Goal: Task Accomplishment & Management: Manage account settings

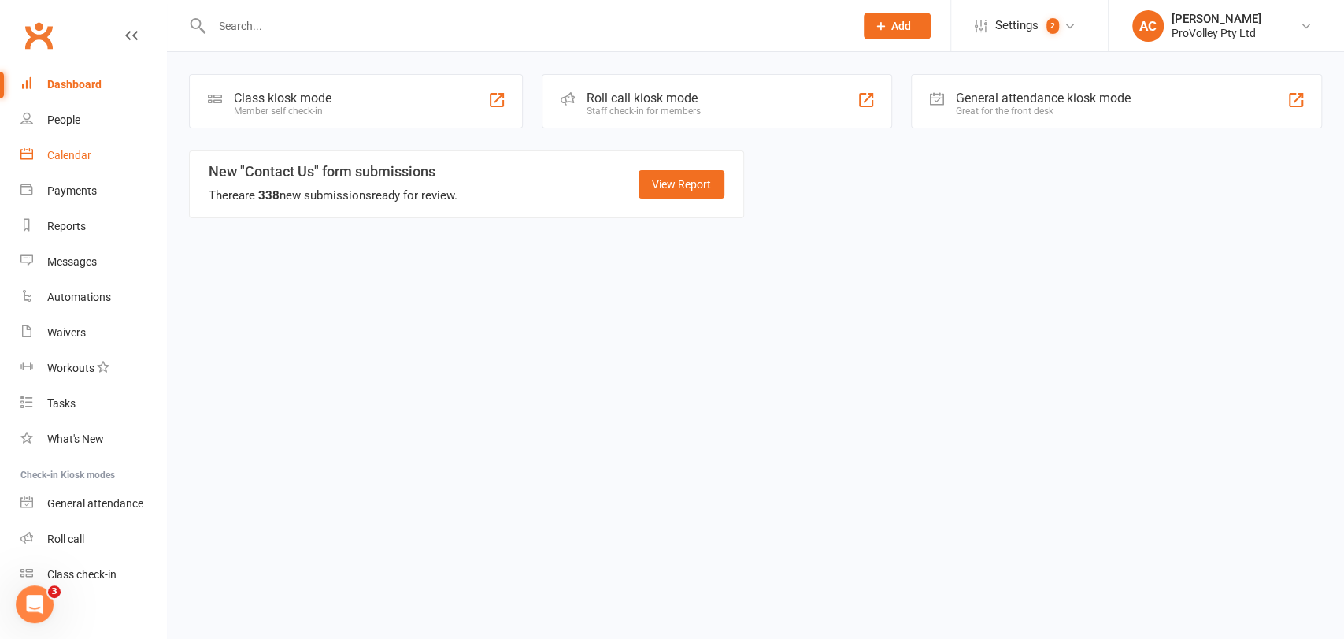
click at [64, 161] on div "Calendar" at bounding box center [69, 155] width 44 height 13
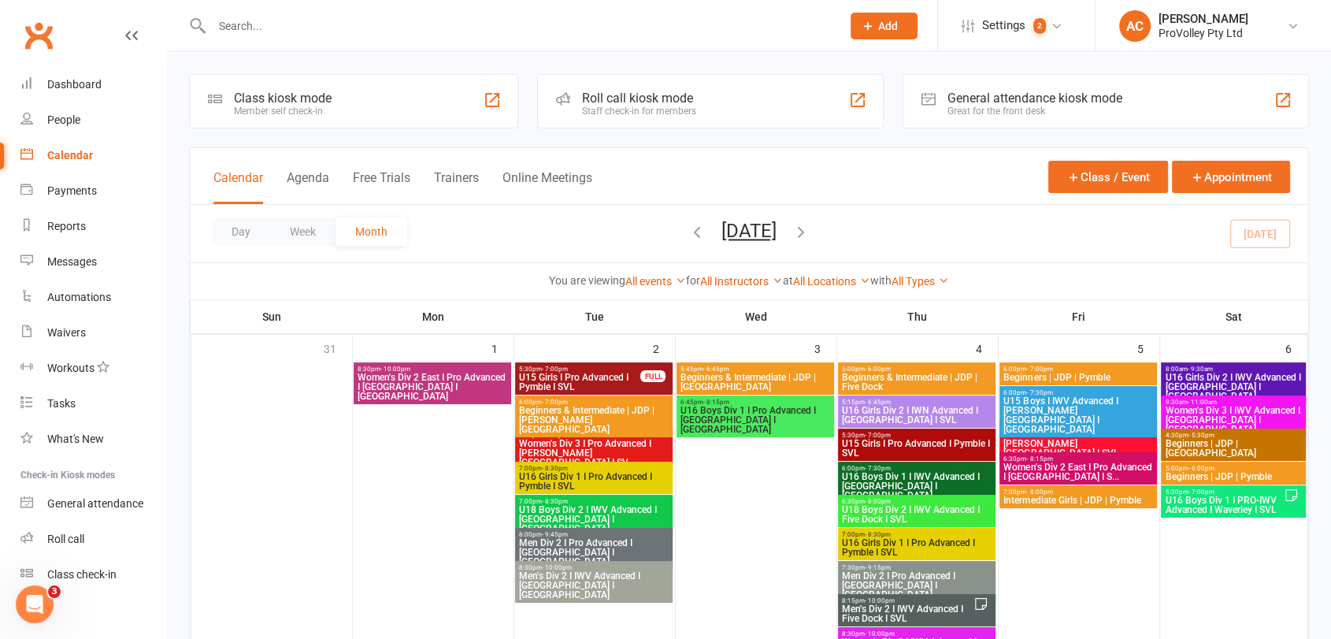
click at [20, 138] on link "Calendar" at bounding box center [93, 155] width 146 height 35
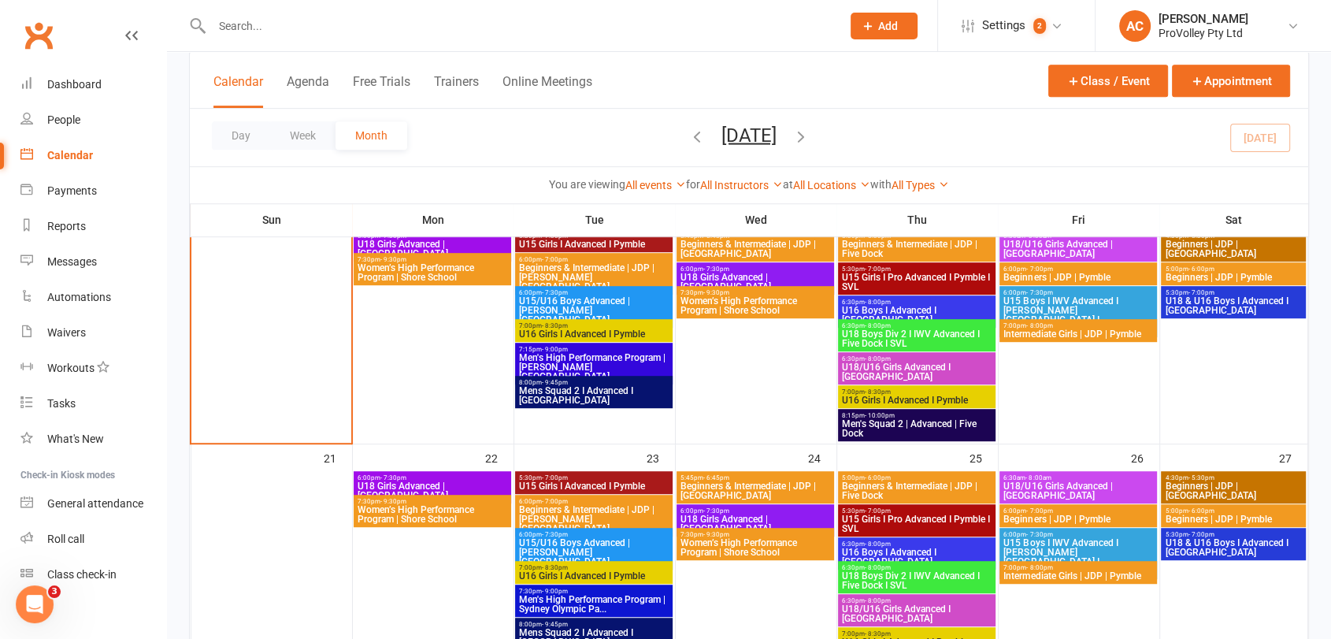
scroll to position [819, 0]
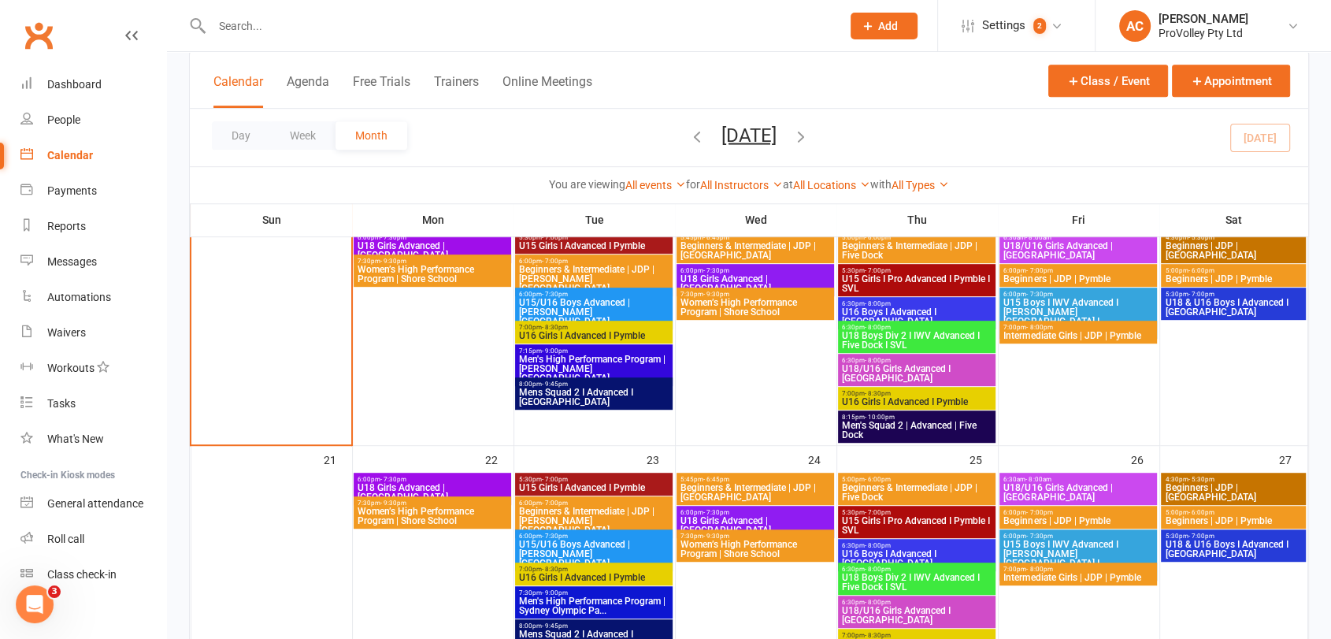
click at [422, 275] on span "Women’s High Performance Program | Shore School" at bounding box center [432, 274] width 151 height 19
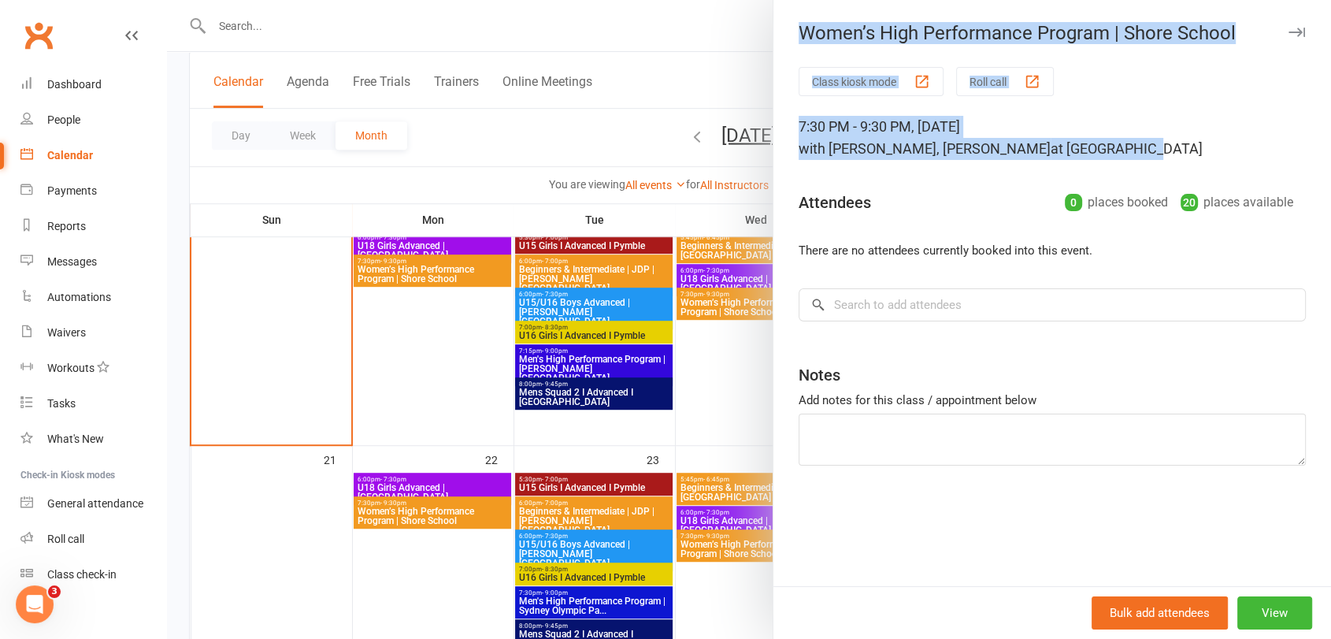
drag, startPoint x: 1175, startPoint y: 144, endPoint x: 794, endPoint y: 31, distance: 396.6
click at [794, 31] on div "Women’s High Performance Program | Shore School Class kiosk mode Roll call 7:30…" at bounding box center [1051, 319] width 558 height 639
copy div "Women’s High Performance Program | Shore School Class kiosk mode Roll call 7:30…"
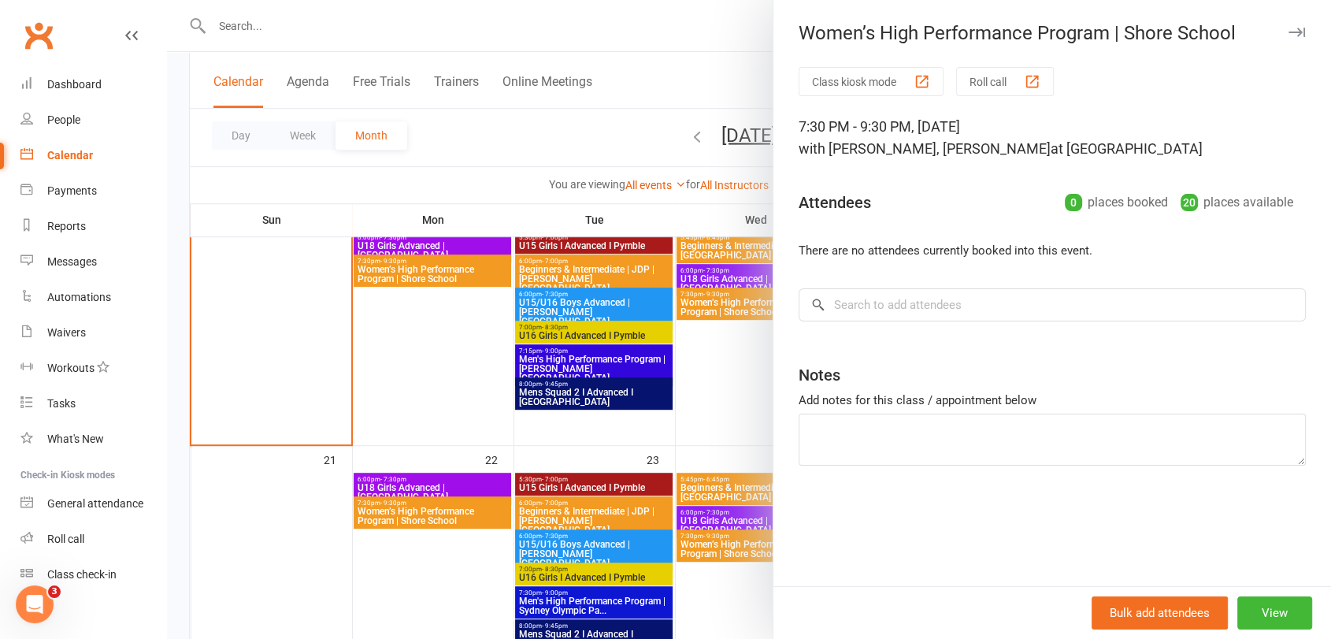
click at [402, 368] on div at bounding box center [749, 319] width 1164 height 639
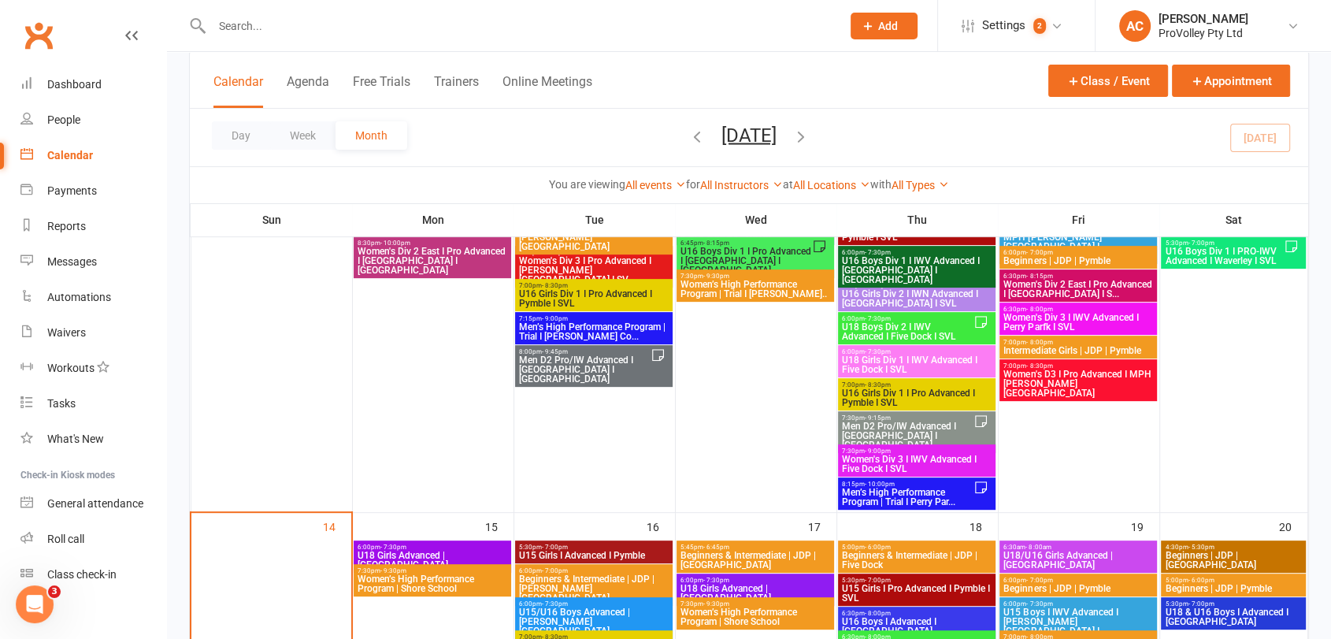
scroll to position [503, 0]
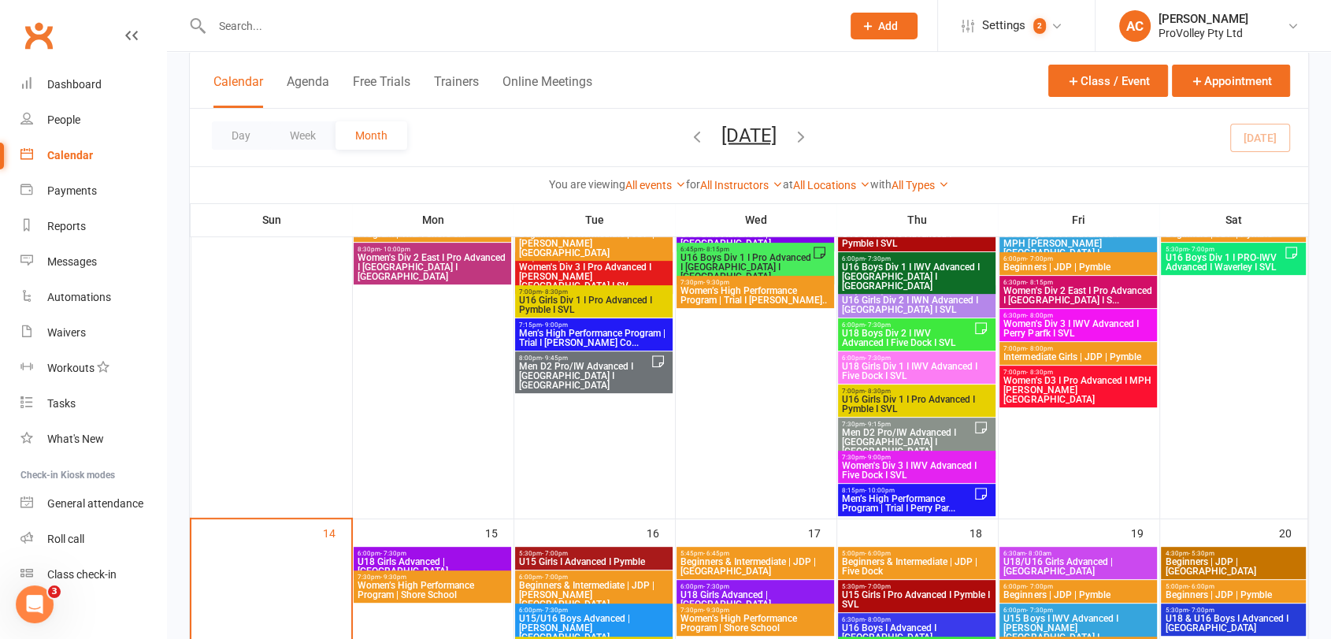
click at [741, 291] on span "Women’s High Performance Program | Trial I [PERSON_NAME].." at bounding box center [754, 295] width 151 height 19
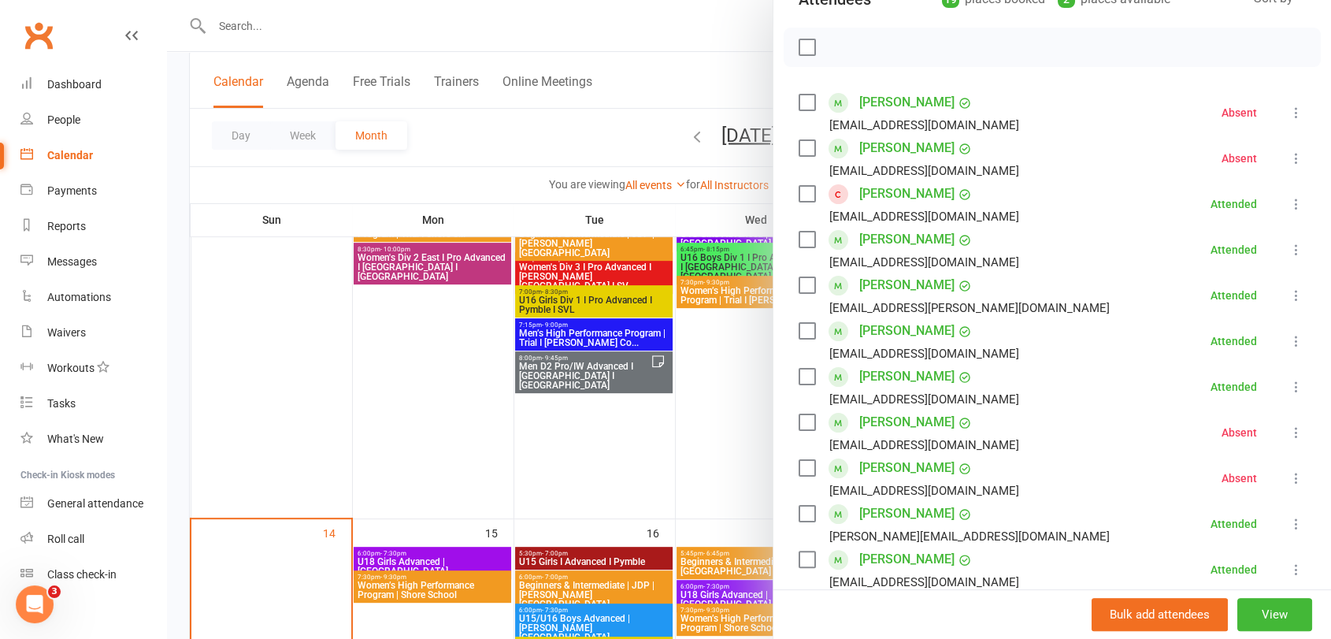
scroll to position [249, 0]
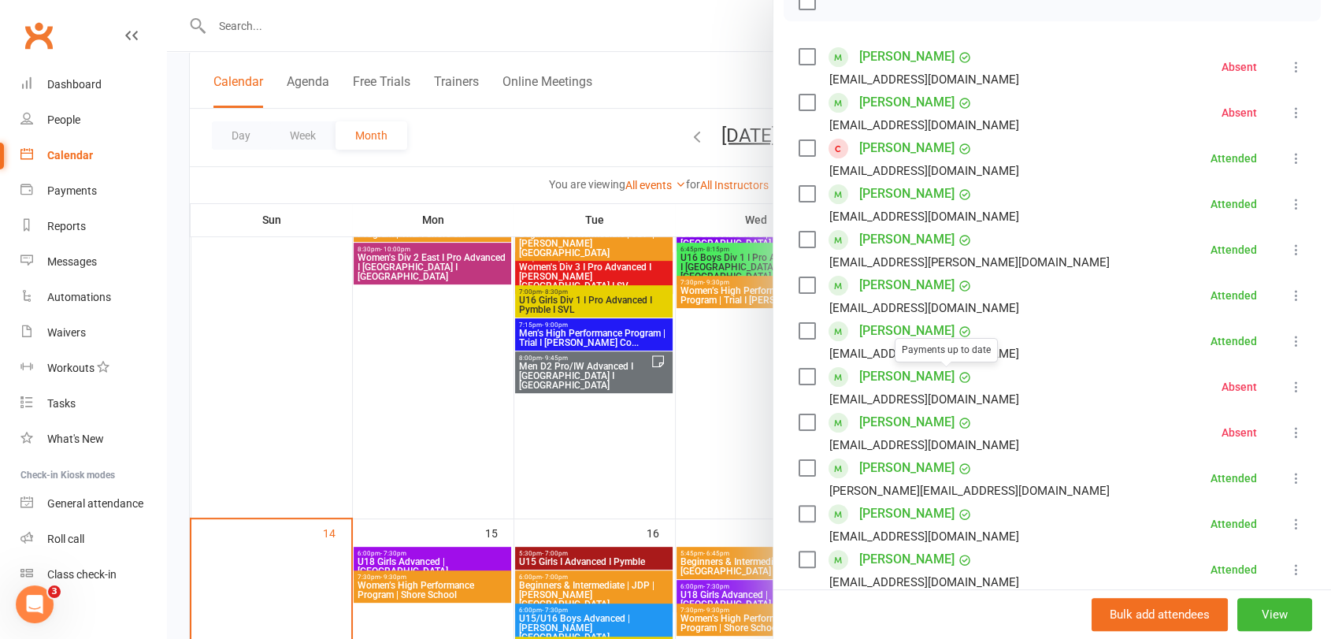
click at [935, 236] on link "[PERSON_NAME]" at bounding box center [906, 239] width 95 height 25
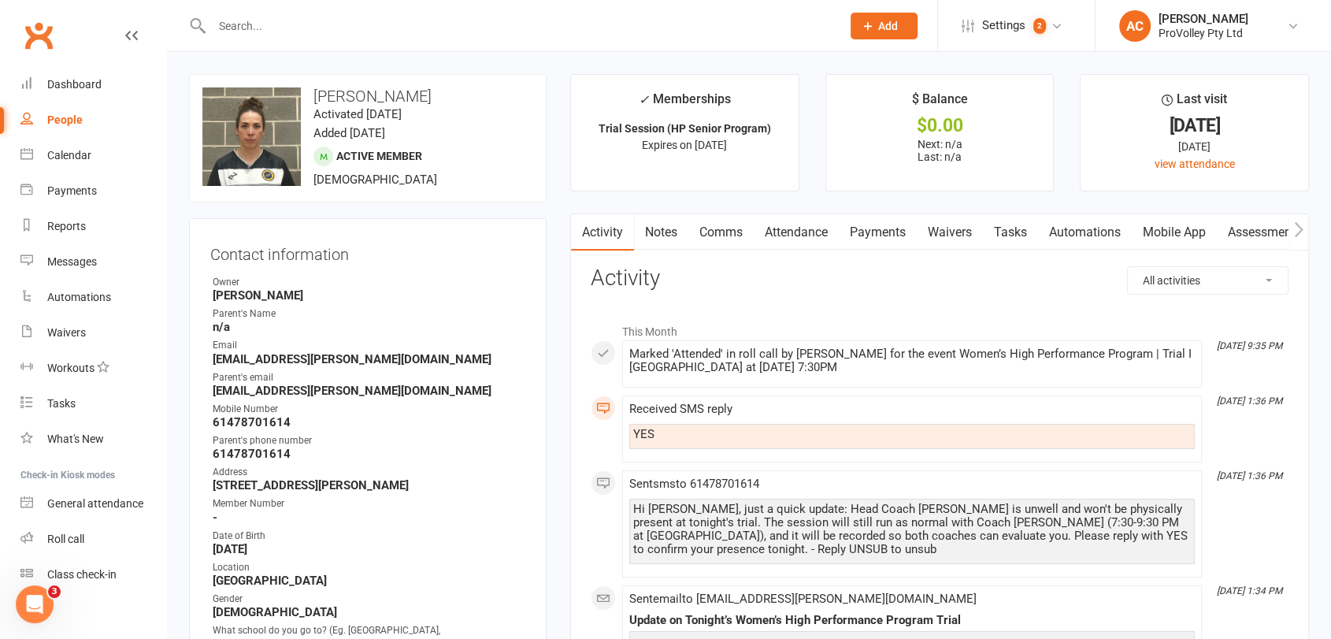
click at [228, 416] on strong "61478701614" at bounding box center [369, 422] width 313 height 14
copy render-form-field "61478701614"
drag, startPoint x: 369, startPoint y: 94, endPoint x: 310, endPoint y: 88, distance: 59.3
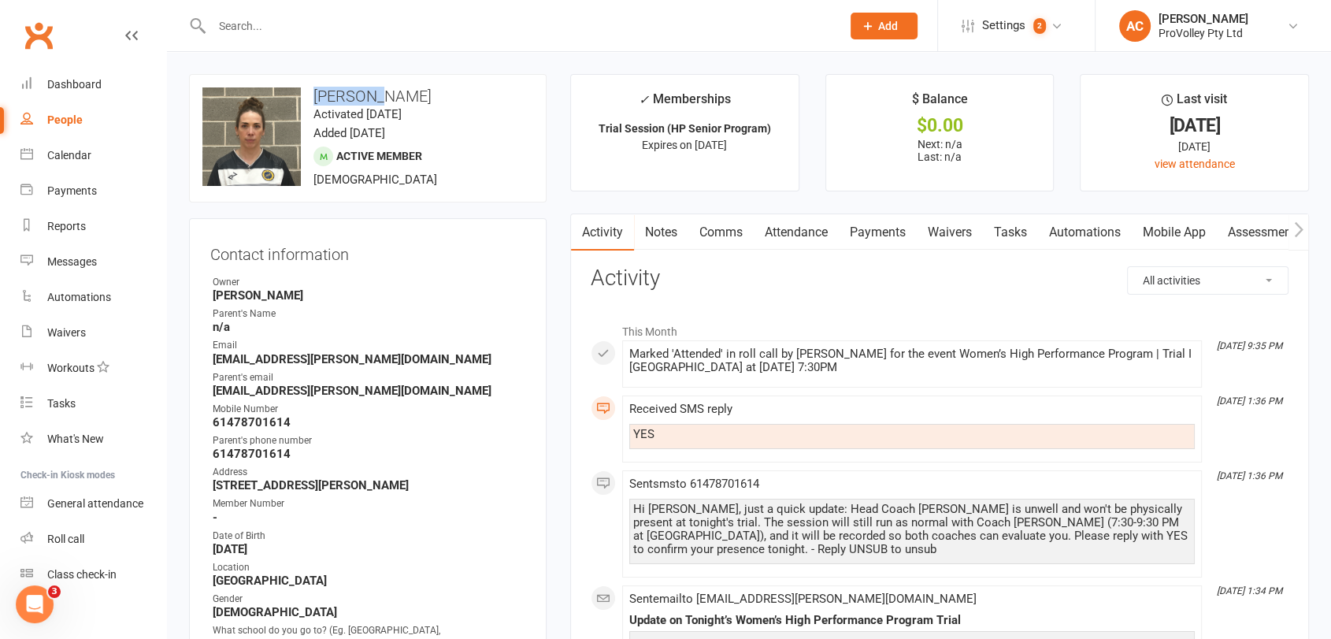
click at [310, 88] on h3 "[PERSON_NAME]" at bounding box center [367, 95] width 331 height 17
copy h3 "Nataliya"
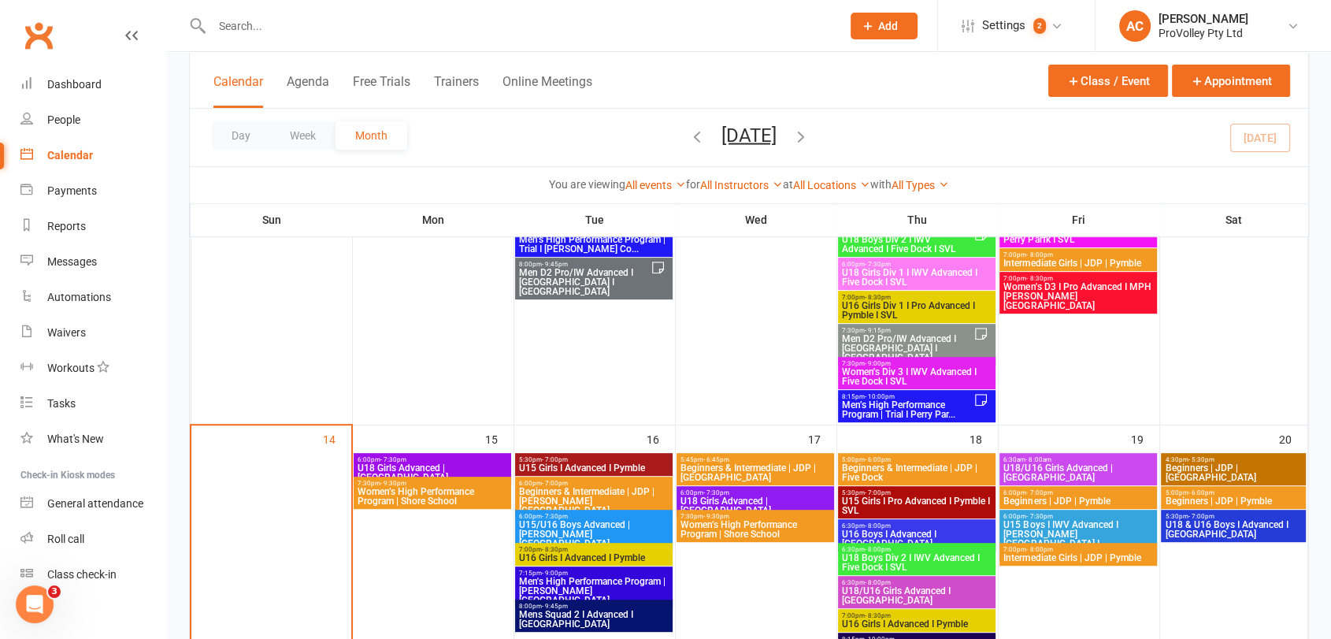
scroll to position [553, 0]
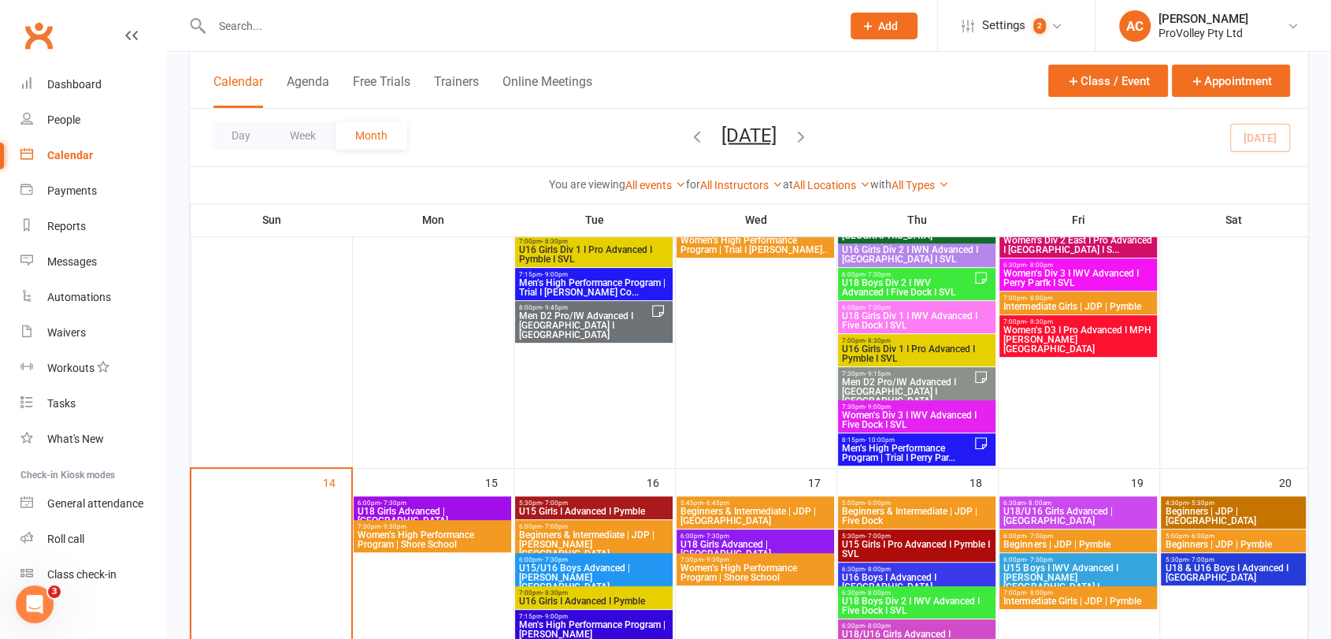
click at [391, 537] on span "Women’s High Performance Program | Shore School" at bounding box center [432, 539] width 151 height 19
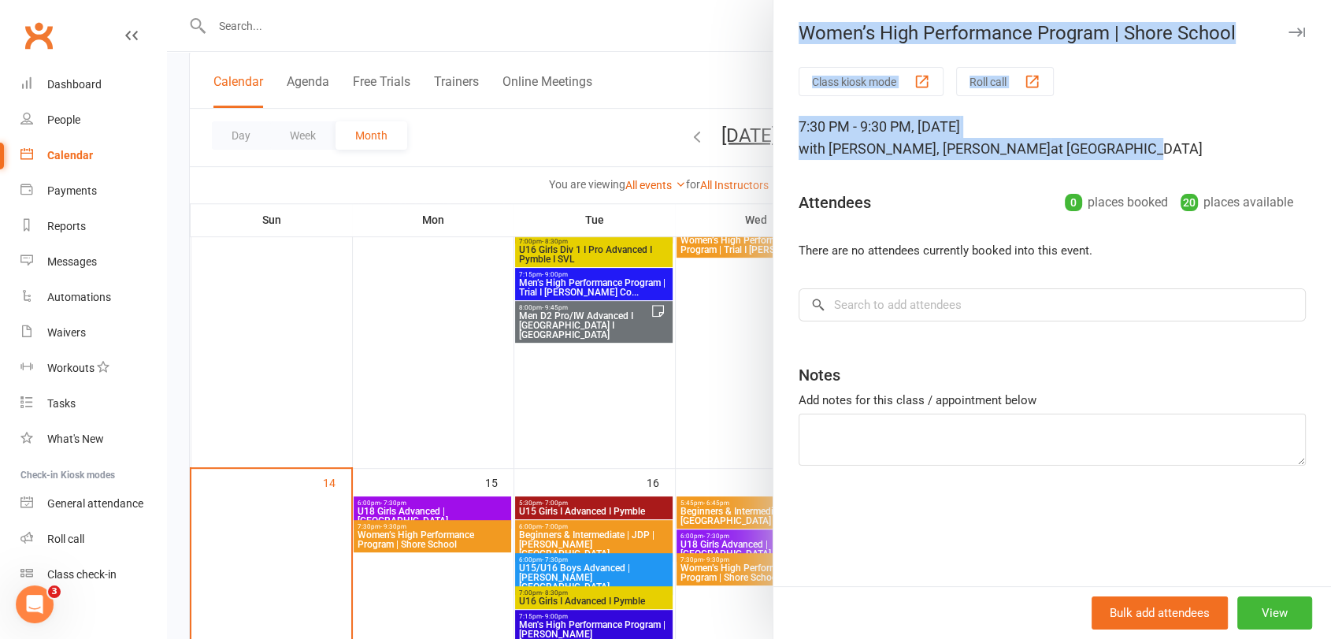
drag, startPoint x: 1167, startPoint y: 156, endPoint x: 783, endPoint y: 35, distance: 402.1
click at [783, 35] on div "Women’s High Performance Program | Shore School Class kiosk mode Roll call 7:30…" at bounding box center [1051, 319] width 558 height 639
copy div "Women’s High Performance Program | Shore School Class kiosk mode Roll call 7:30…"
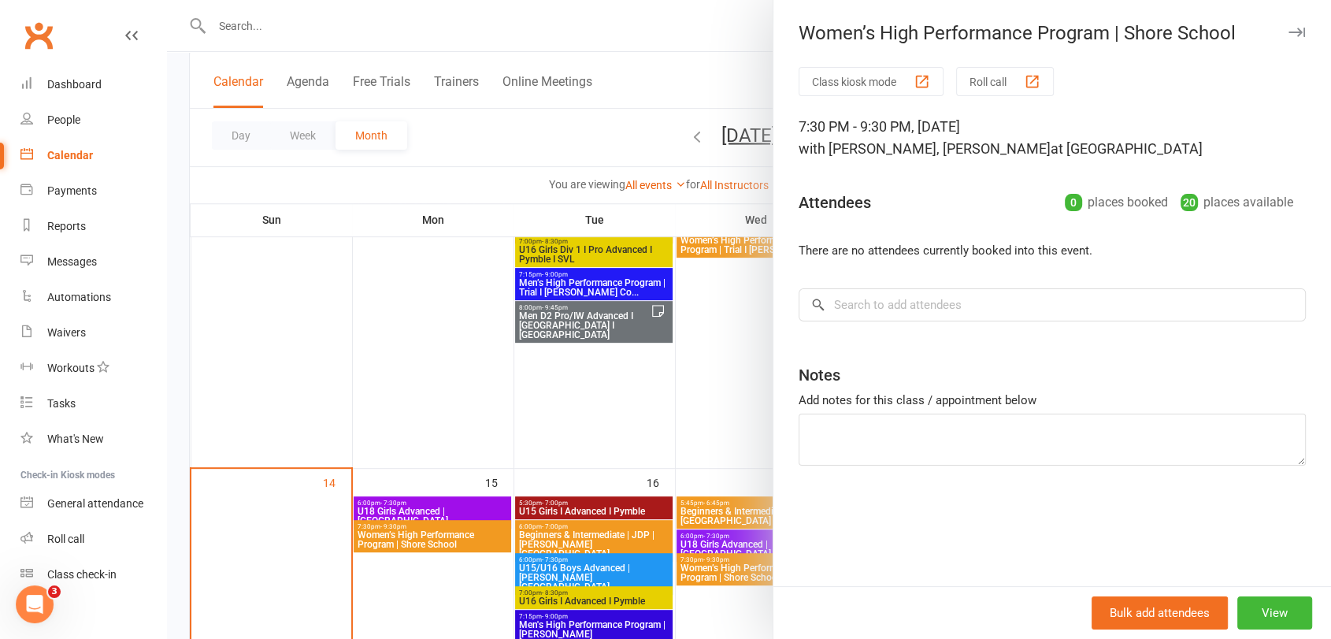
click at [462, 379] on div at bounding box center [749, 319] width 1164 height 639
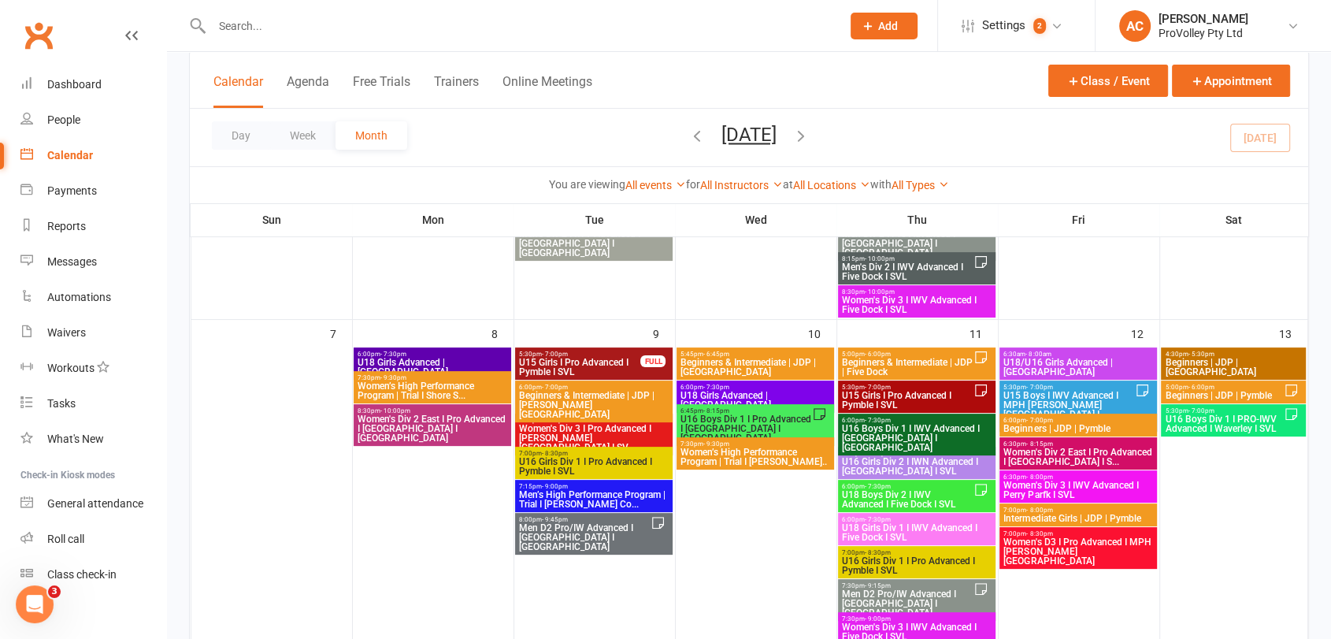
scroll to position [342, 0]
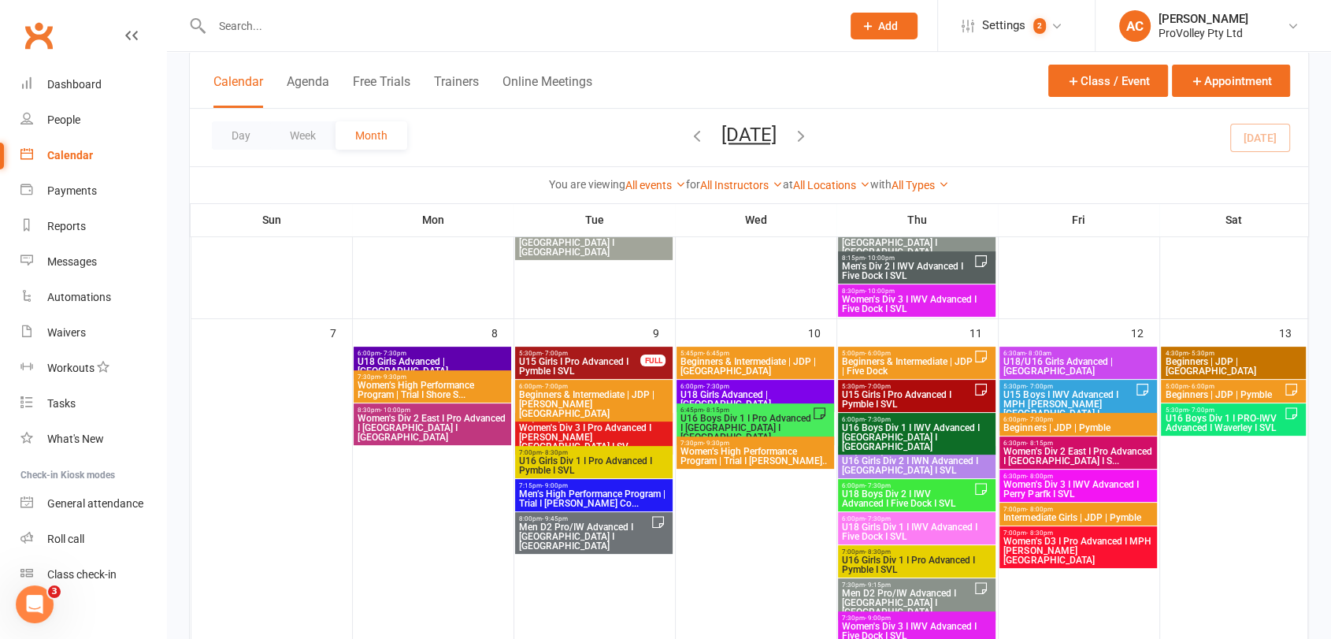
click at [441, 383] on span "Women’s High Performance Program | Trial I Shore S..." at bounding box center [432, 389] width 151 height 19
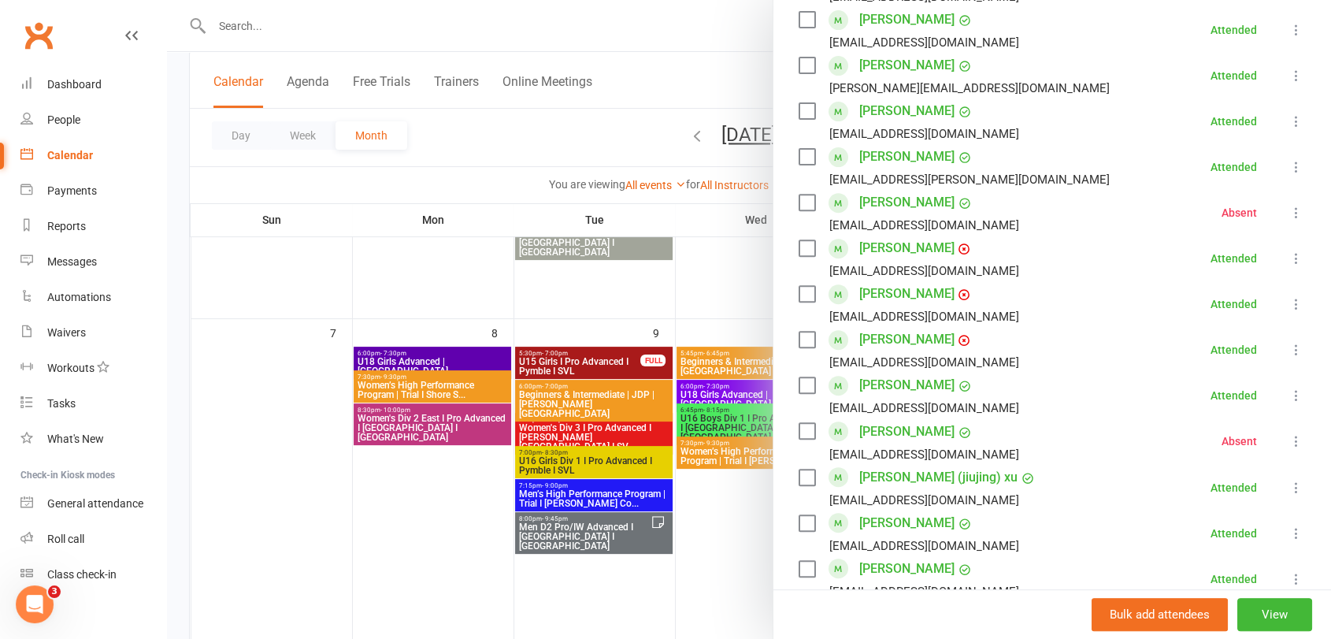
scroll to position [611, 0]
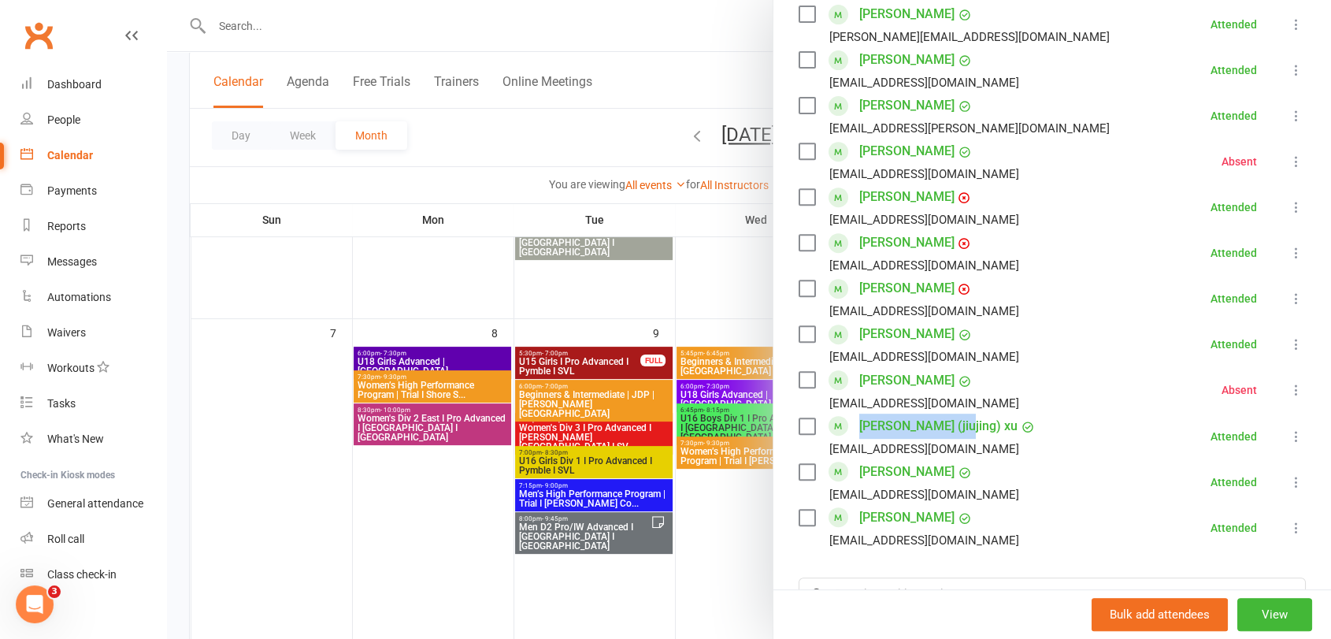
drag, startPoint x: 958, startPoint y: 424, endPoint x: 850, endPoint y: 433, distance: 109.0
click at [850, 433] on div "Lydia (jiujing) xu xujiujing1995@gmail.com" at bounding box center [920, 436] width 244 height 46
copy link "[PERSON_NAME] (jiujing) xu"
click at [365, 6] on div at bounding box center [749, 319] width 1164 height 639
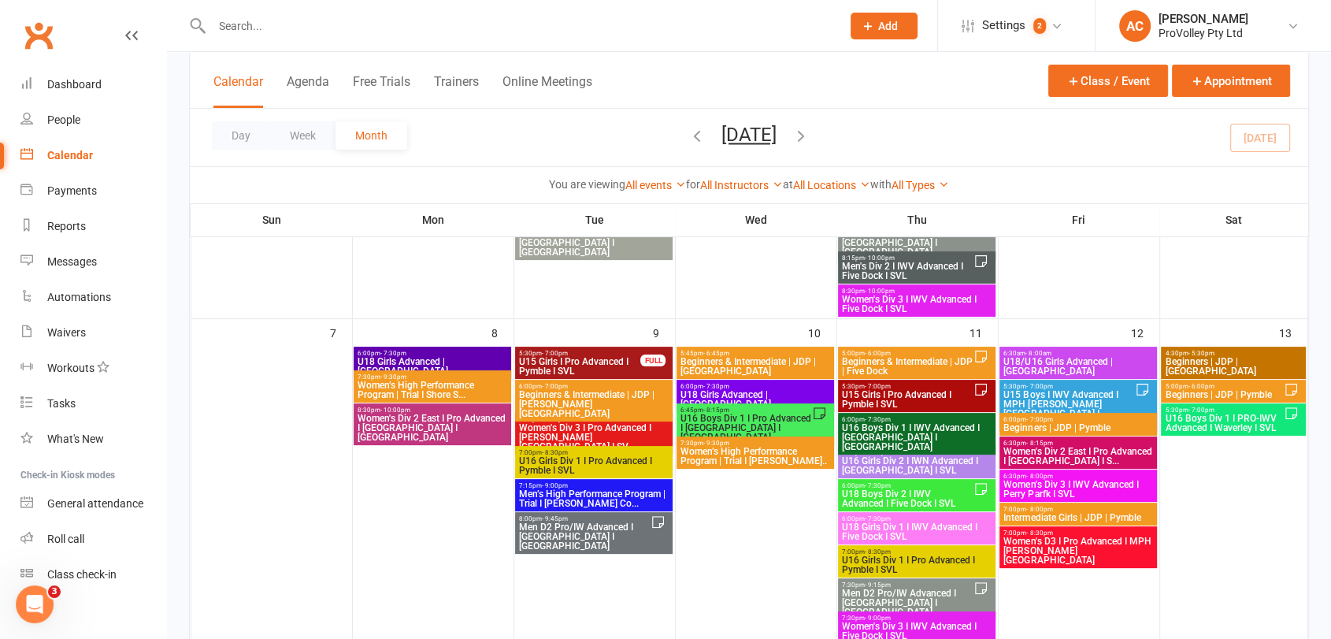
click at [336, 24] on input "text" at bounding box center [518, 26] width 623 height 22
paste input "[PERSON_NAME] (jiujing) xu"
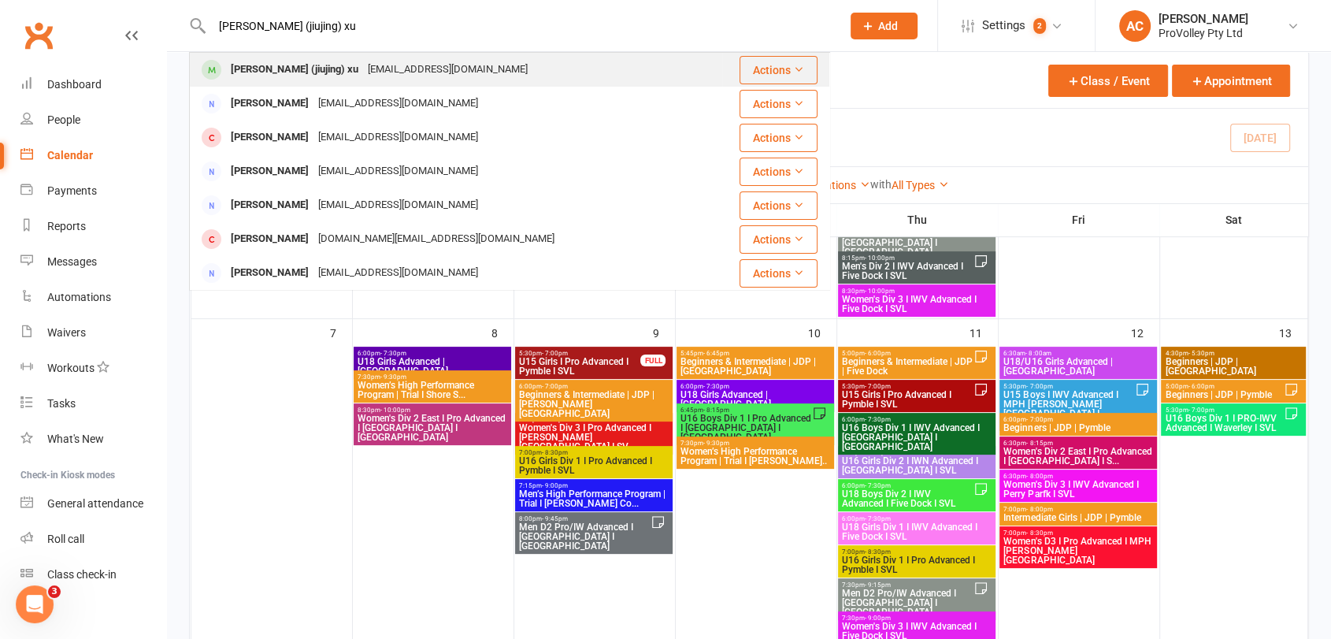
type input "[PERSON_NAME] (jiujing) xu"
click at [269, 76] on div "[PERSON_NAME] (jiujing) xu" at bounding box center [294, 69] width 137 height 23
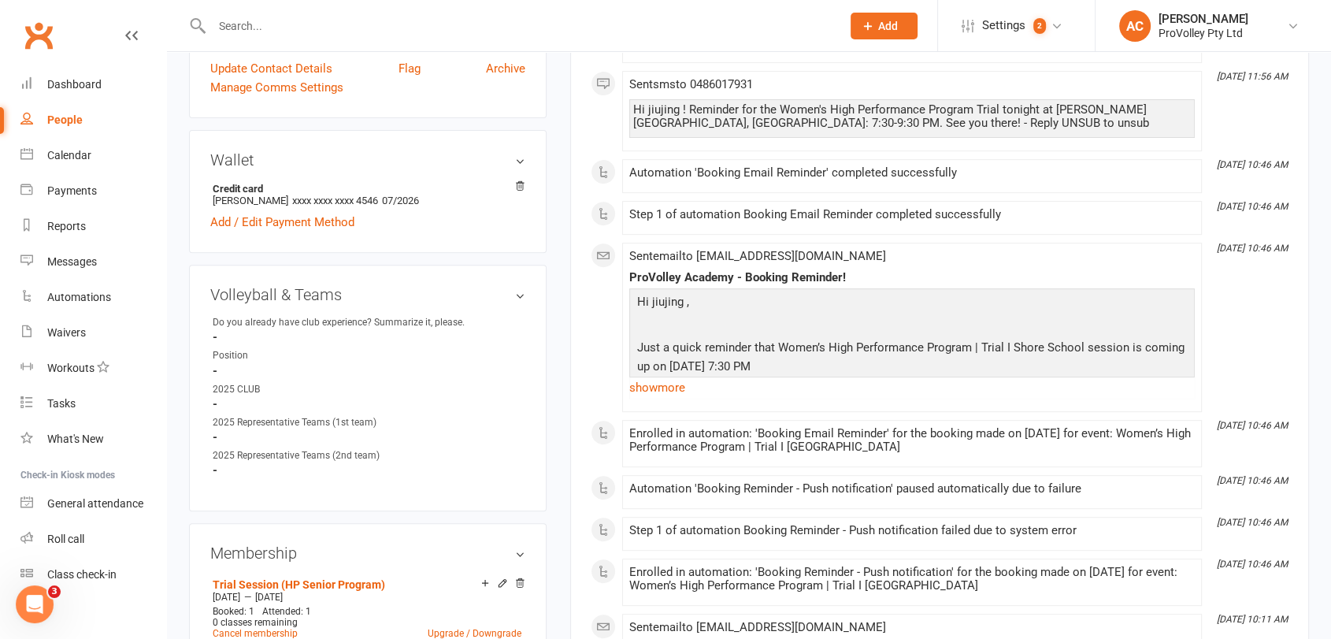
scroll to position [825, 0]
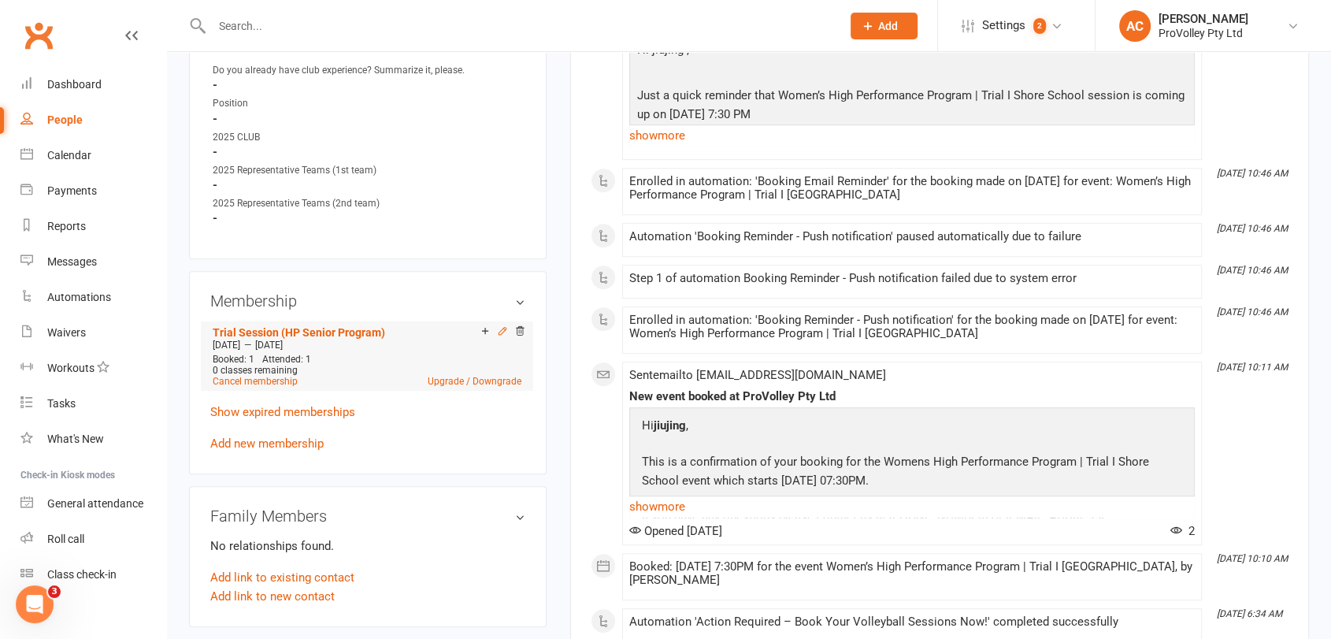
click at [498, 328] on icon at bounding box center [502, 330] width 11 height 11
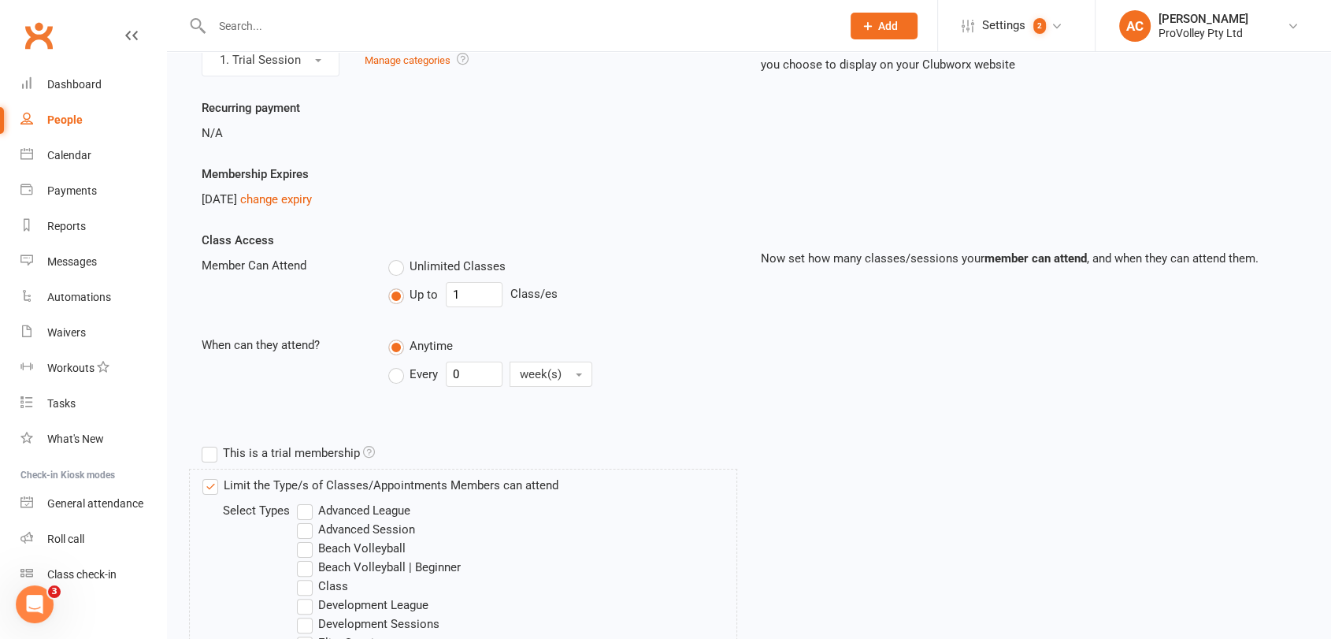
scroll to position [185, 0]
click at [478, 298] on input "1" at bounding box center [474, 295] width 57 height 25
type input "4"
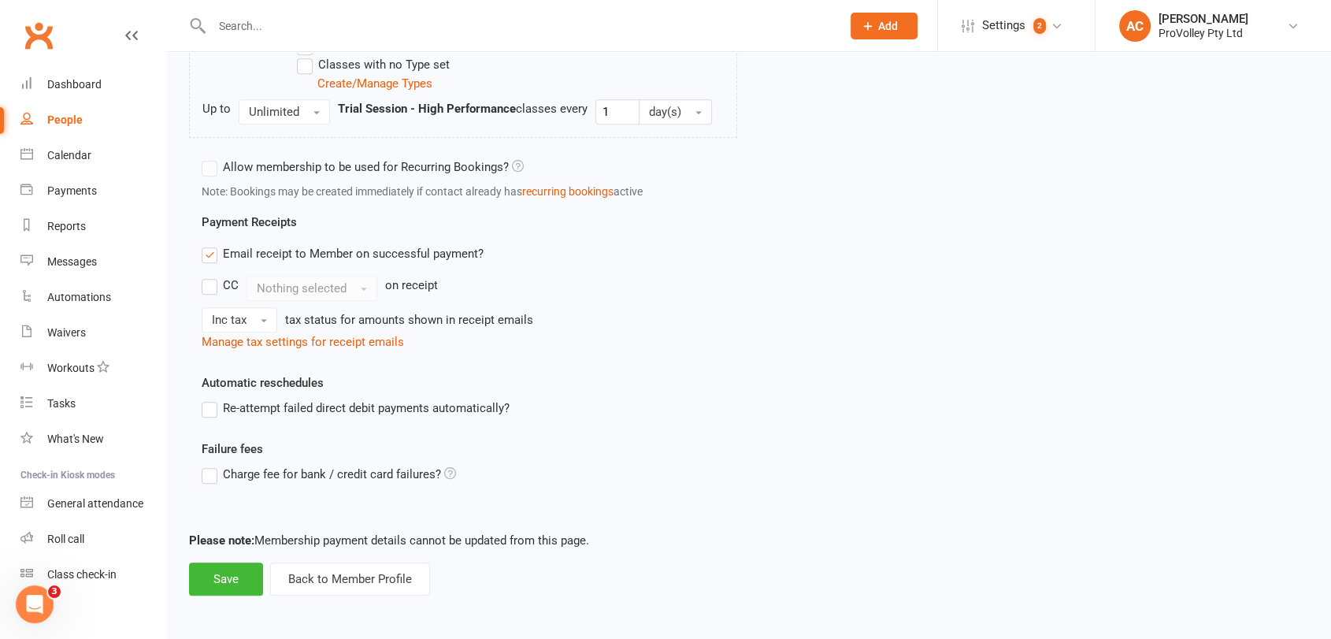
scroll to position [1194, 0]
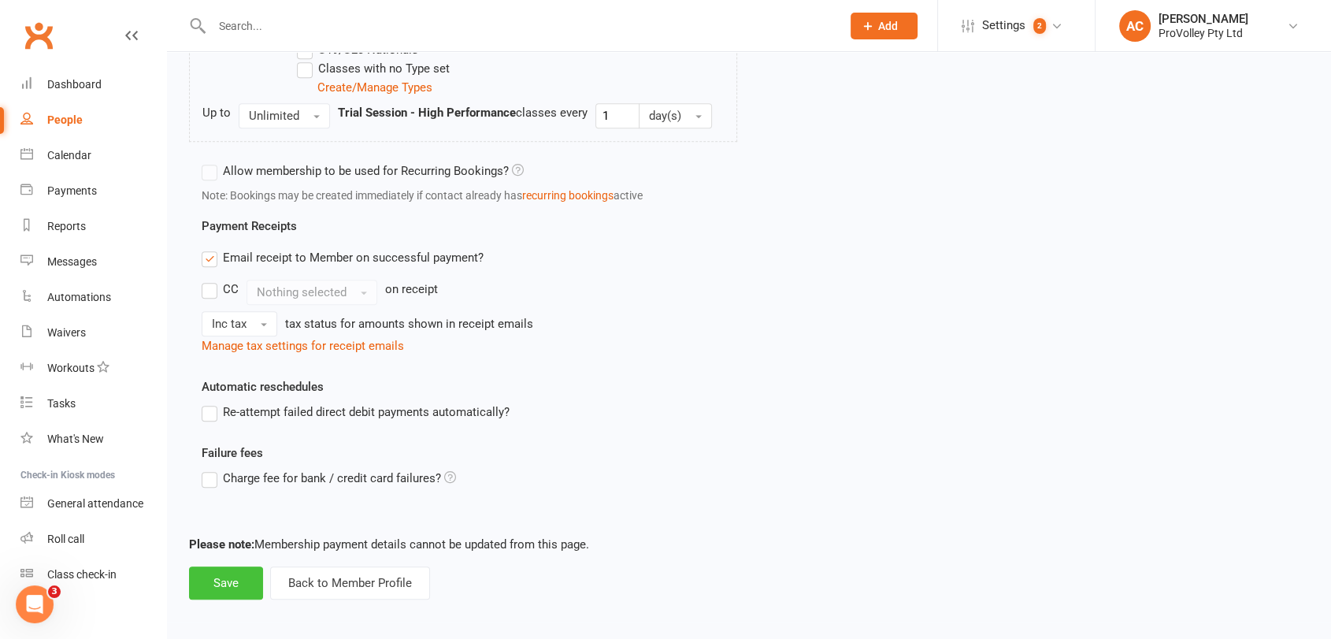
click at [234, 587] on button "Save" at bounding box center [226, 582] width 74 height 33
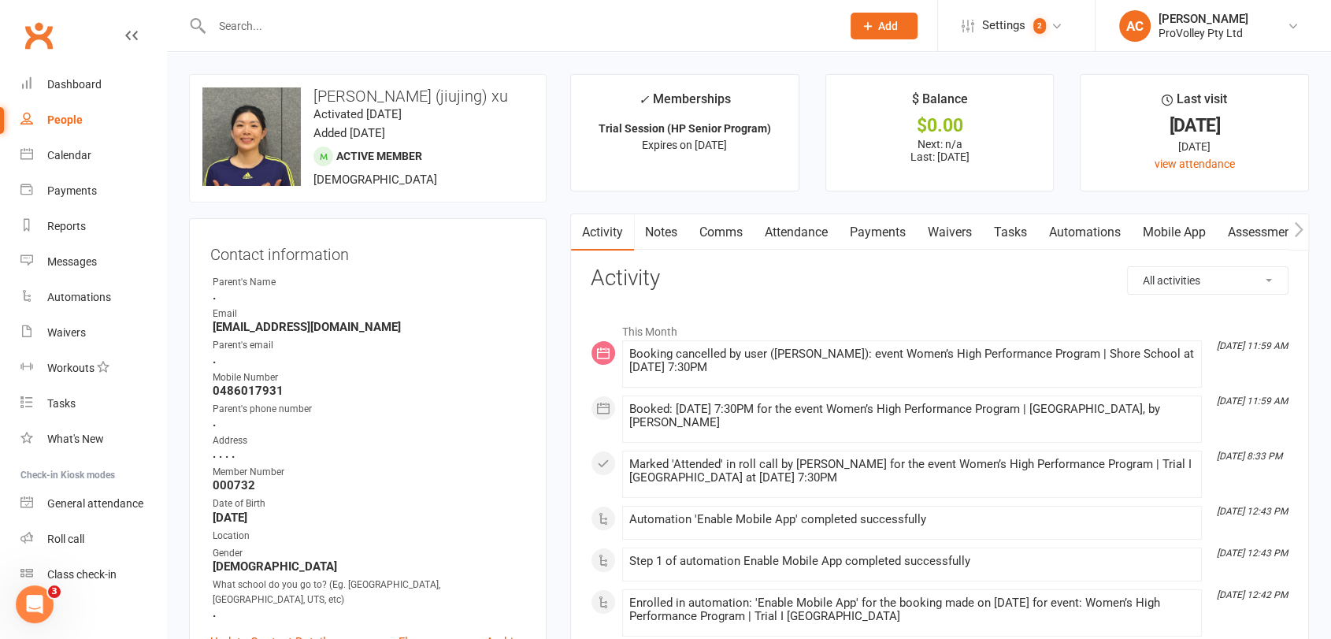
click at [324, 20] on input "text" at bounding box center [518, 26] width 623 height 22
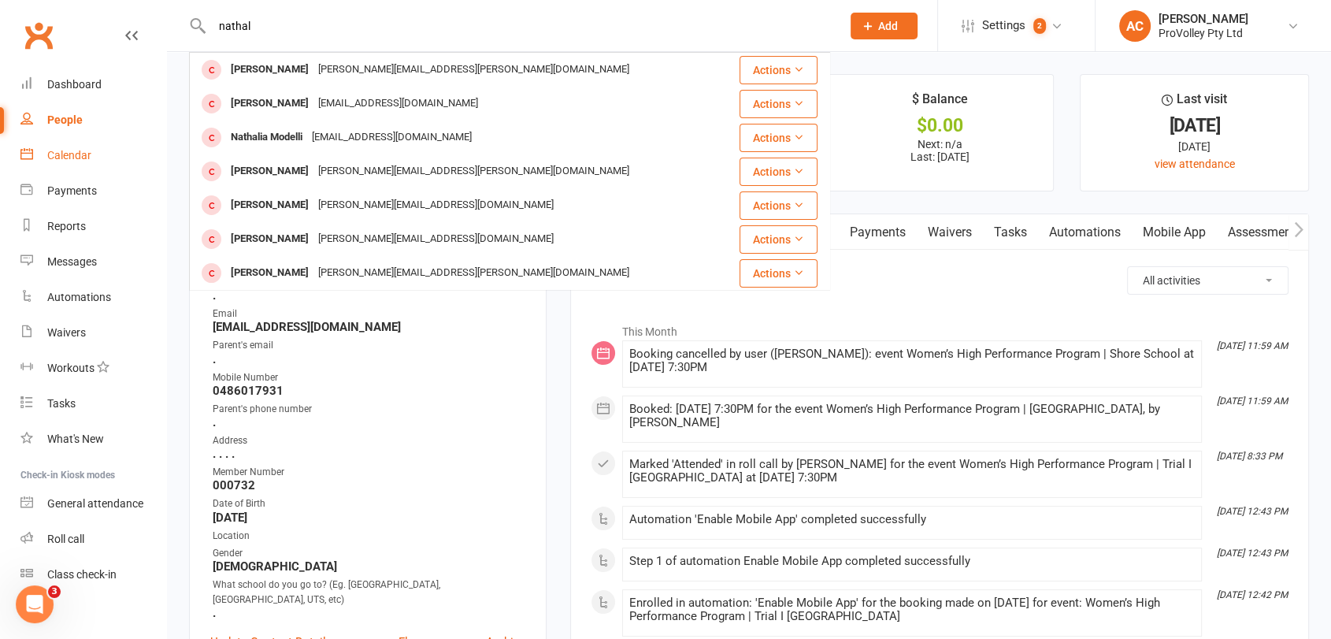
type input "nathal"
click at [73, 153] on div "Calendar" at bounding box center [69, 155] width 44 height 13
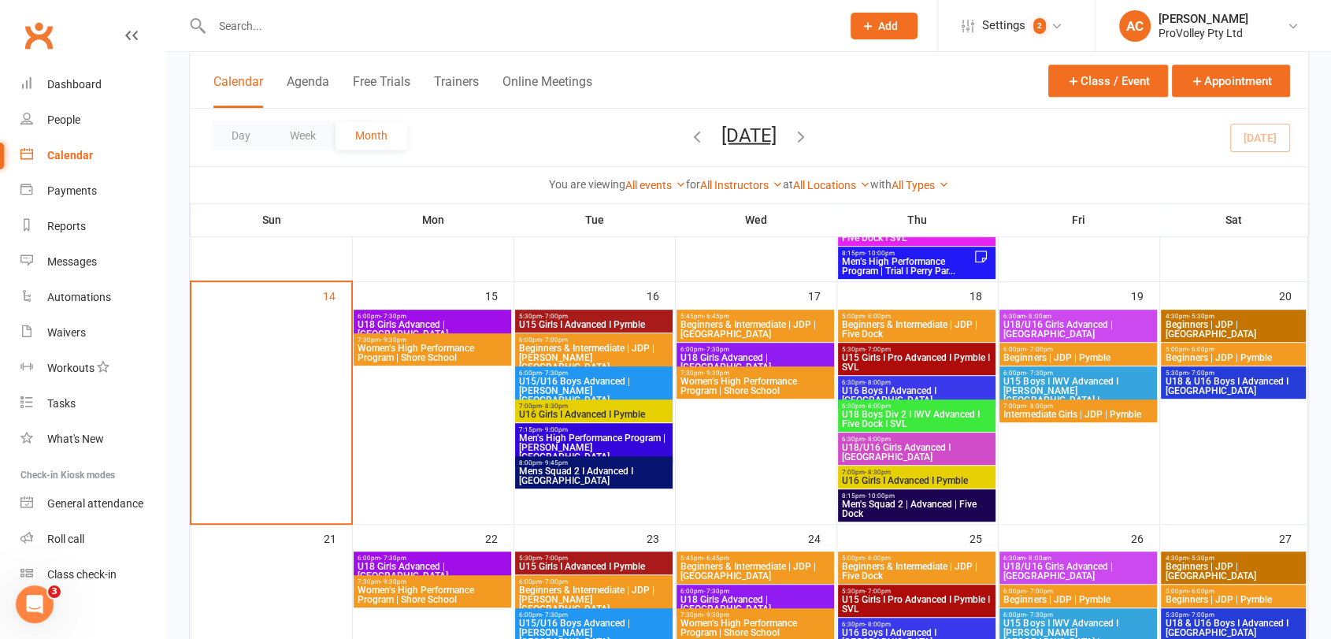
scroll to position [739, 0]
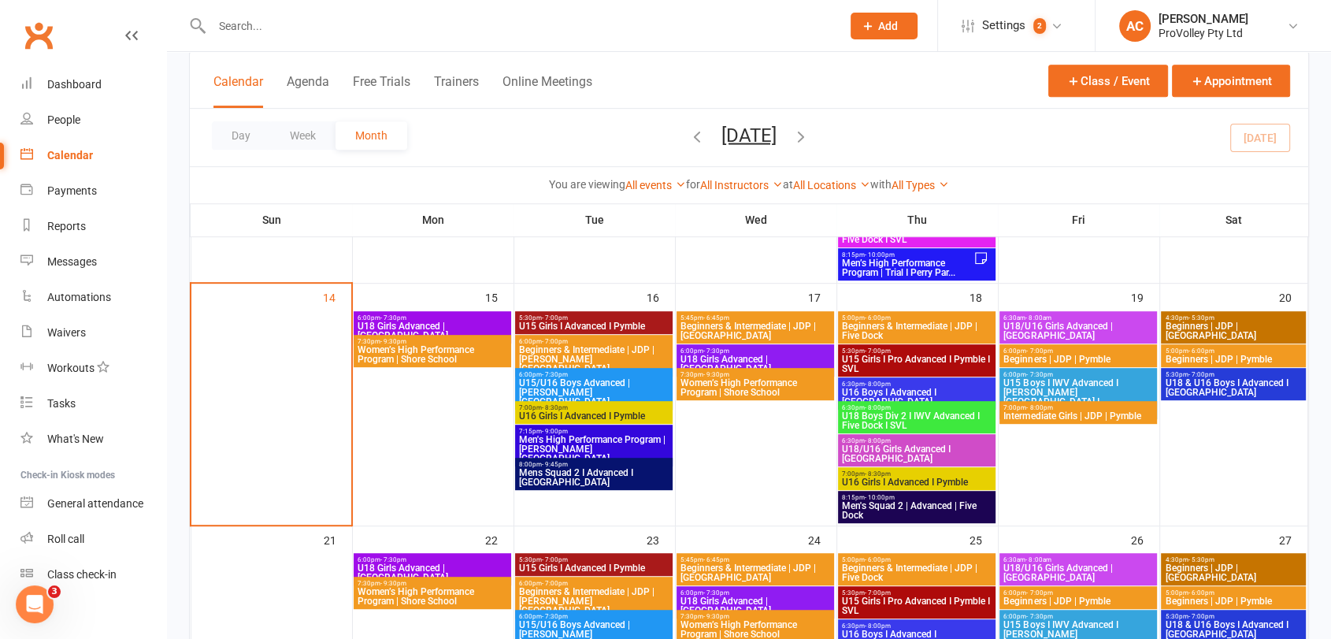
click at [755, 386] on span "Women’s High Performance Program | Shore School" at bounding box center [754, 387] width 151 height 19
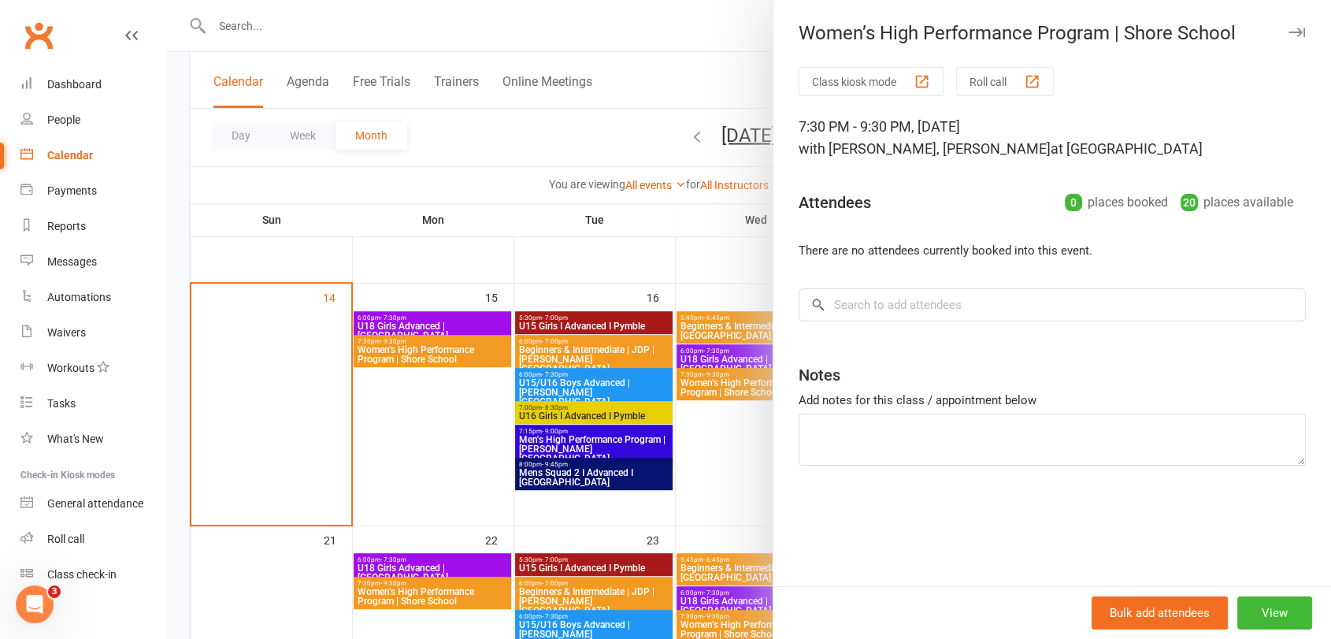
scroll to position [434, 0]
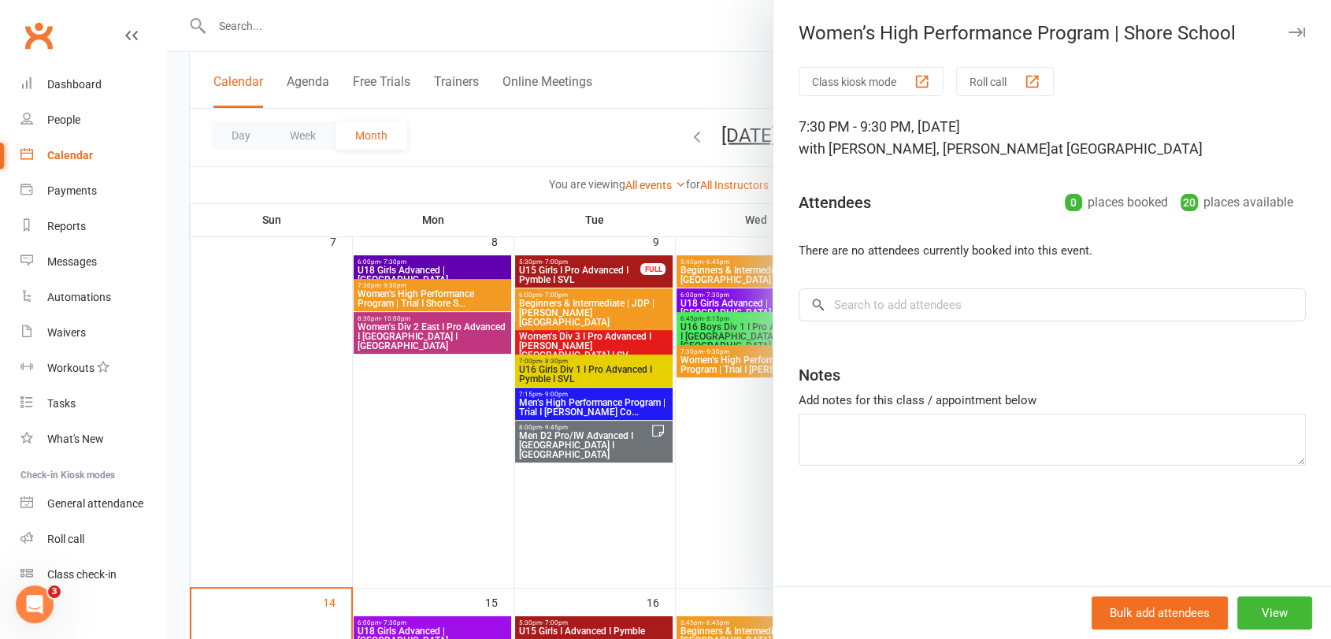
click at [729, 356] on div at bounding box center [749, 319] width 1164 height 639
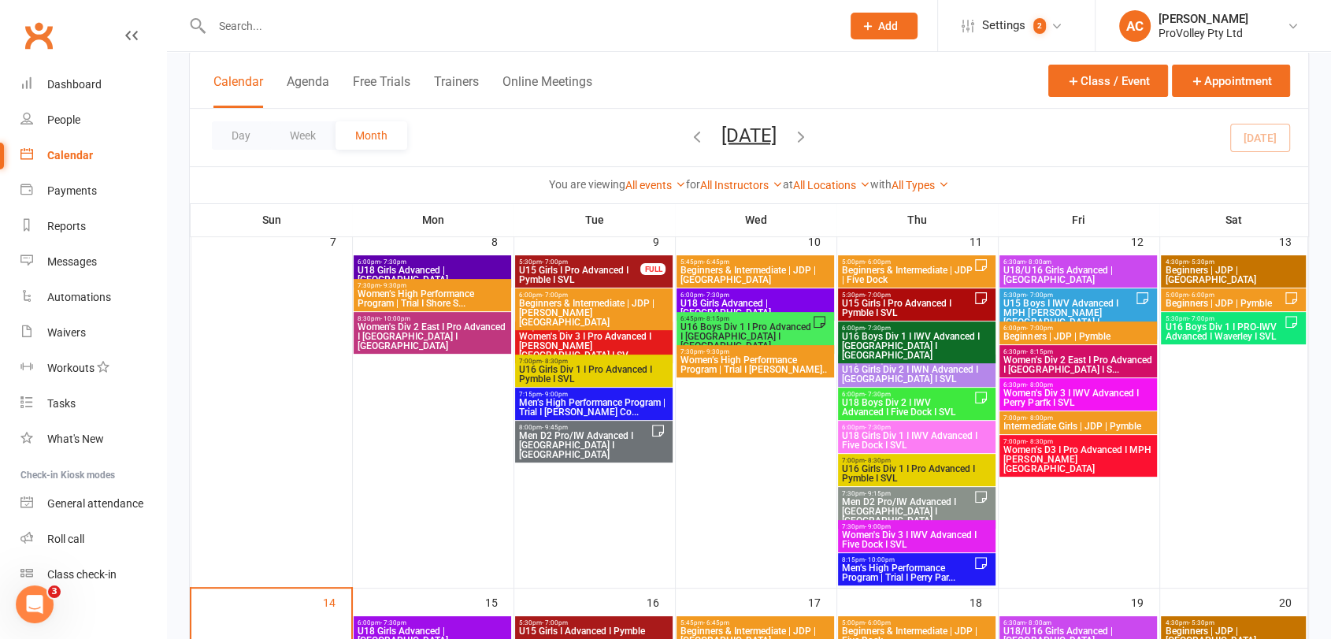
click at [729, 356] on span "Women’s High Performance Program | Trial I [PERSON_NAME].." at bounding box center [754, 364] width 151 height 19
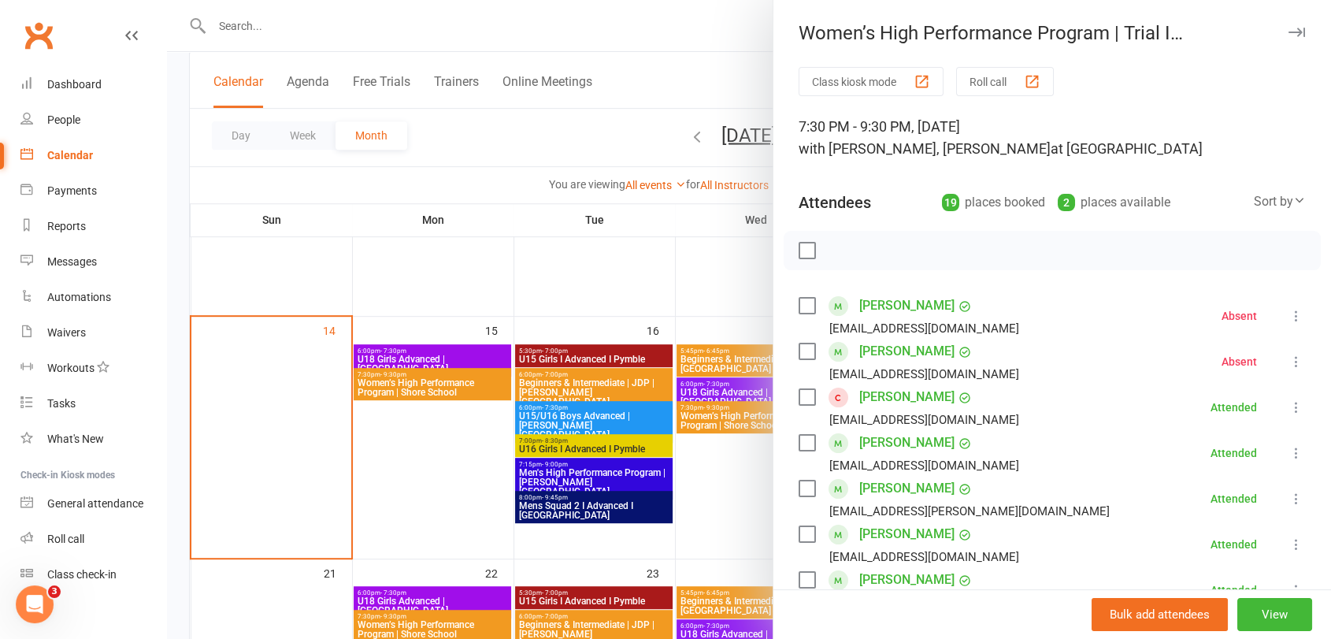
scroll to position [706, 0]
drag, startPoint x: 950, startPoint y: 486, endPoint x: 842, endPoint y: 491, distance: 108.0
click at [842, 491] on li "Nataliya Lavrentyeva lav.nataliya@gmail.com Attended More info Remove Mark abse…" at bounding box center [1051, 499] width 507 height 46
copy div "[PERSON_NAME]"
click at [315, 33] on div at bounding box center [749, 319] width 1164 height 639
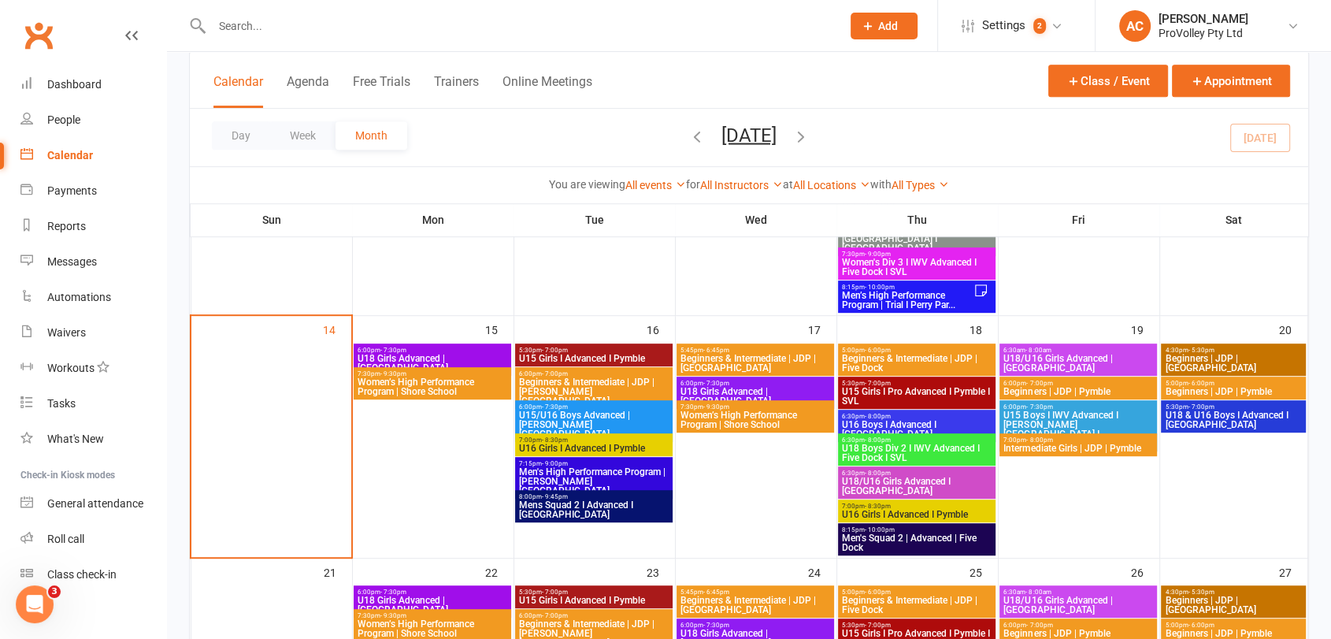
paste input "[PERSON_NAME]"
click at [315, 33] on input "[PERSON_NAME]" at bounding box center [518, 26] width 623 height 22
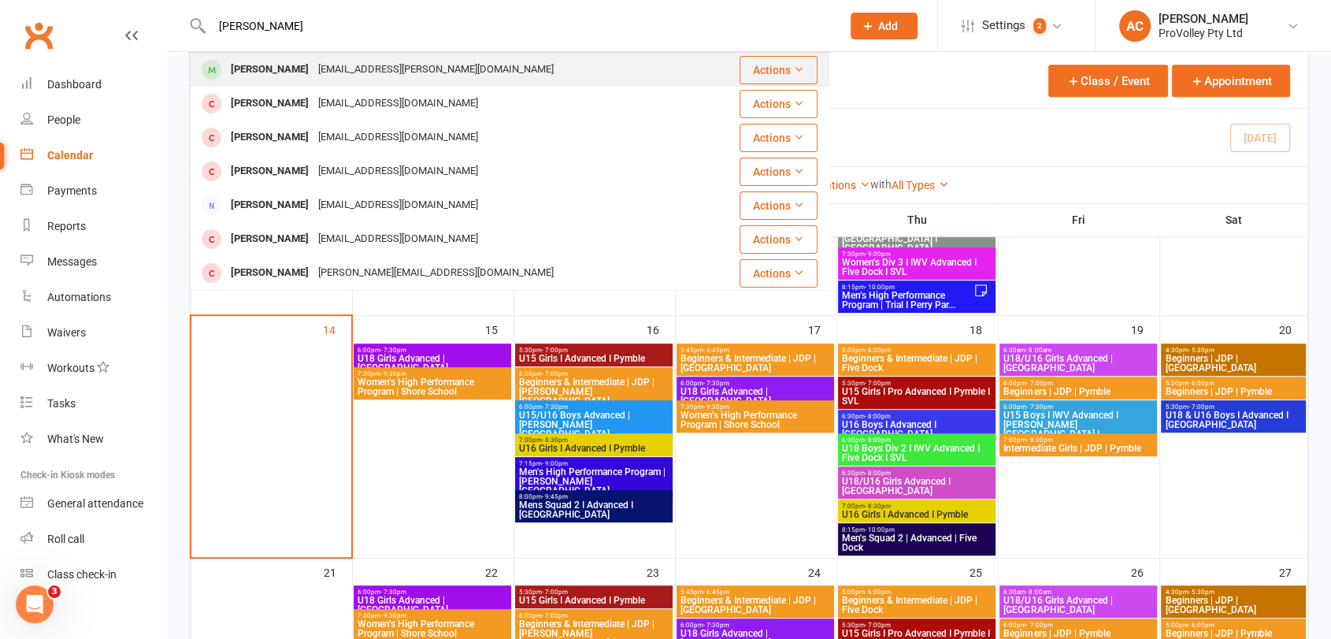
type input "[PERSON_NAME]"
click at [309, 70] on div "[PERSON_NAME]" at bounding box center [269, 69] width 87 height 23
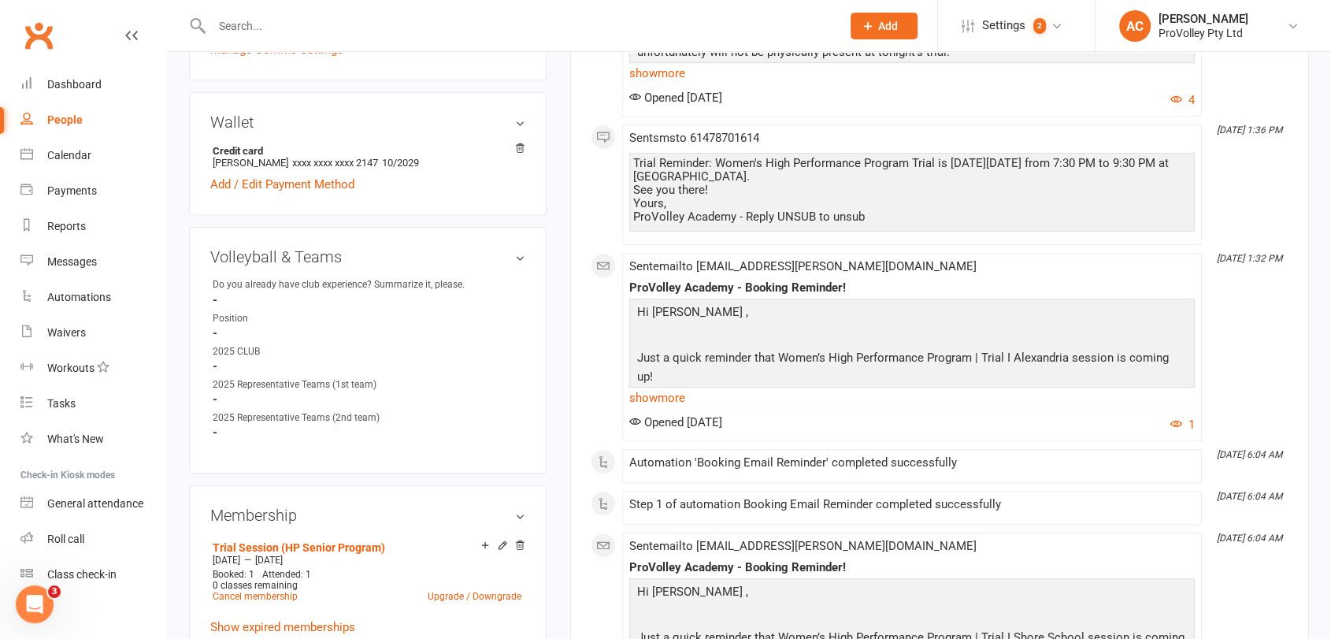
scroll to position [846, 0]
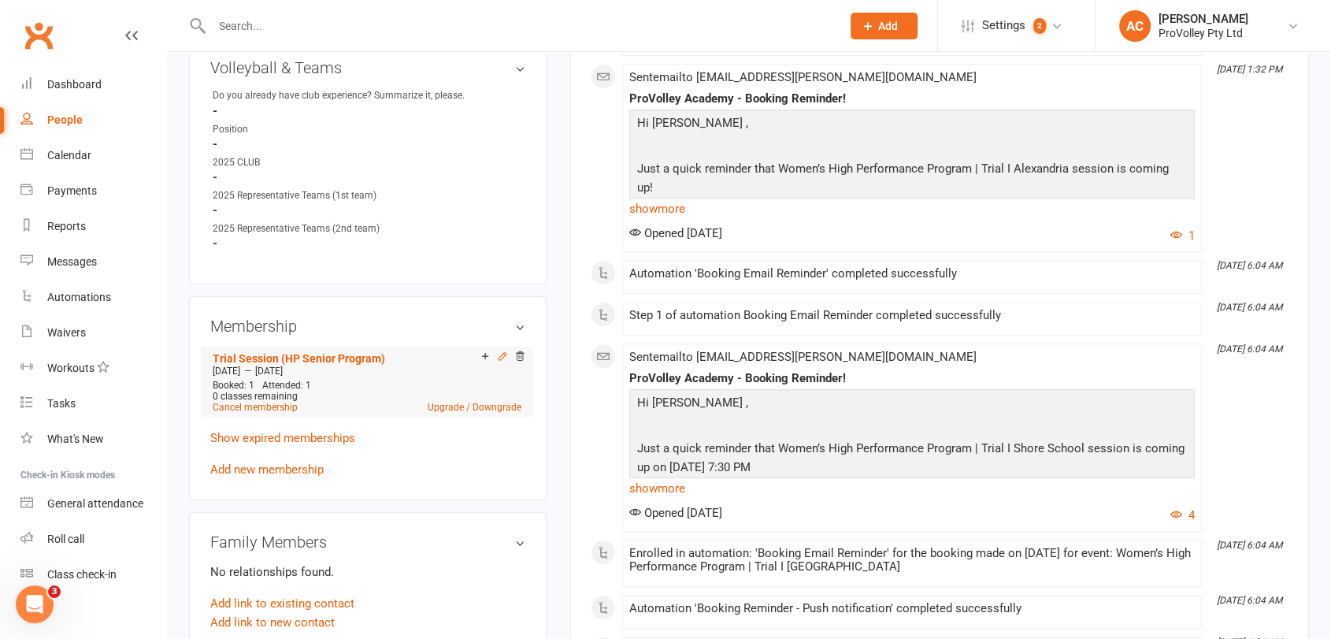
click at [504, 357] on icon at bounding box center [502, 355] width 11 height 11
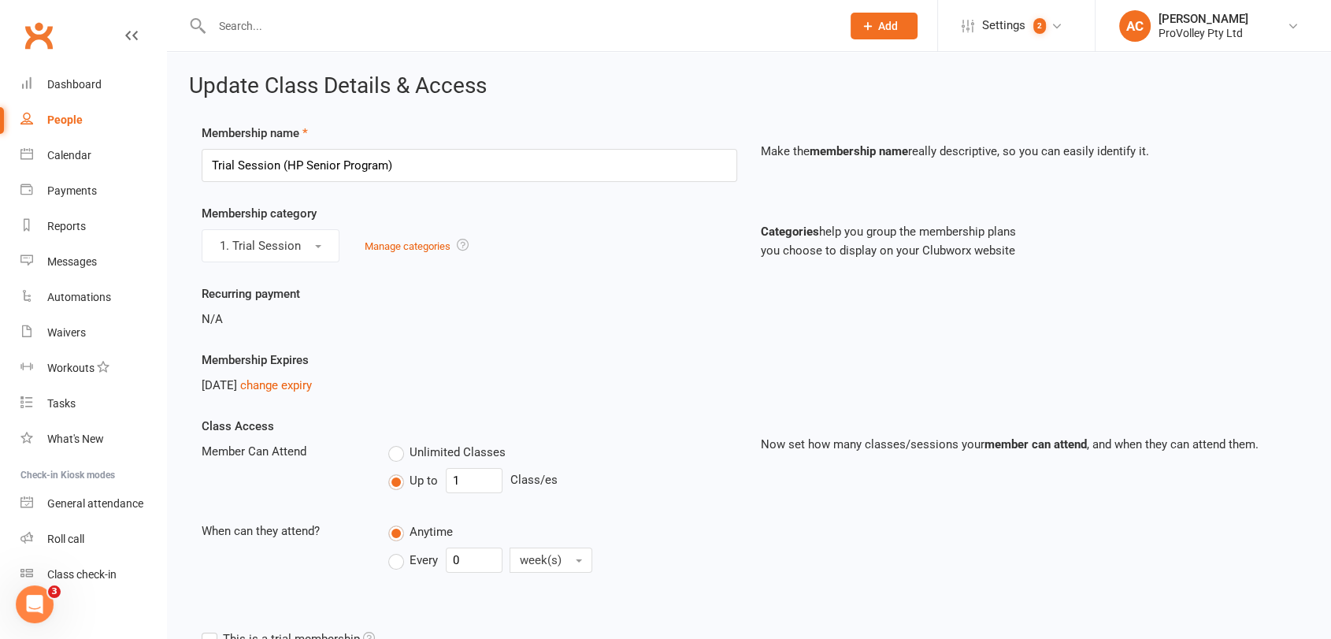
scroll to position [93, 0]
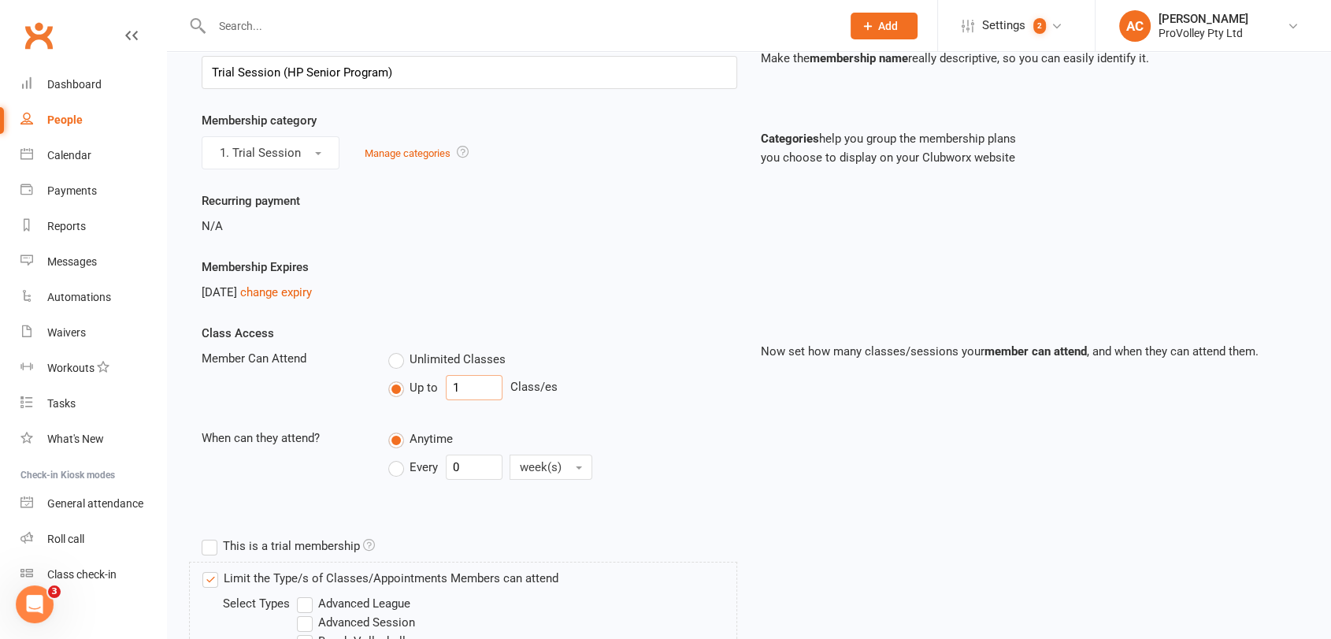
click at [472, 390] on input "1" at bounding box center [474, 387] width 57 height 25
type input "4"
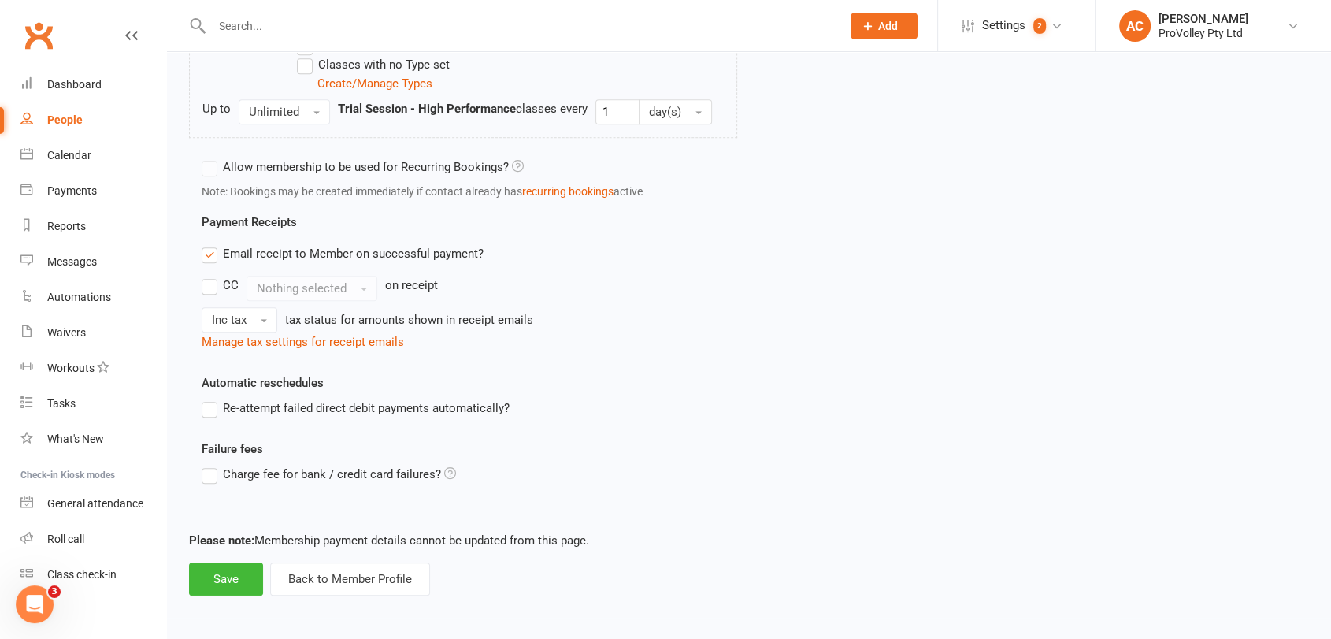
scroll to position [1197, 0]
click at [246, 575] on button "Save" at bounding box center [226, 580] width 74 height 33
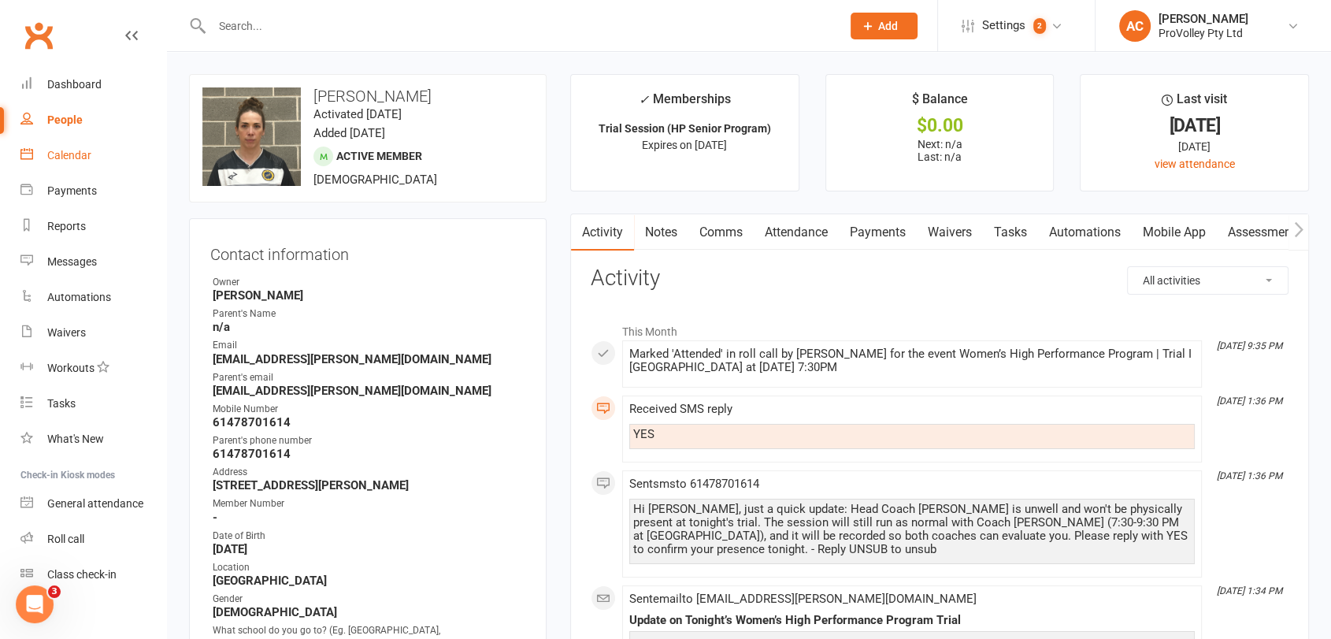
click at [83, 161] on div "Calendar" at bounding box center [69, 155] width 44 height 13
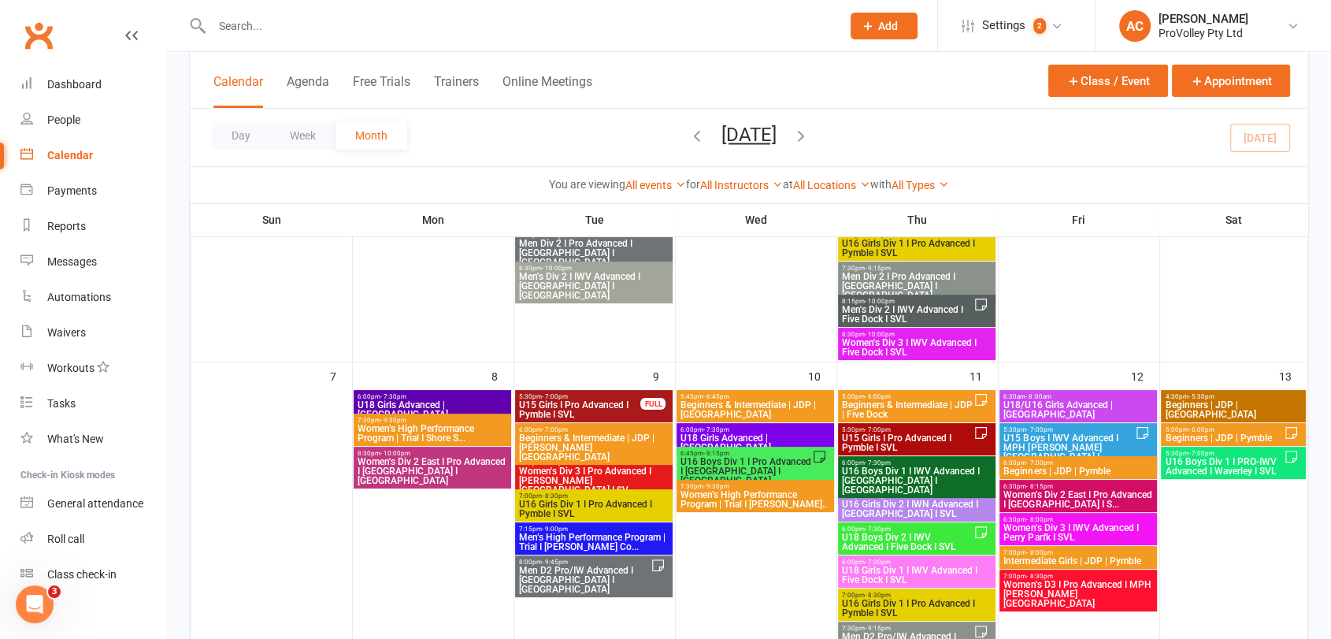
scroll to position [248, 0]
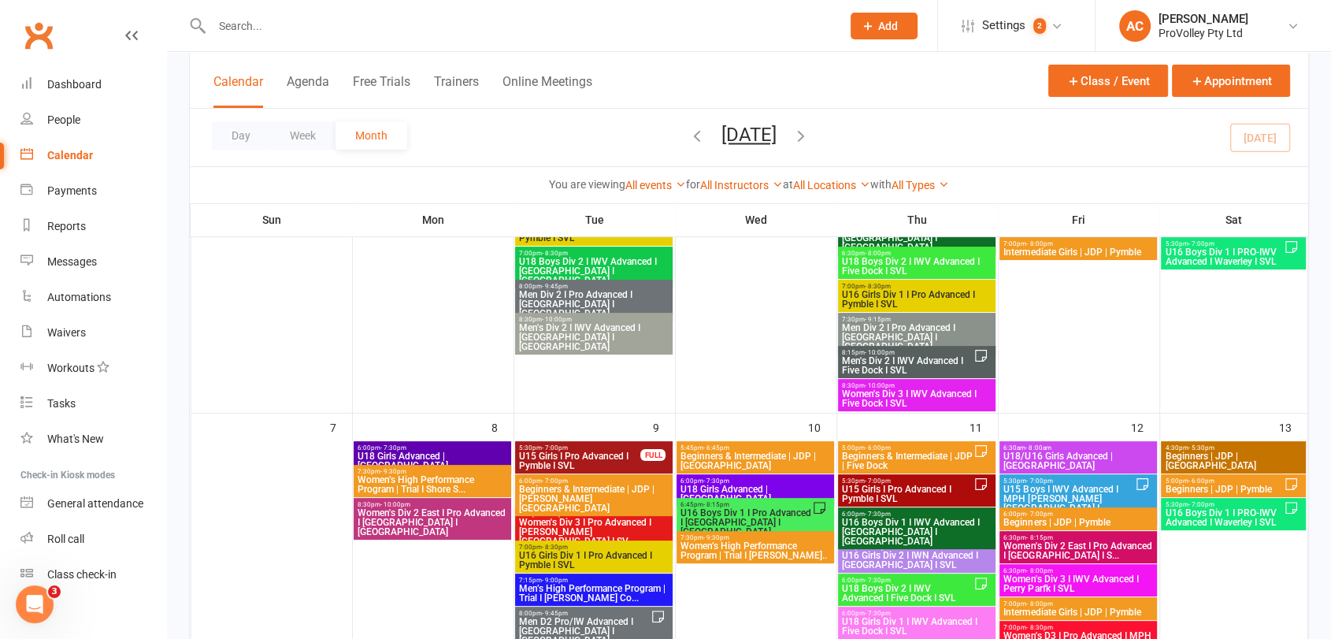
click at [465, 480] on span "Women’s High Performance Program | Trial I Shore S..." at bounding box center [432, 484] width 151 height 19
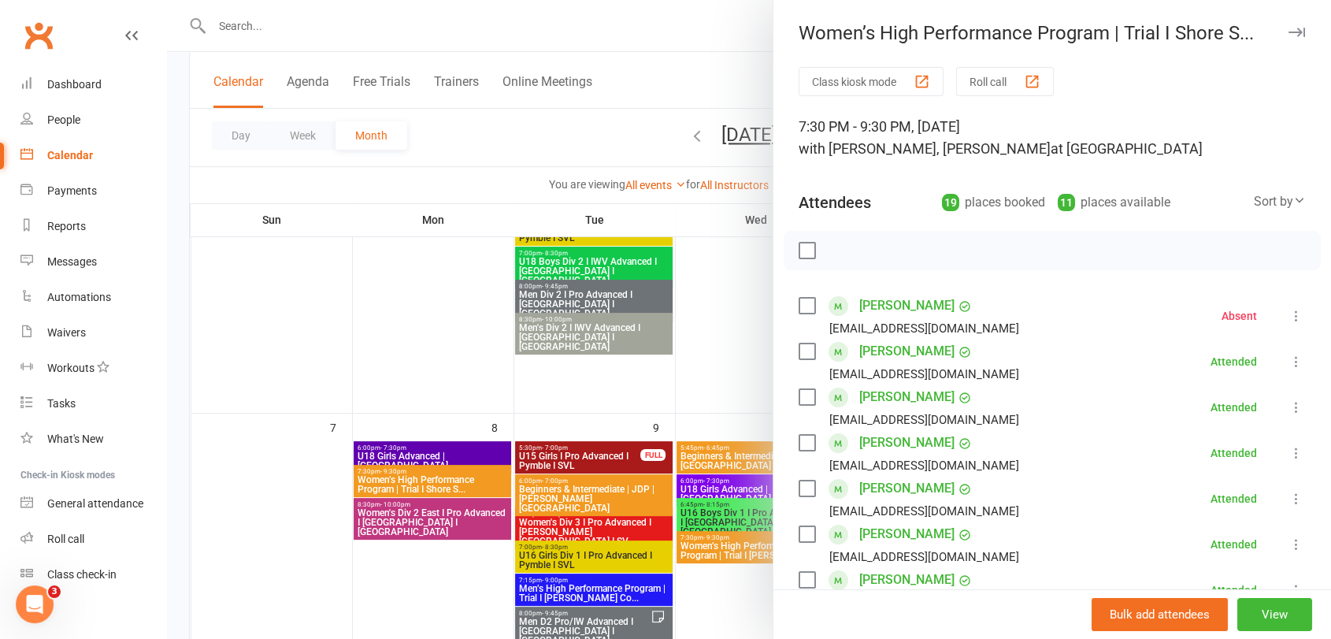
scroll to position [17, 0]
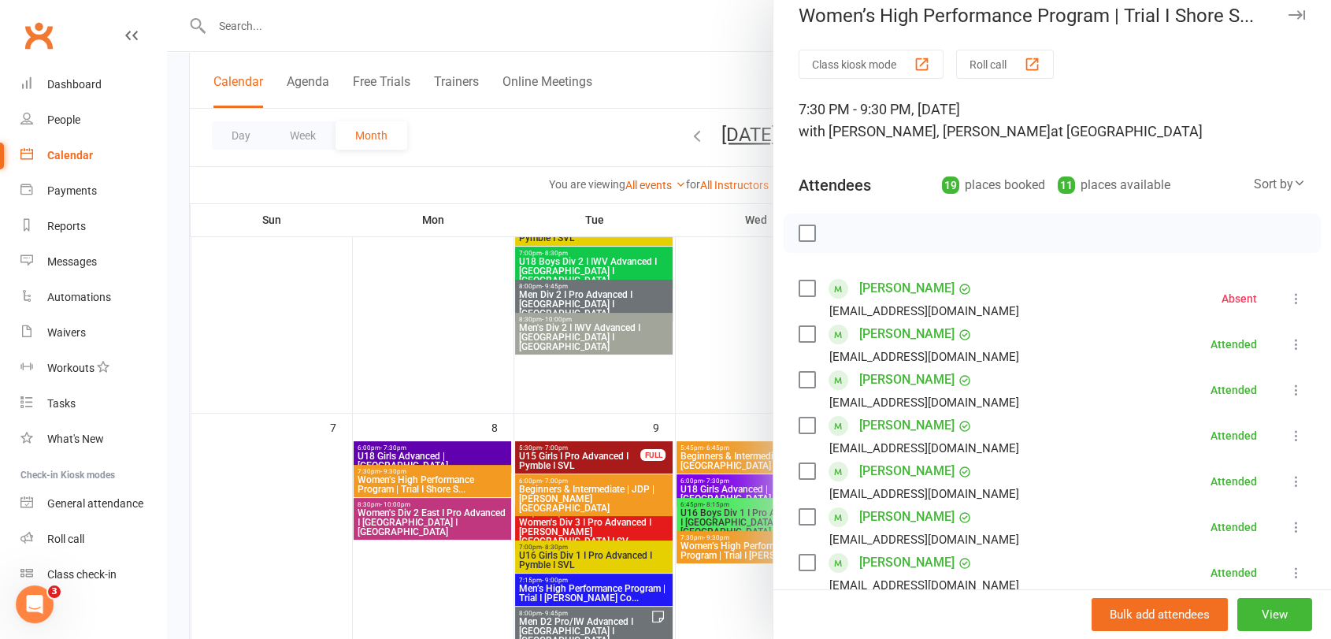
click at [864, 330] on link "[PERSON_NAME]" at bounding box center [906, 333] width 95 height 25
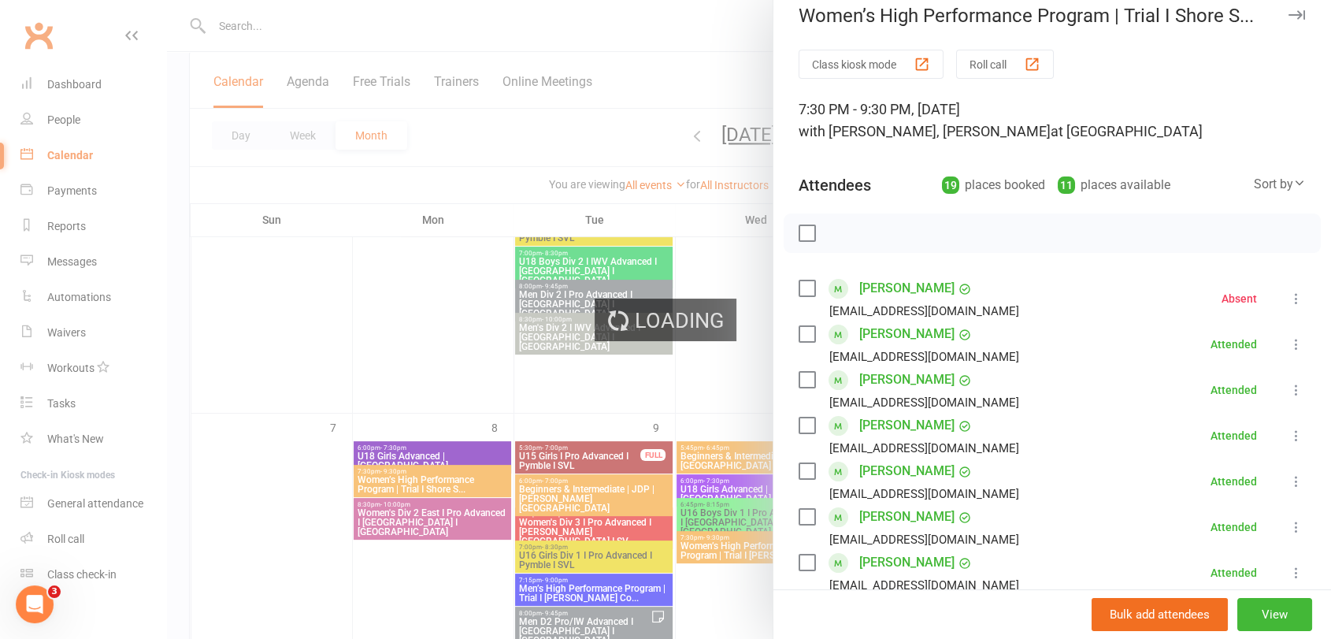
click at [864, 330] on link "[PERSON_NAME]" at bounding box center [906, 333] width 95 height 25
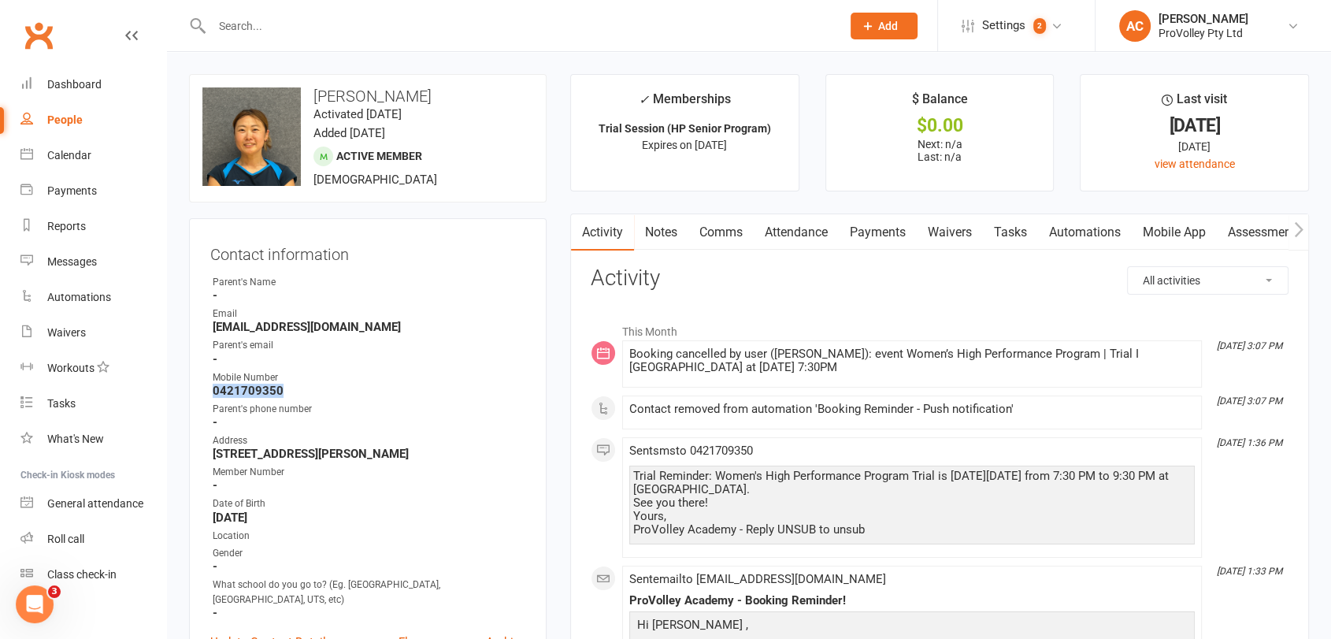
drag, startPoint x: 309, startPoint y: 391, endPoint x: 188, endPoint y: 390, distance: 120.5
copy strong "0421709350"
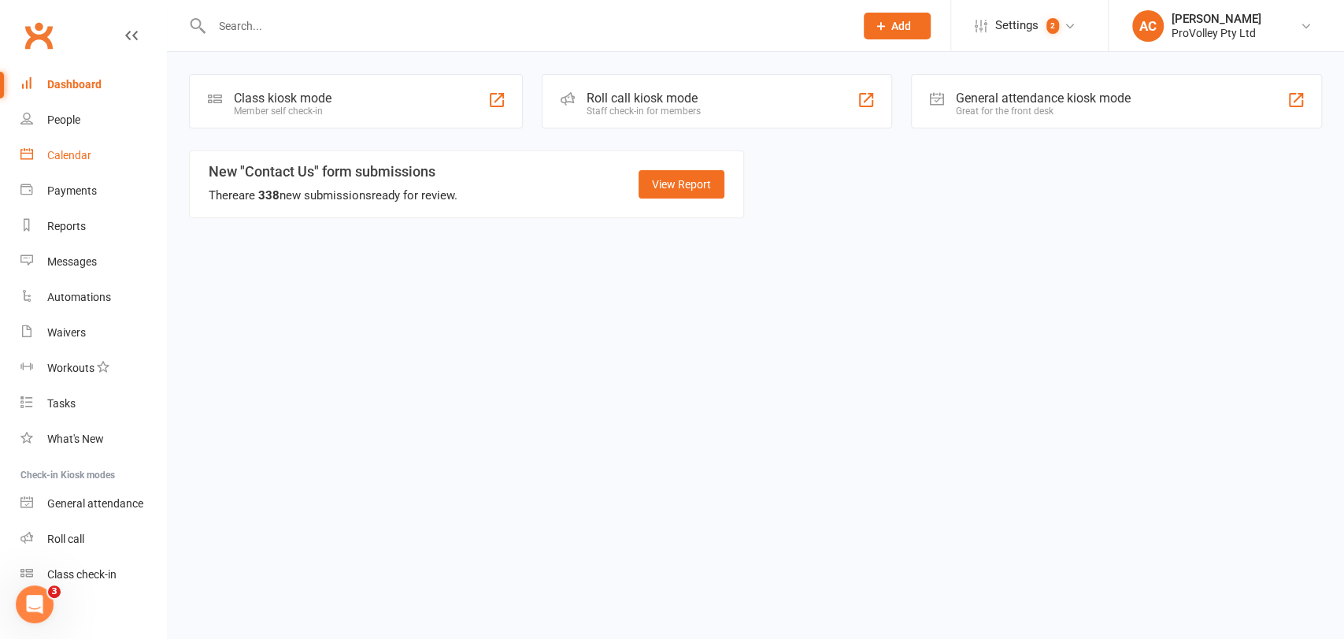
click at [60, 152] on div "Calendar" at bounding box center [69, 155] width 44 height 13
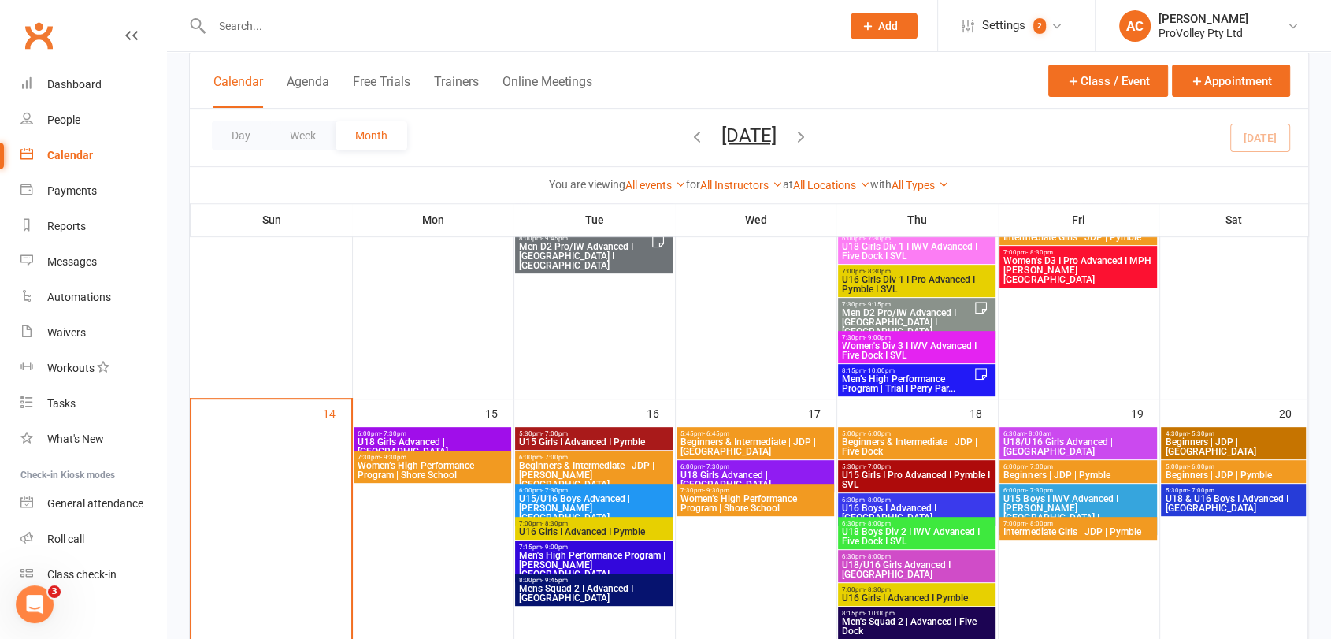
scroll to position [705, 0]
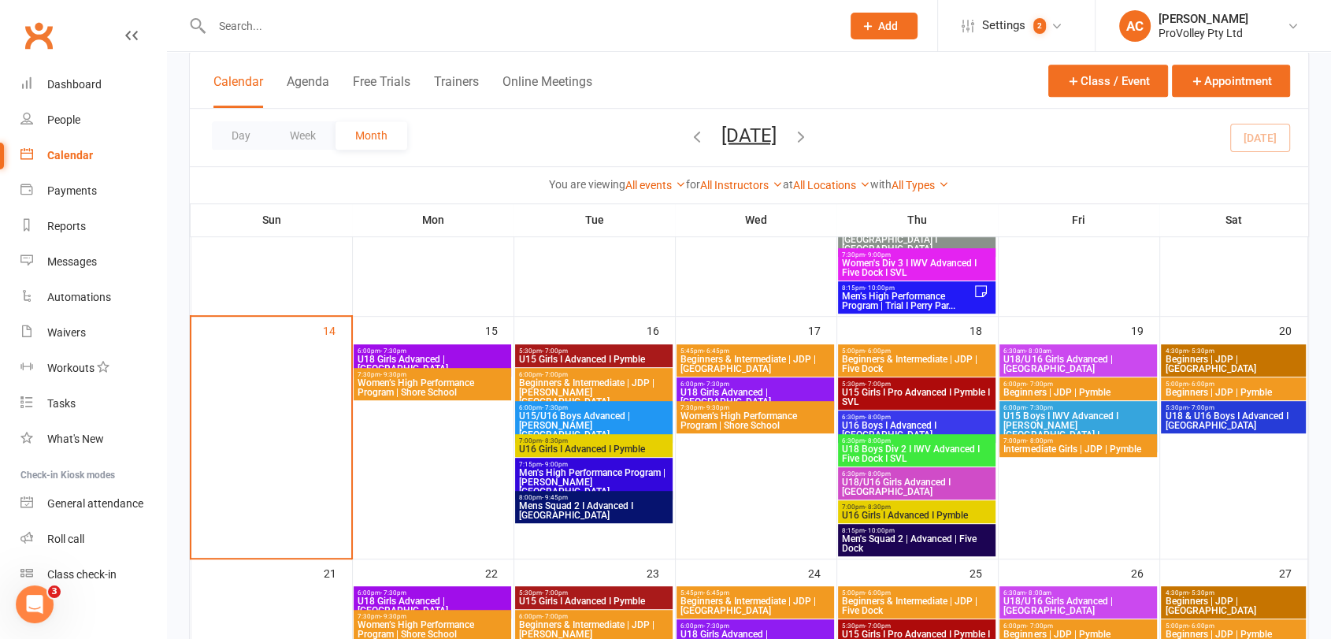
click at [416, 385] on span "Women’s High Performance Program | Shore School" at bounding box center [432, 387] width 151 height 19
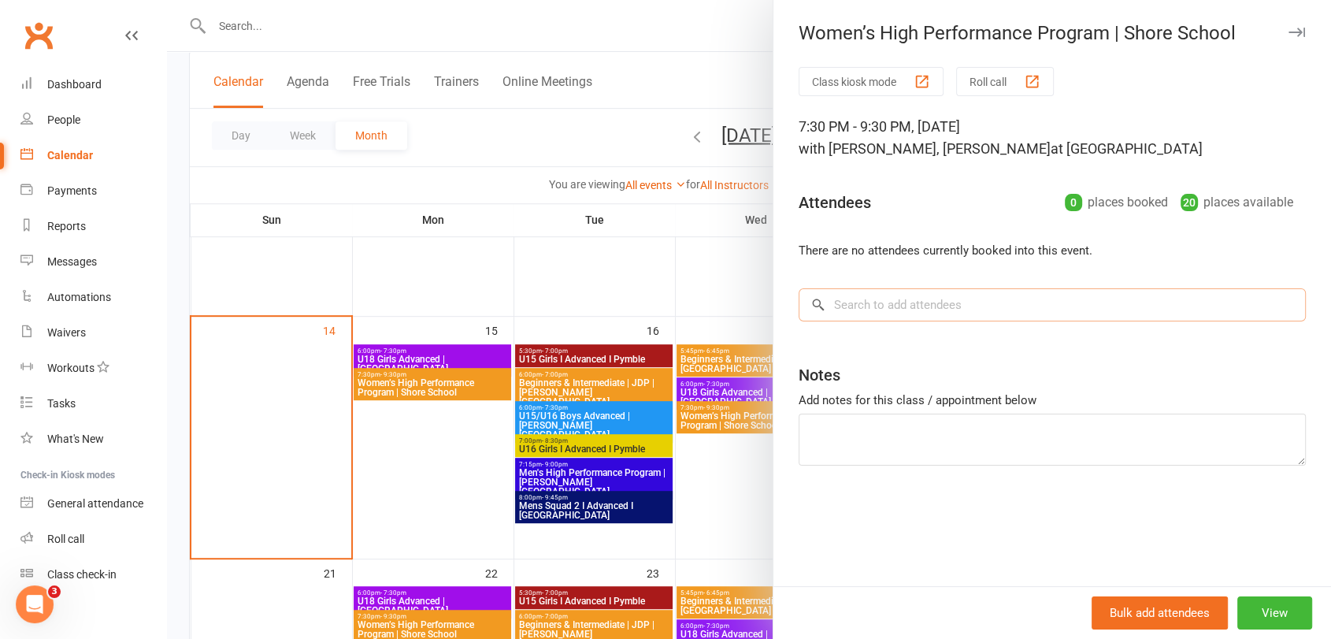
click at [950, 312] on input "search" at bounding box center [1051, 304] width 507 height 33
paste input "[PERSON_NAME] (jiujing) xu"
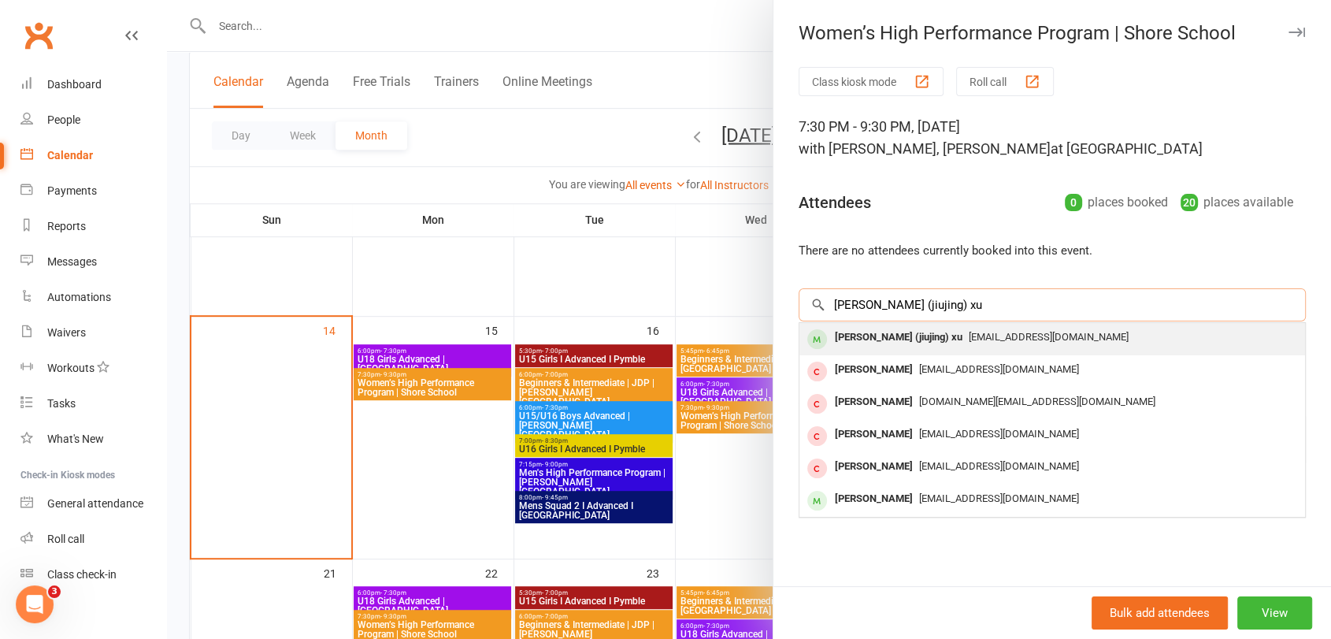
type input "[PERSON_NAME] (jiujing) xu"
click at [968, 337] on span "[EMAIL_ADDRESS][DOMAIN_NAME]" at bounding box center [1048, 337] width 160 height 12
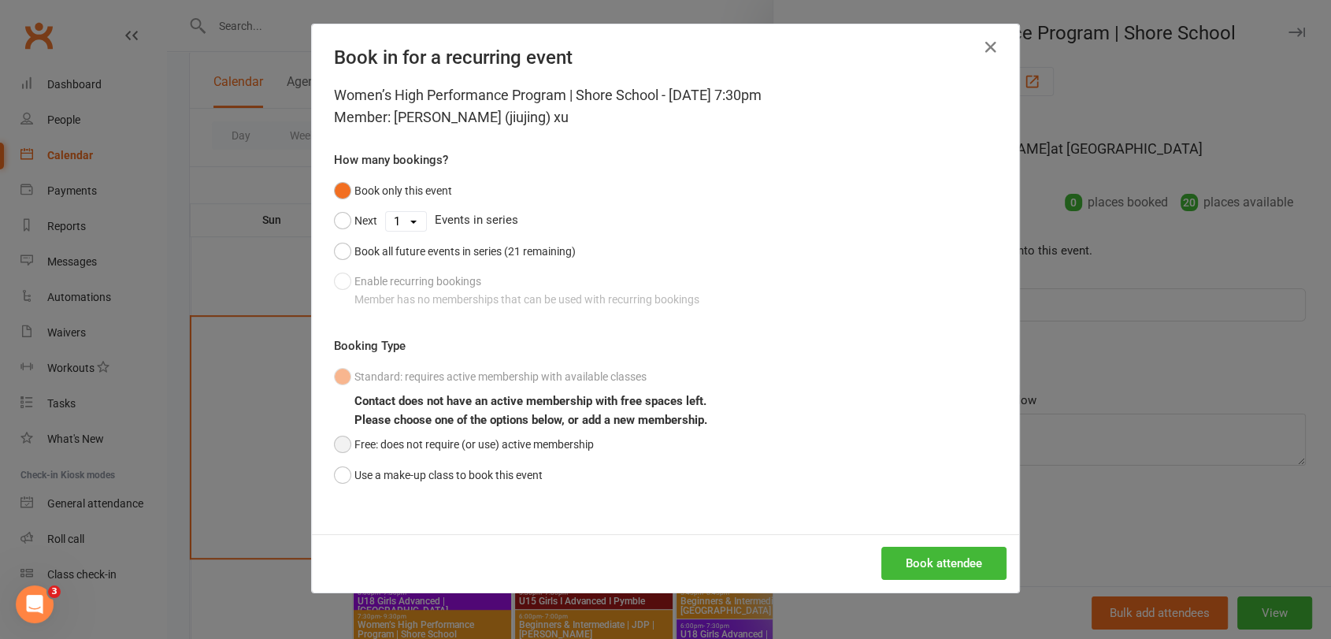
click at [485, 447] on button "Free: does not require (or use) active membership" at bounding box center [464, 444] width 260 height 30
click at [934, 558] on button "Book attendee" at bounding box center [943, 562] width 125 height 33
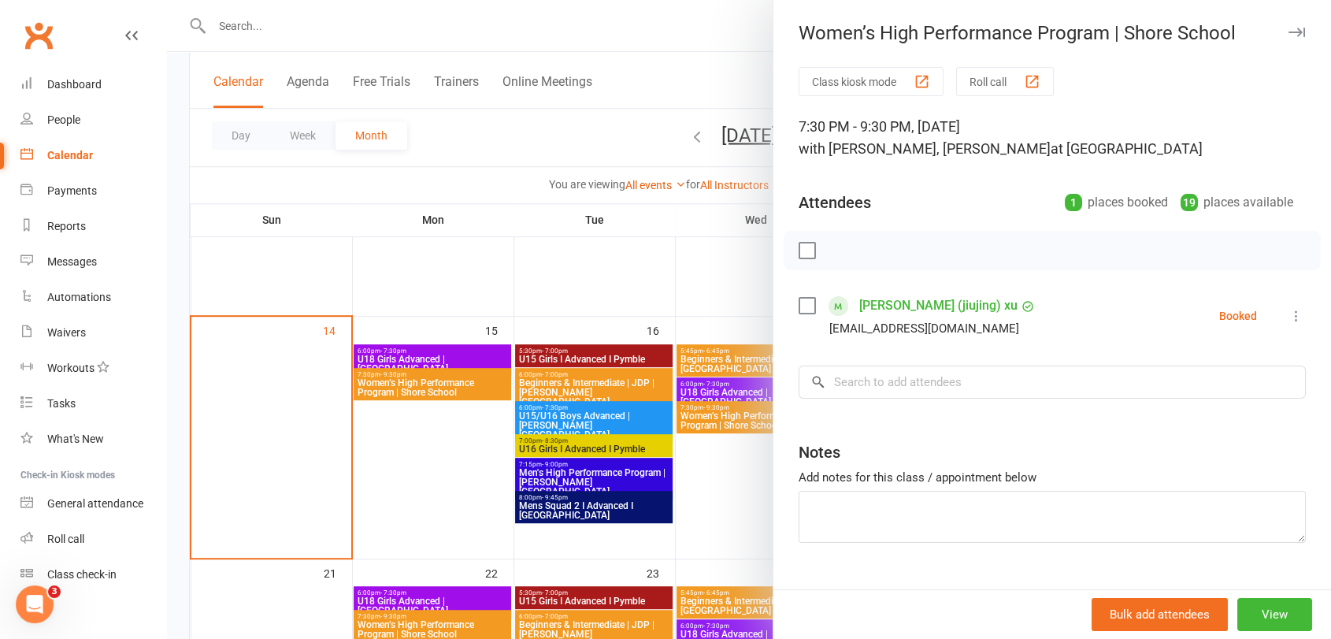
click at [1288, 314] on icon at bounding box center [1296, 316] width 16 height 16
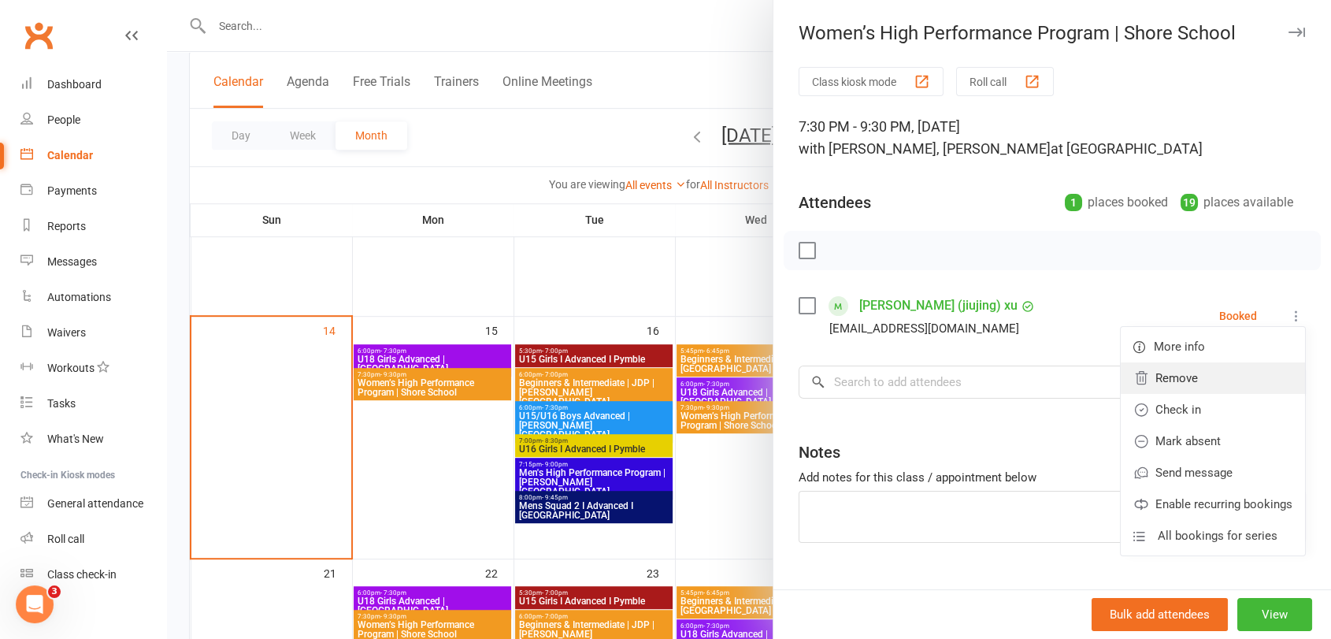
click at [1188, 380] on link "Remove" at bounding box center [1212, 377] width 184 height 31
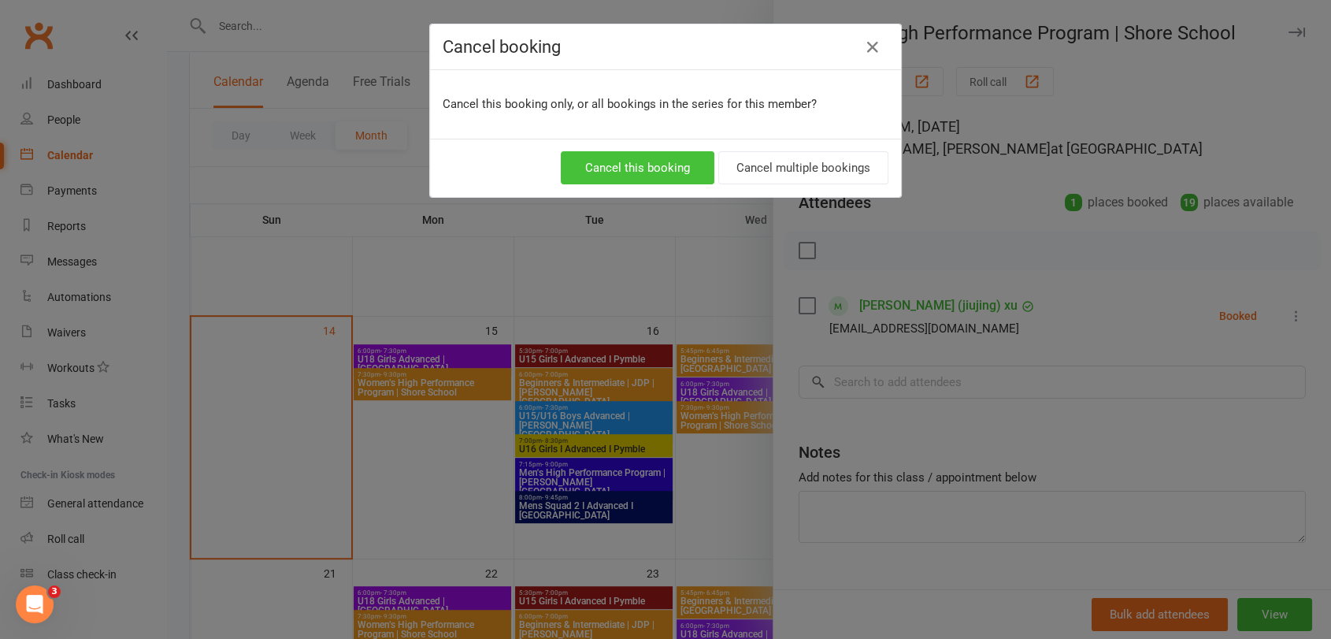
click at [665, 154] on button "Cancel this booking" at bounding box center [638, 167] width 154 height 33
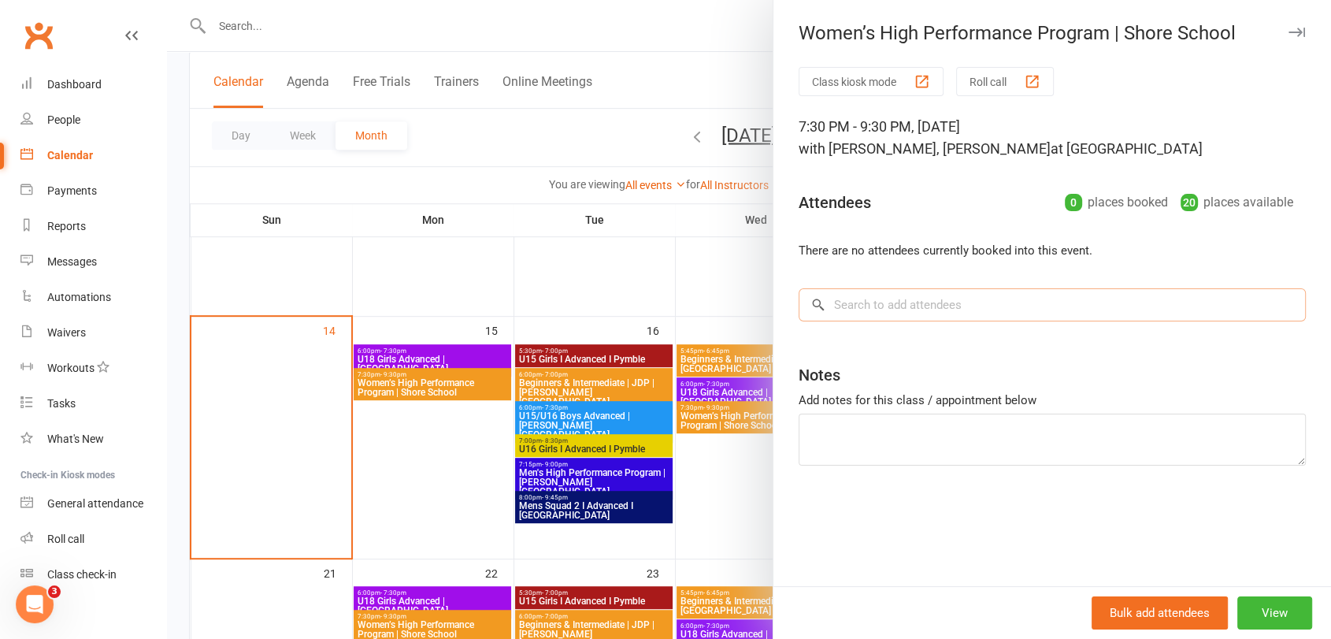
click at [905, 305] on input "search" at bounding box center [1051, 304] width 507 height 33
paste input "[PERSON_NAME] (jiujing) xu"
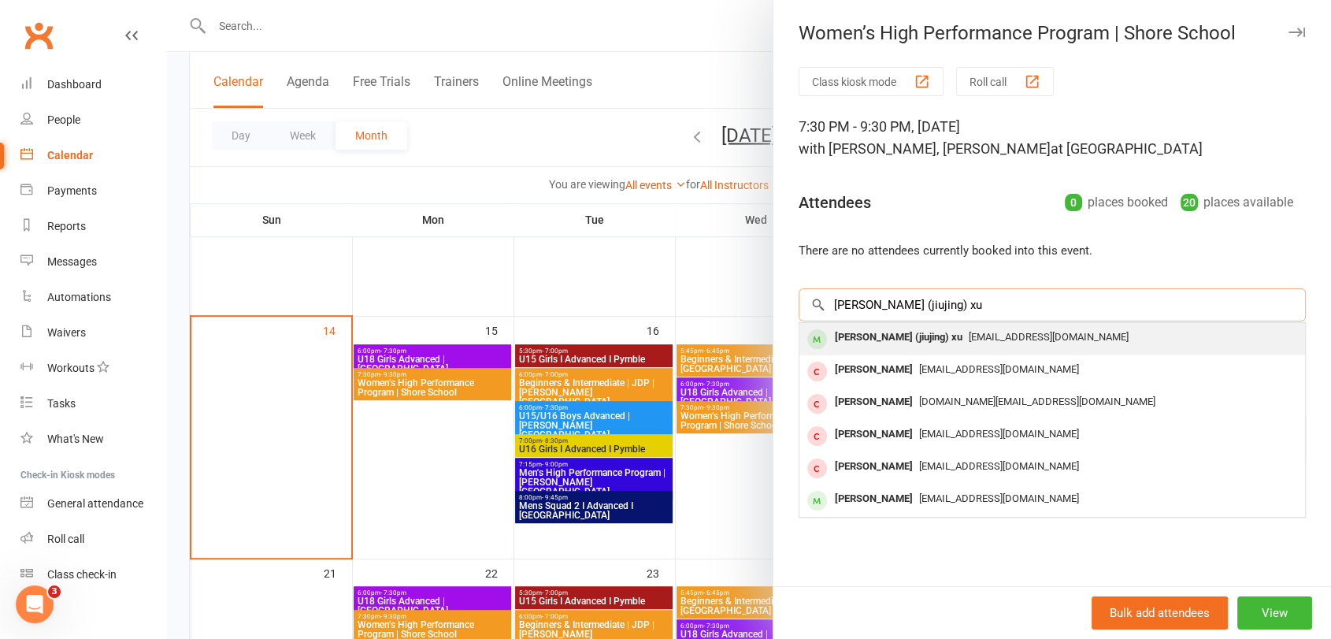
type input "[PERSON_NAME] (jiujing) xu"
click at [882, 326] on div "[PERSON_NAME] (jiujing) xu" at bounding box center [898, 337] width 140 height 23
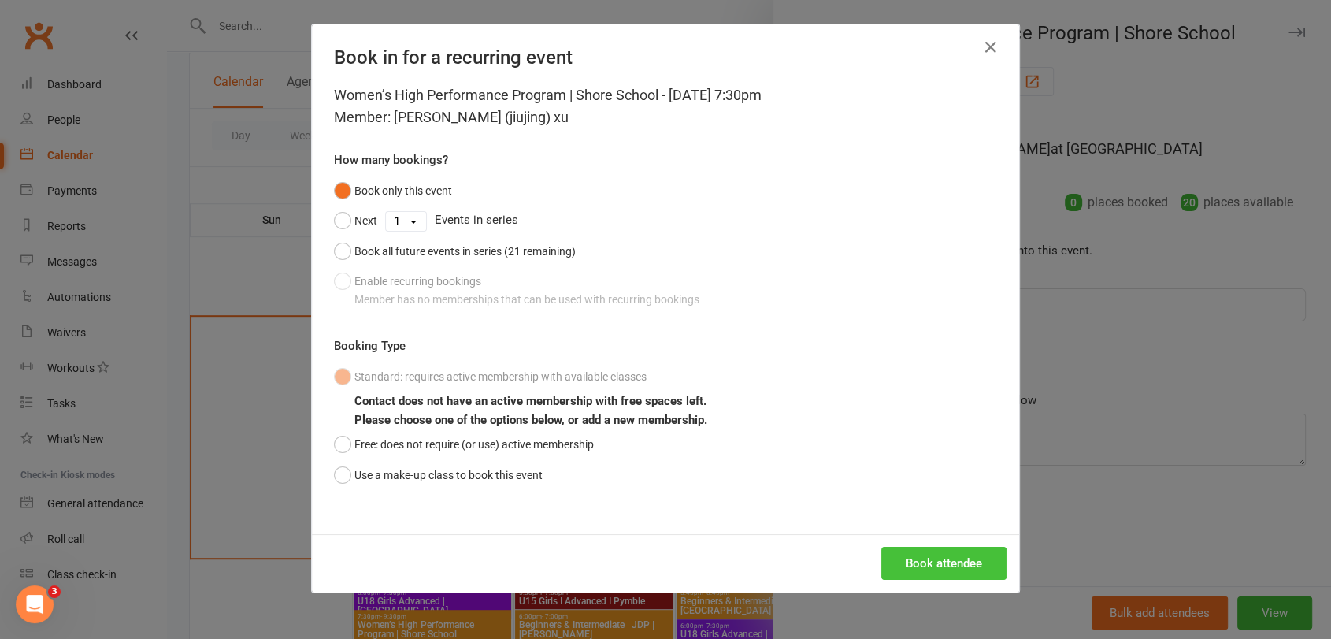
click at [914, 565] on button "Book attendee" at bounding box center [943, 562] width 125 height 33
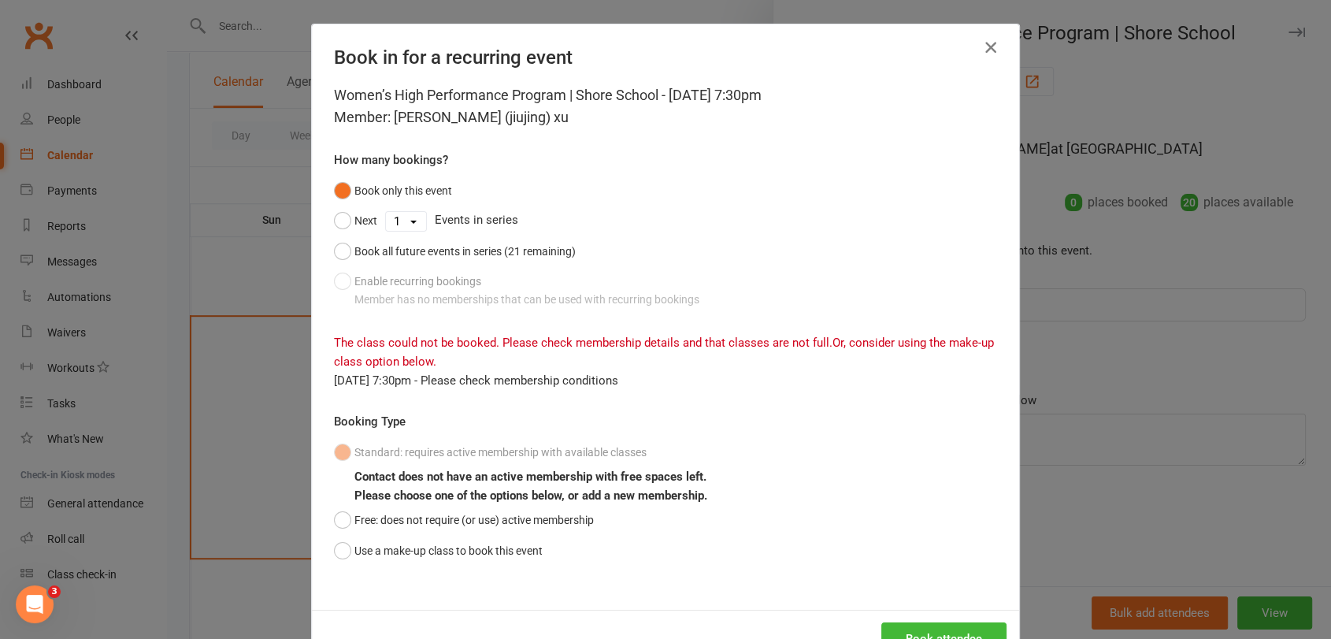
click at [988, 46] on icon "button" at bounding box center [990, 47] width 19 height 19
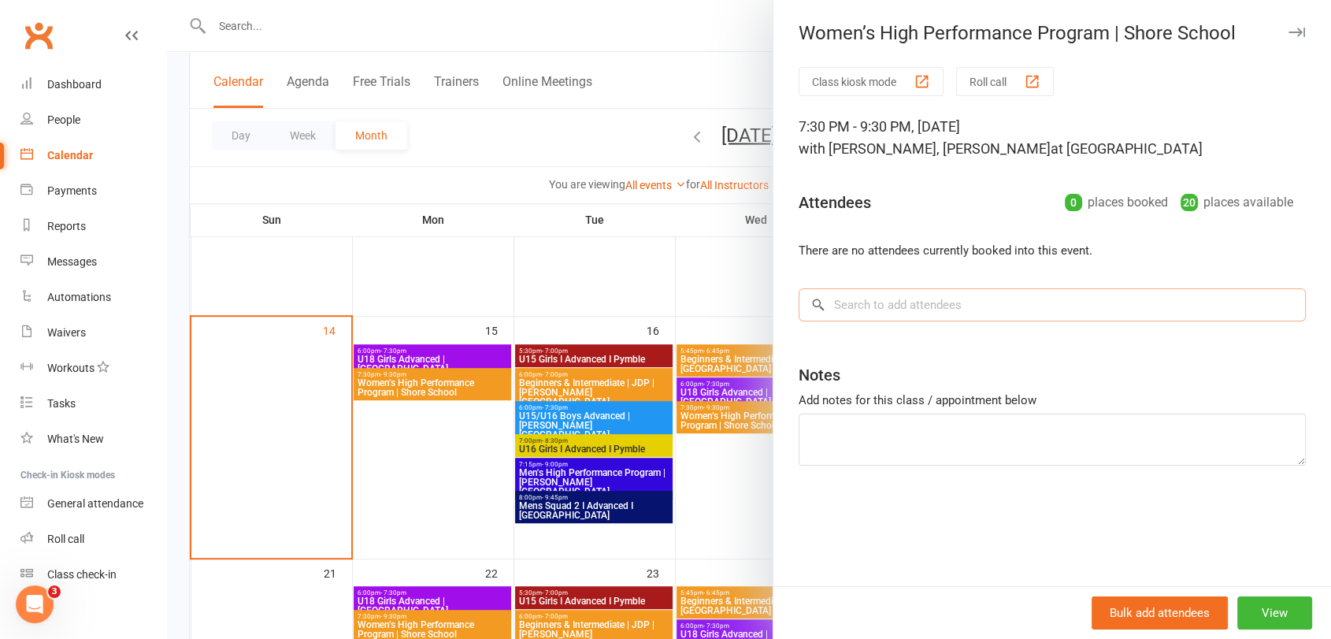
click at [857, 317] on input "search" at bounding box center [1051, 304] width 507 height 33
paste input "[PERSON_NAME] (jiujing) xu"
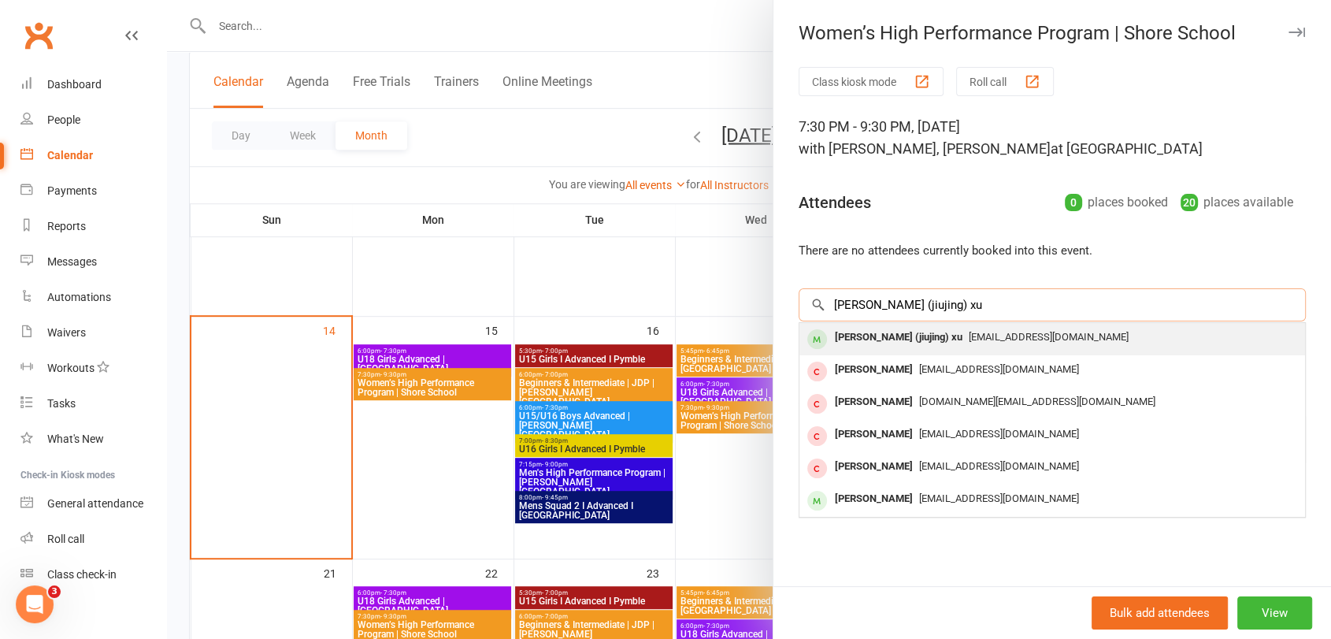
type input "[PERSON_NAME] (jiujing) xu"
click at [1023, 348] on div "[EMAIL_ADDRESS][DOMAIN_NAME]" at bounding box center [1051, 337] width 493 height 23
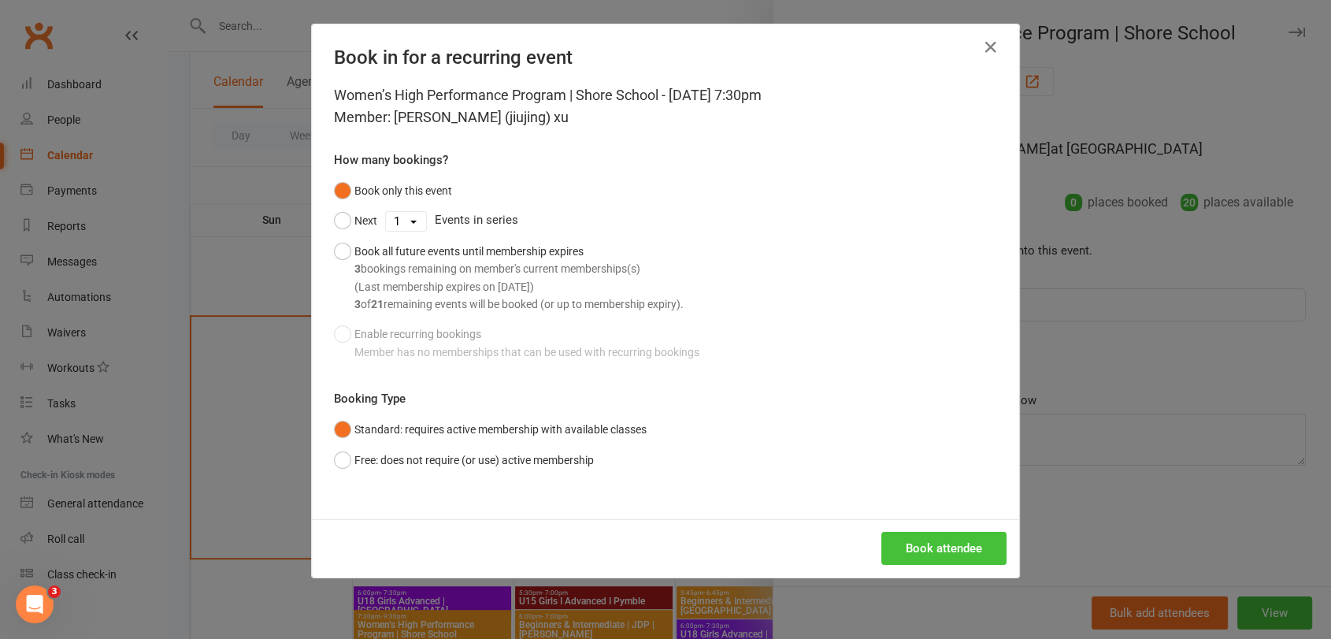
click at [907, 537] on button "Book attendee" at bounding box center [943, 547] width 125 height 33
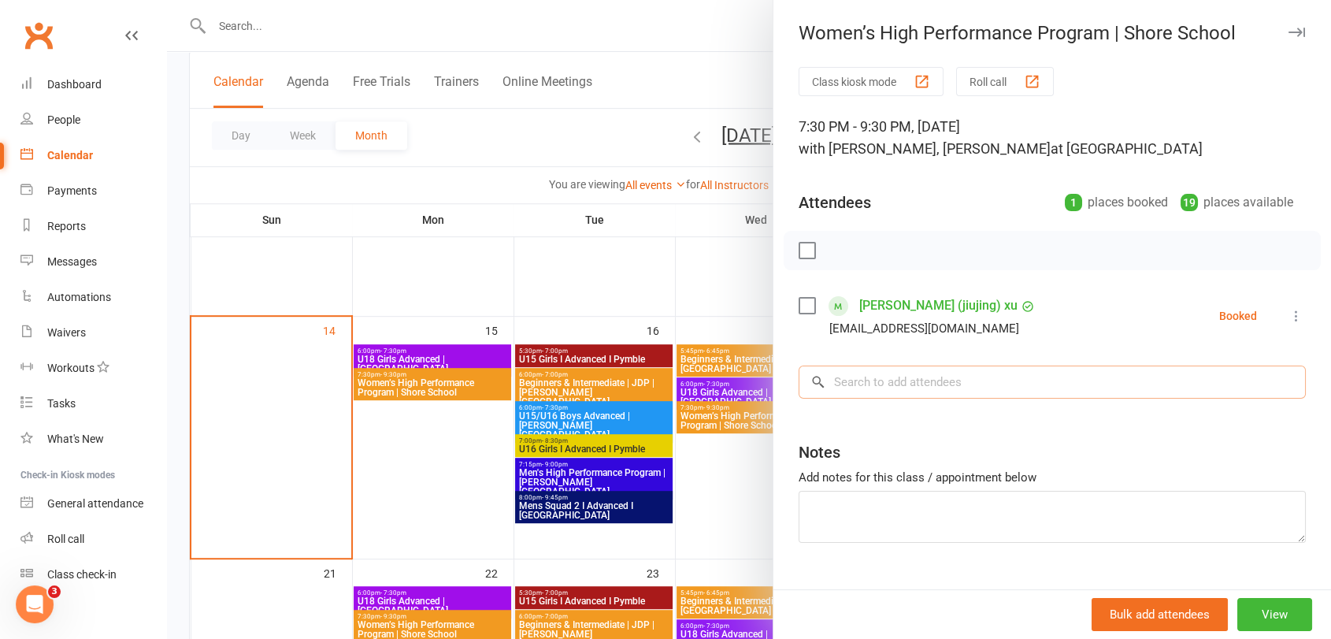
click at [862, 387] on input "search" at bounding box center [1051, 381] width 507 height 33
paste input "[PERSON_NAME]"
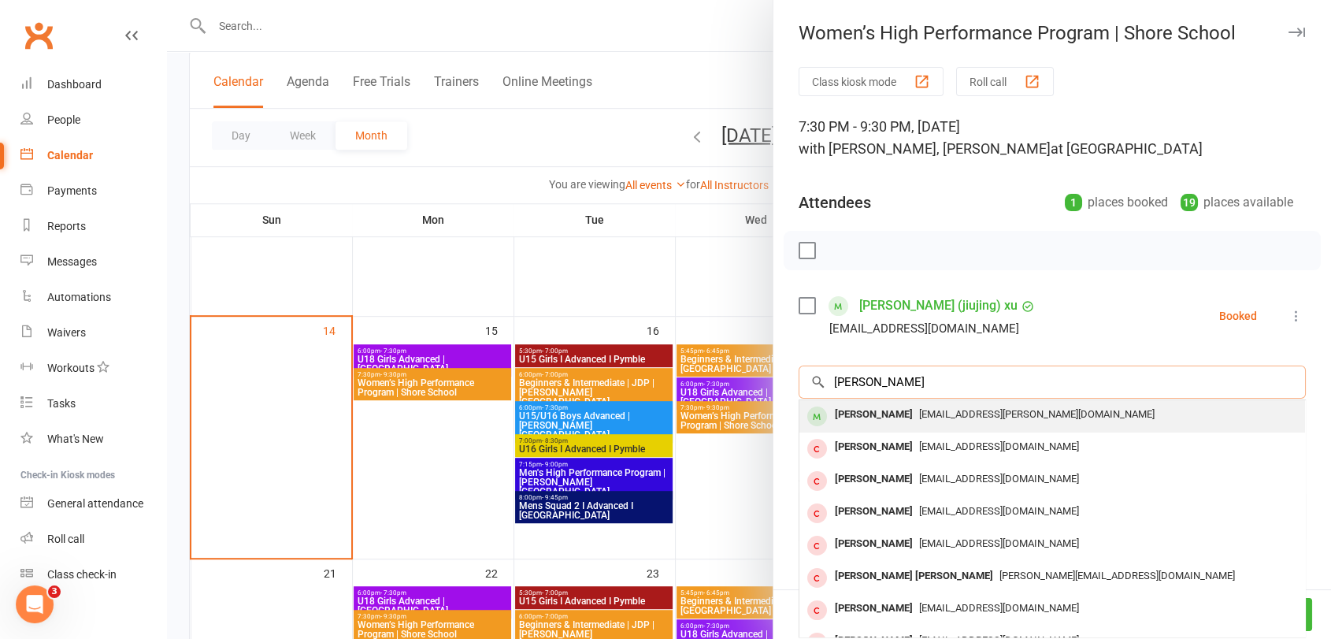
type input "[PERSON_NAME]"
click at [882, 412] on div "[PERSON_NAME]" at bounding box center [873, 414] width 91 height 23
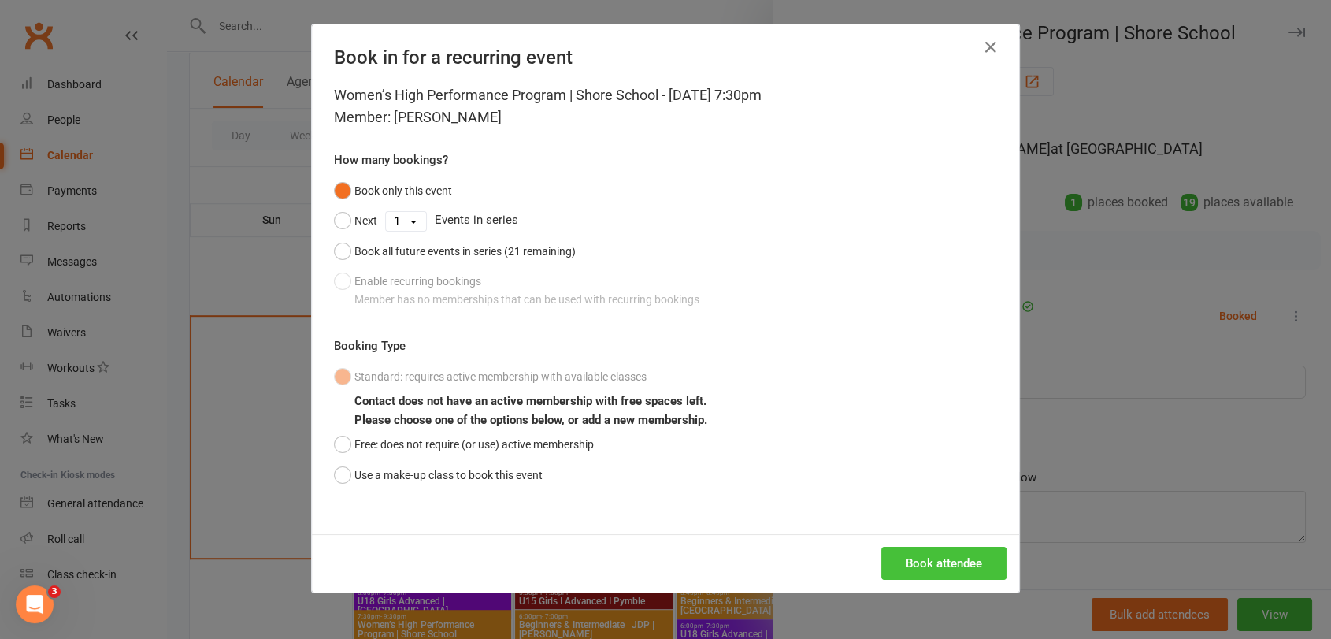
click at [916, 570] on button "Book attendee" at bounding box center [943, 562] width 125 height 33
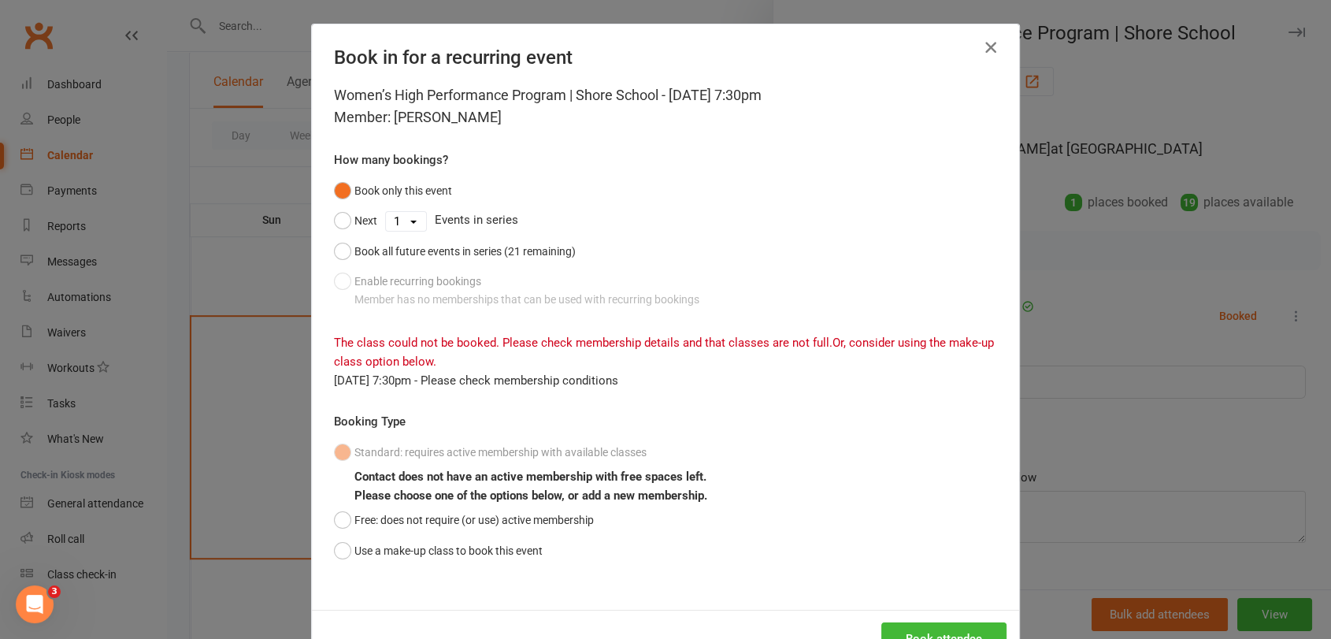
click at [993, 51] on button "button" at bounding box center [990, 47] width 25 height 25
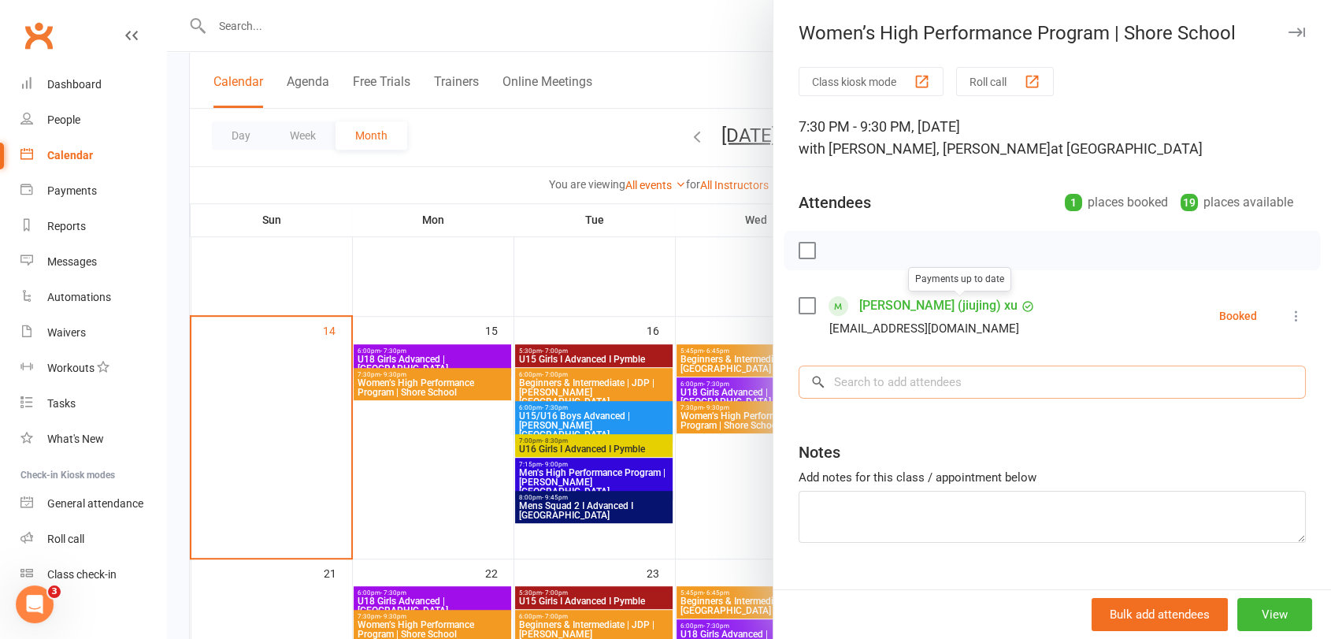
click at [922, 376] on input "search" at bounding box center [1051, 381] width 507 height 33
paste input "[PERSON_NAME]"
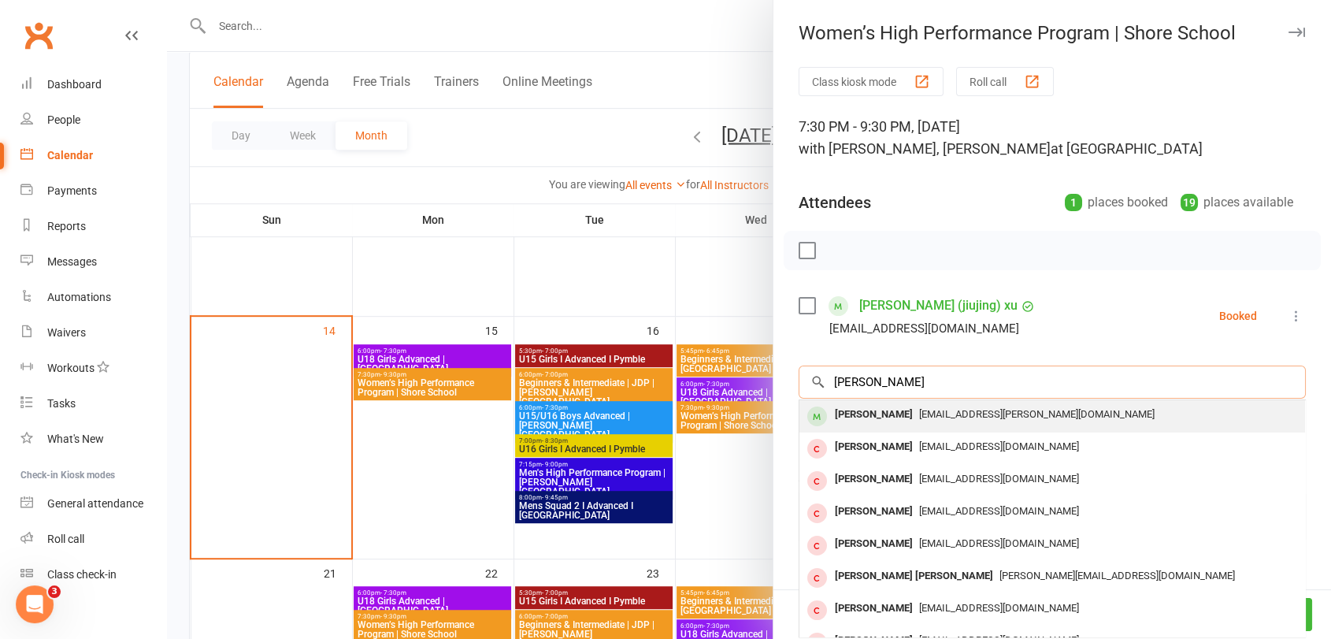
type input "[PERSON_NAME]"
click at [898, 417] on div "[PERSON_NAME]" at bounding box center [873, 414] width 91 height 23
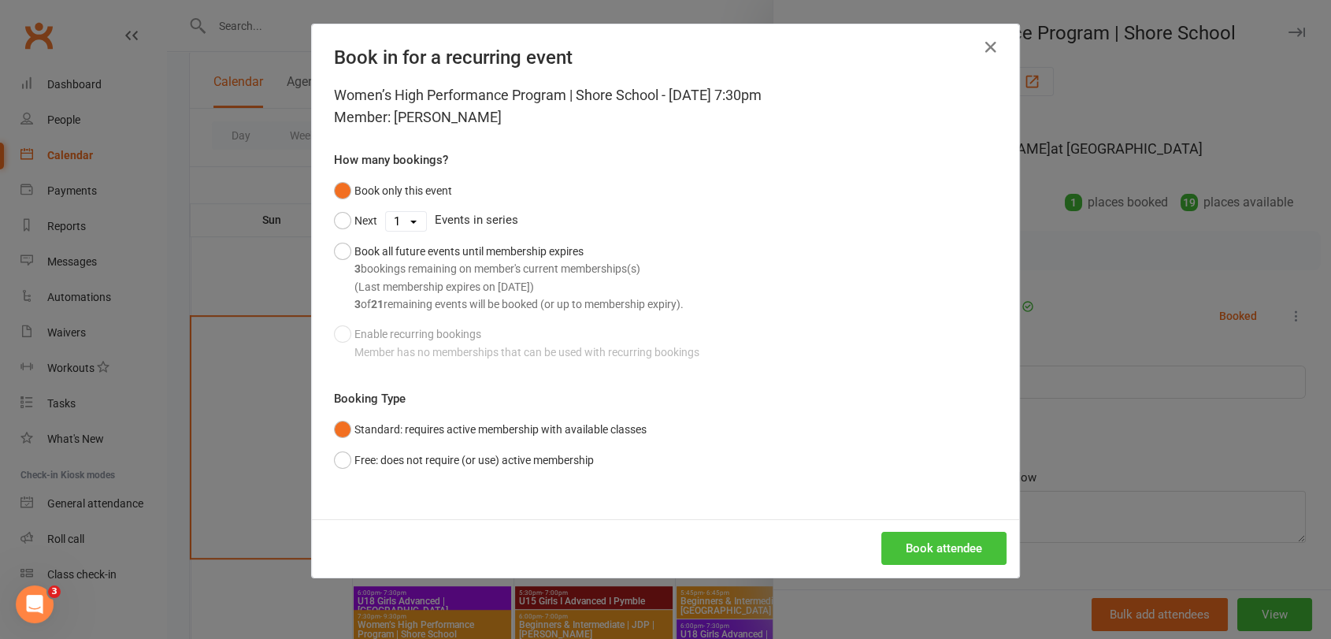
click at [907, 539] on button "Book attendee" at bounding box center [943, 547] width 125 height 33
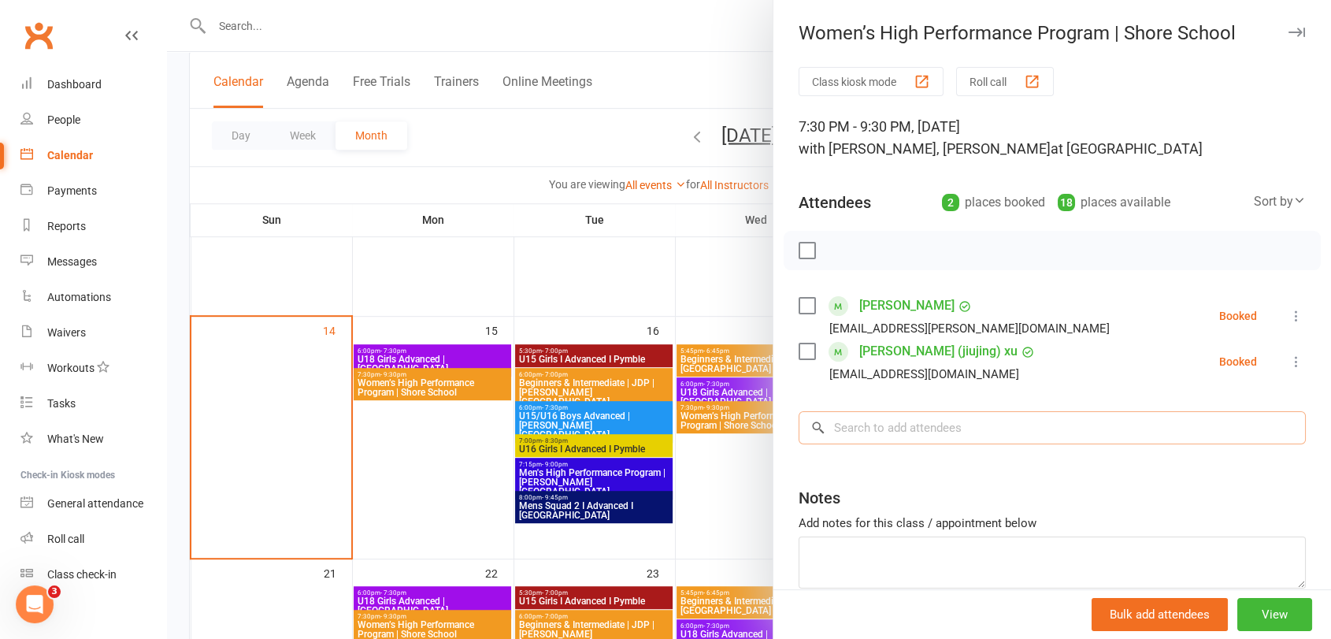
click at [864, 430] on input "search" at bounding box center [1051, 427] width 507 height 33
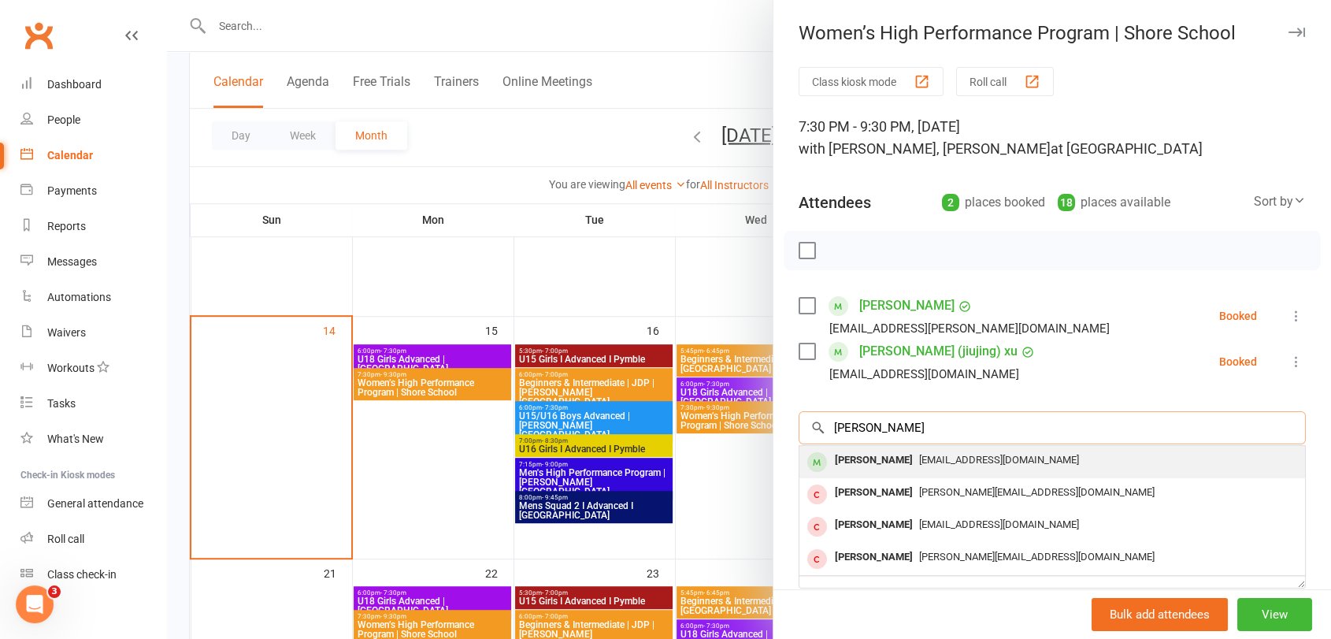
type input "[PERSON_NAME]"
click at [919, 461] on span "[EMAIL_ADDRESS][DOMAIN_NAME]" at bounding box center [999, 460] width 160 height 12
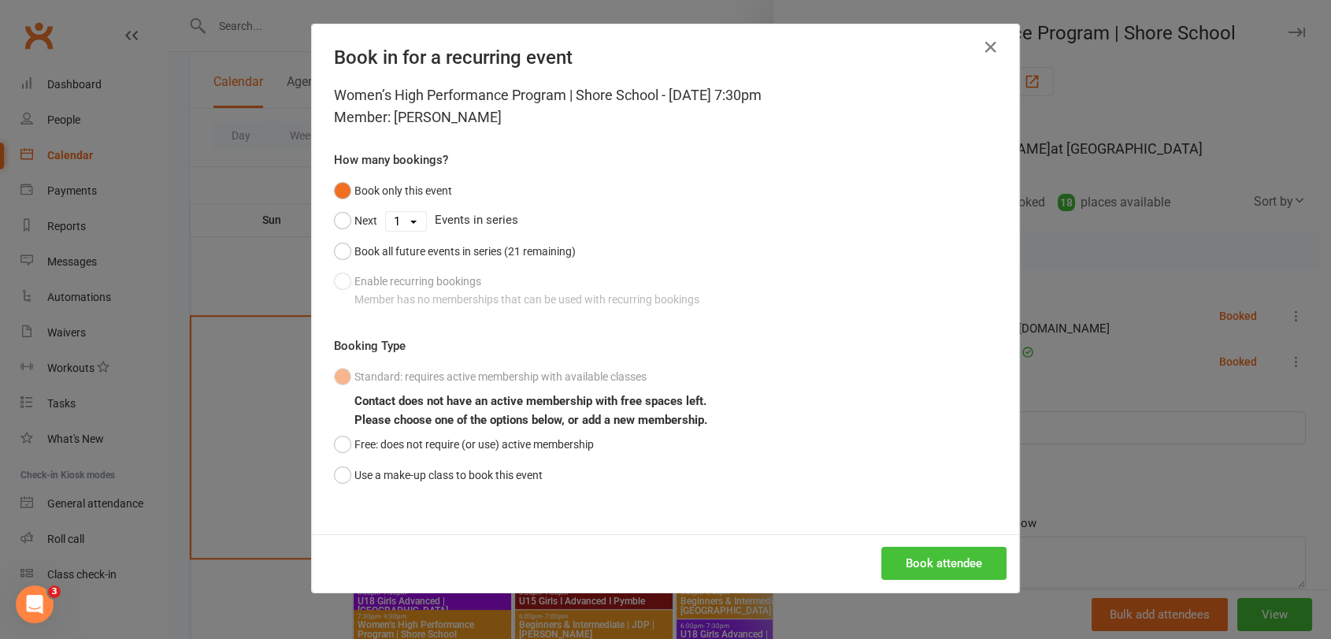
click at [882, 557] on button "Book attendee" at bounding box center [943, 562] width 125 height 33
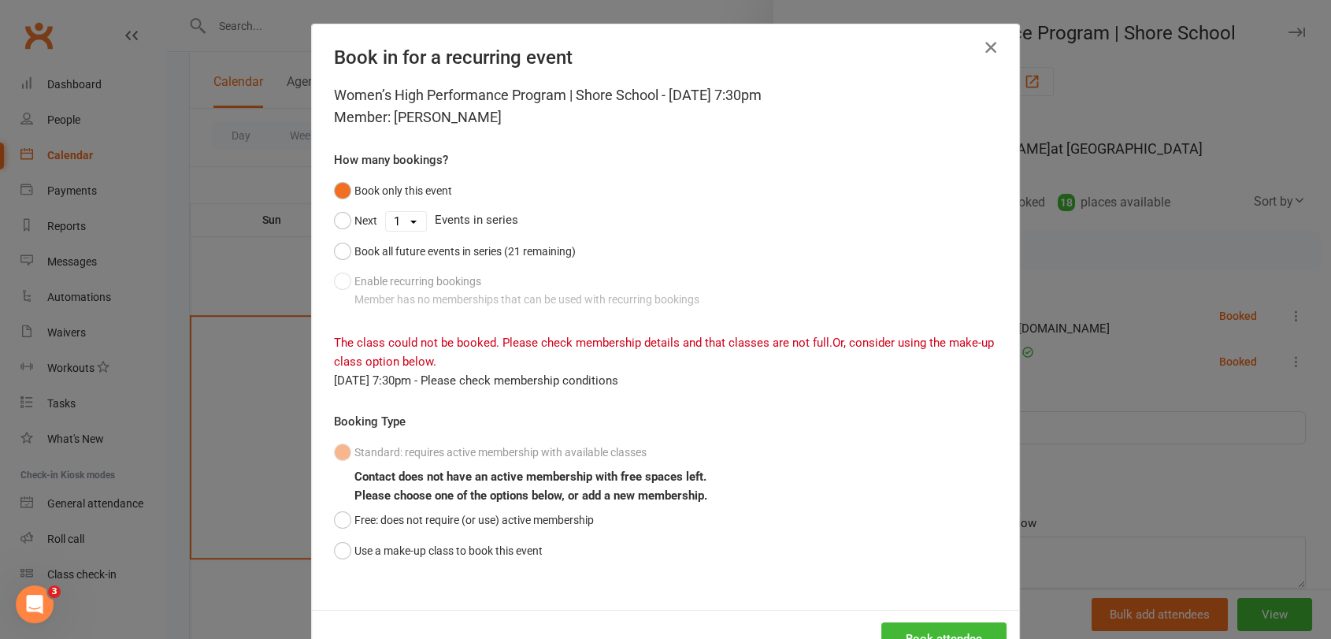
click at [981, 51] on icon "button" at bounding box center [990, 47] width 19 height 19
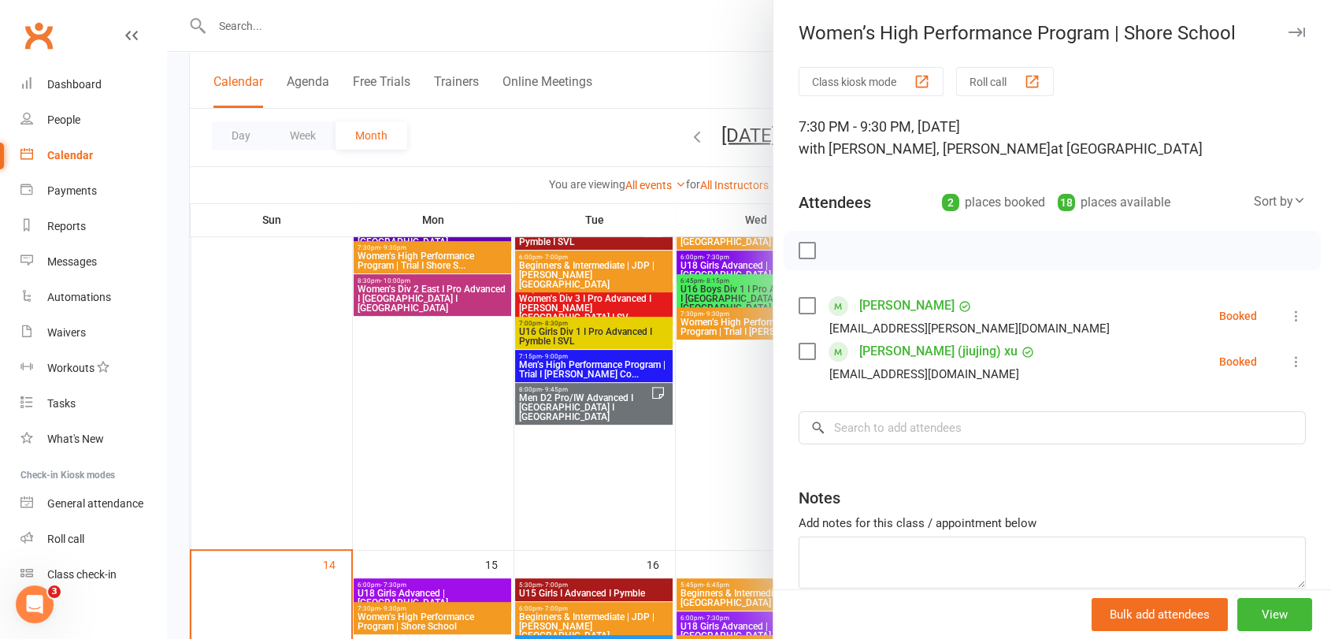
scroll to position [472, 0]
click at [466, 251] on div at bounding box center [749, 319] width 1164 height 639
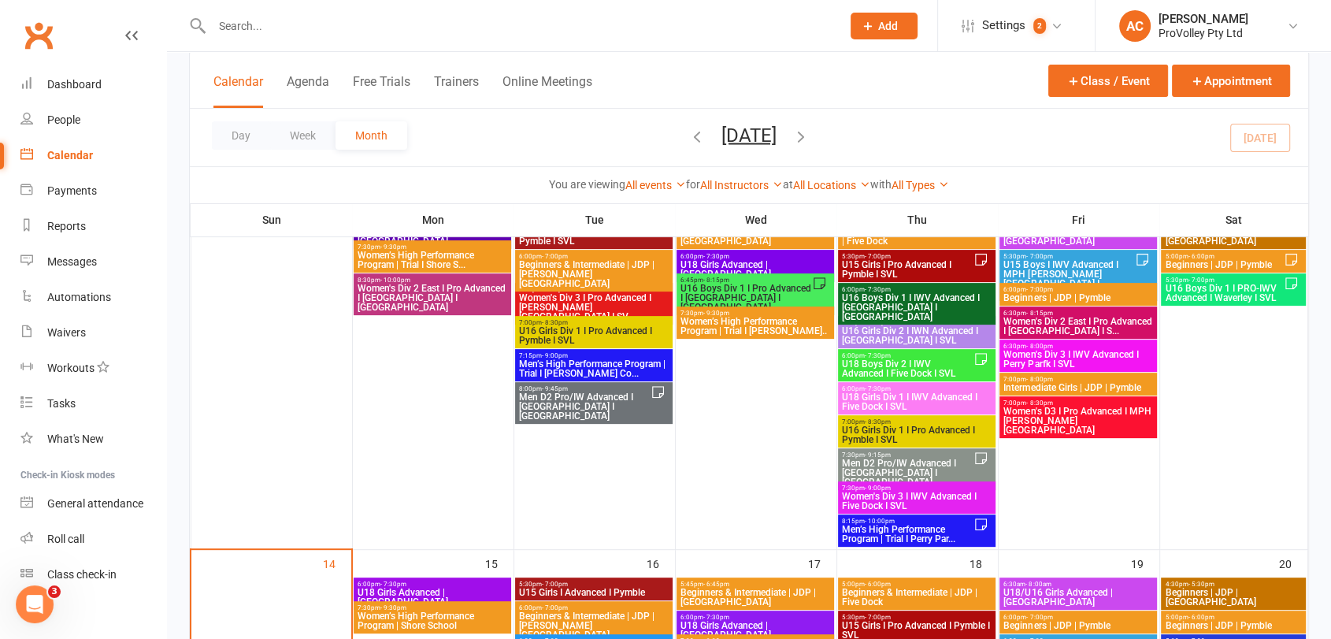
click at [466, 251] on span "Women’s High Performance Program | Trial I Shore S..." at bounding box center [432, 259] width 151 height 19
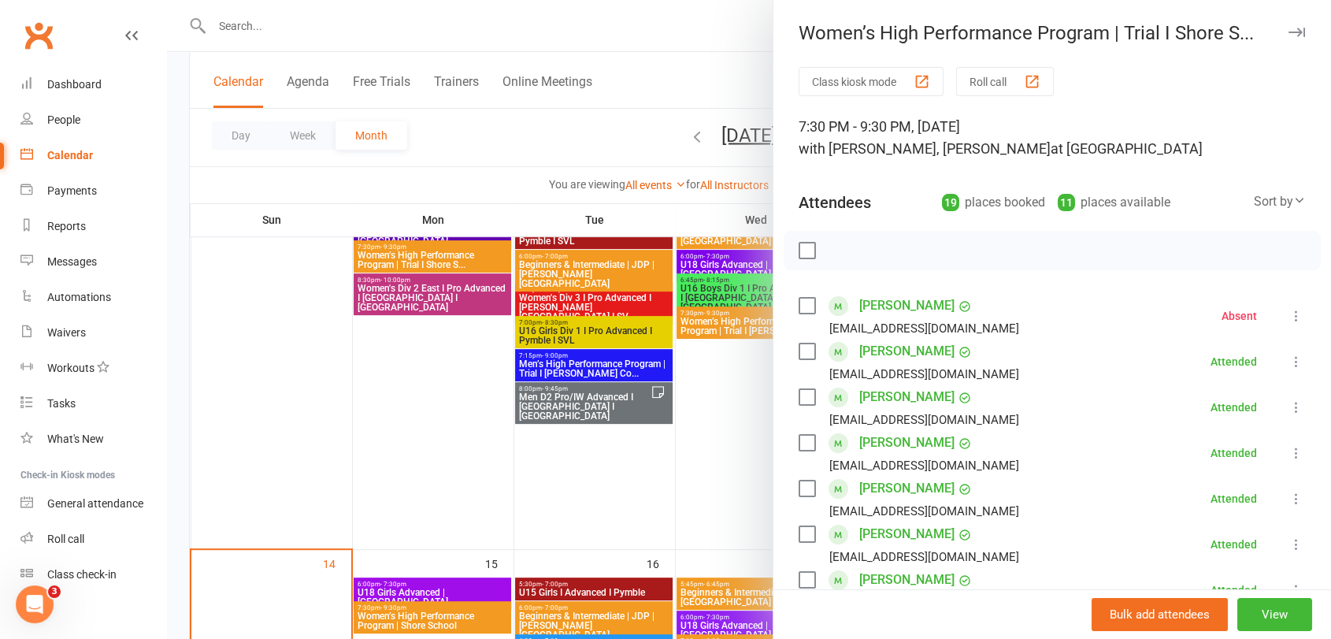
click at [899, 350] on link "[PERSON_NAME]" at bounding box center [906, 351] width 95 height 25
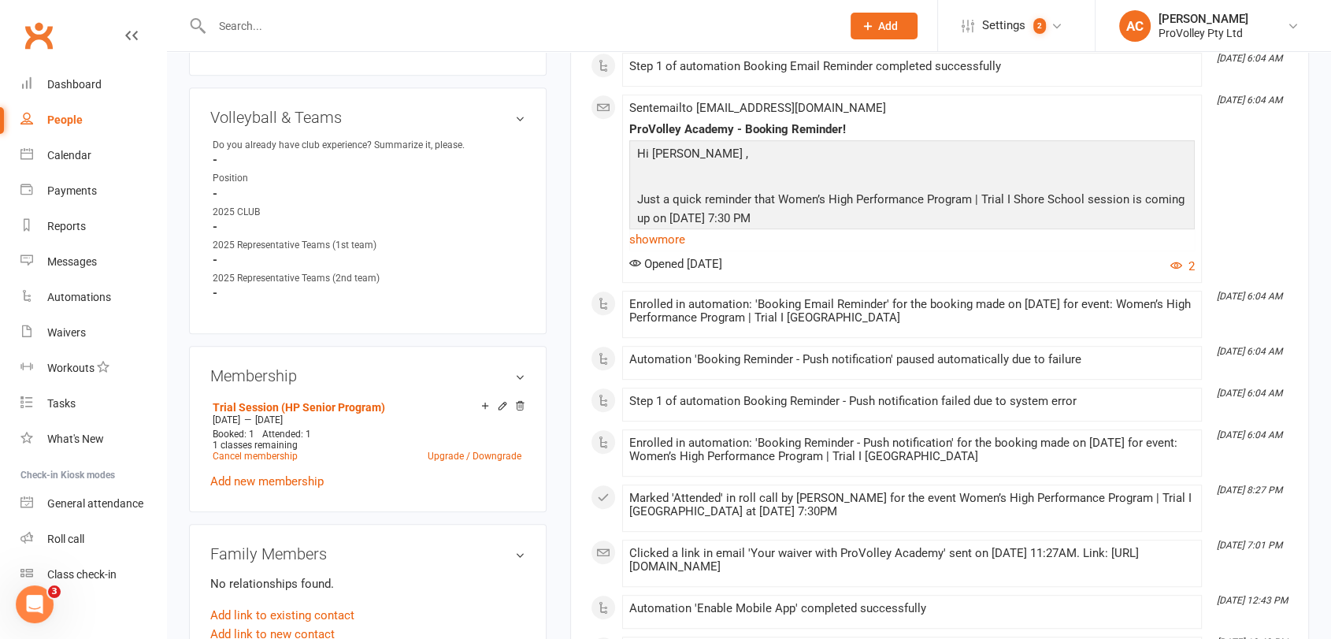
scroll to position [751, 0]
click at [491, 399] on div at bounding box center [501, 405] width 50 height 13
click at [498, 401] on icon at bounding box center [502, 404] width 11 height 11
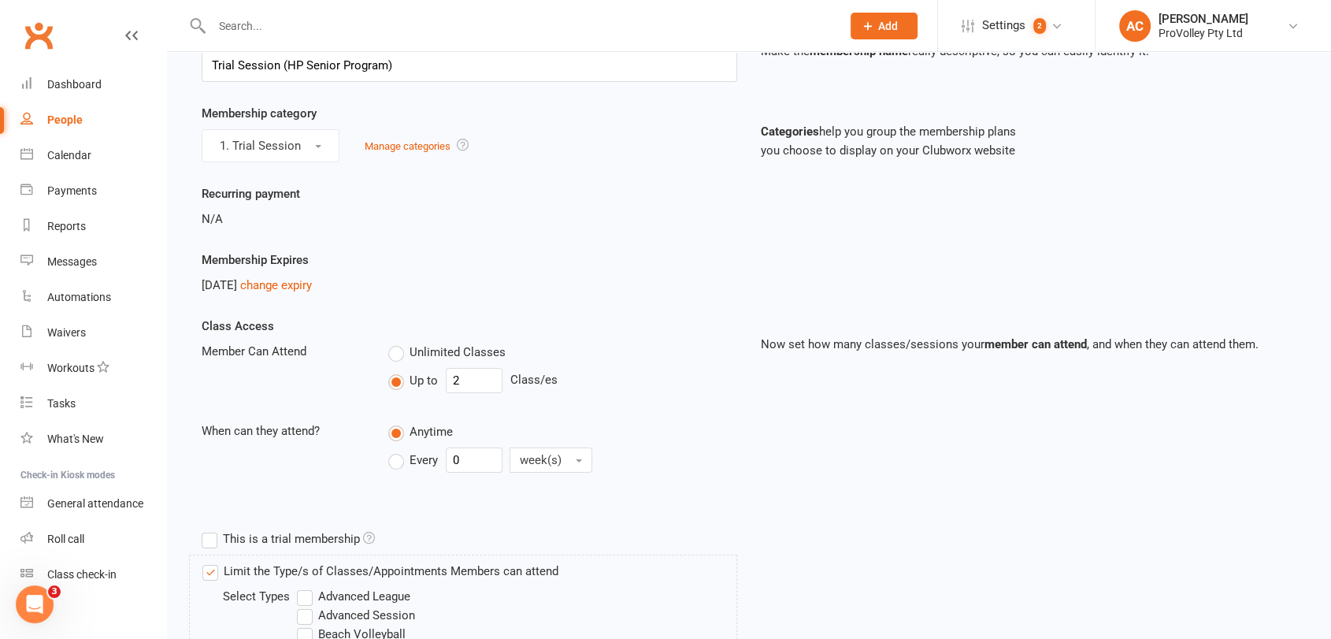
scroll to position [101, 0]
click at [466, 373] on input "2" at bounding box center [474, 379] width 57 height 25
click at [687, 387] on div "Up to 2 Class/es" at bounding box center [562, 379] width 349 height 25
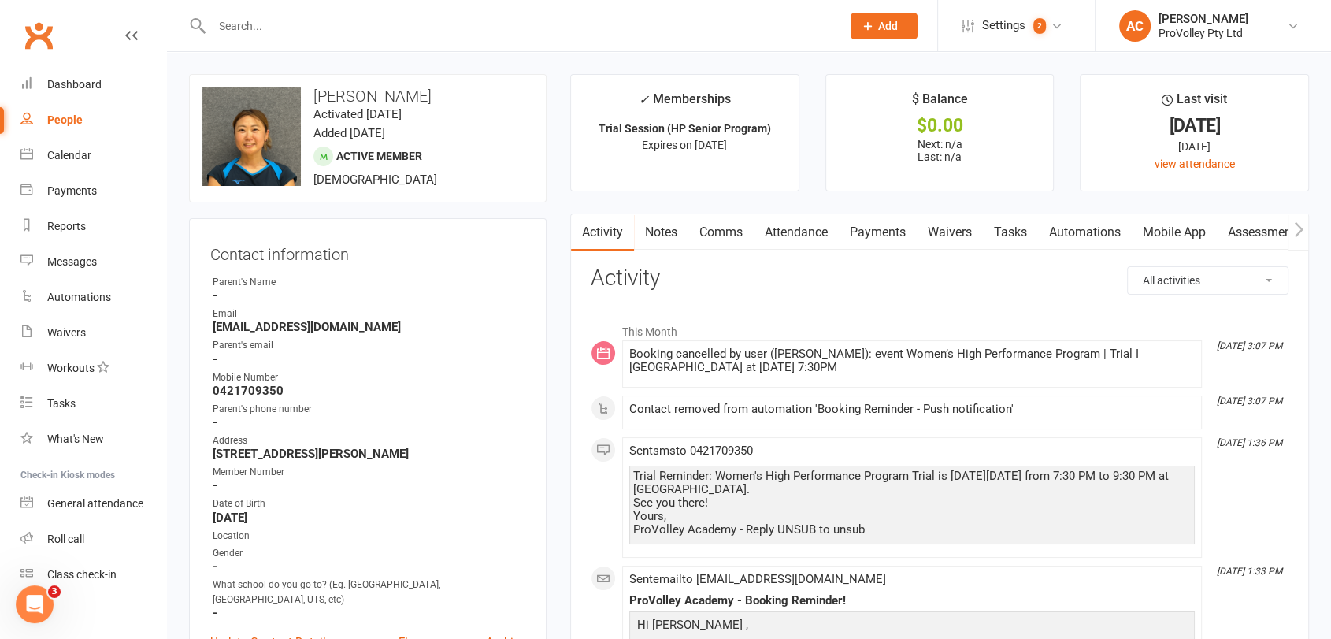
click at [366, 98] on h3 "[PERSON_NAME]" at bounding box center [367, 95] width 331 height 17
copy h3 "[PERSON_NAME]"
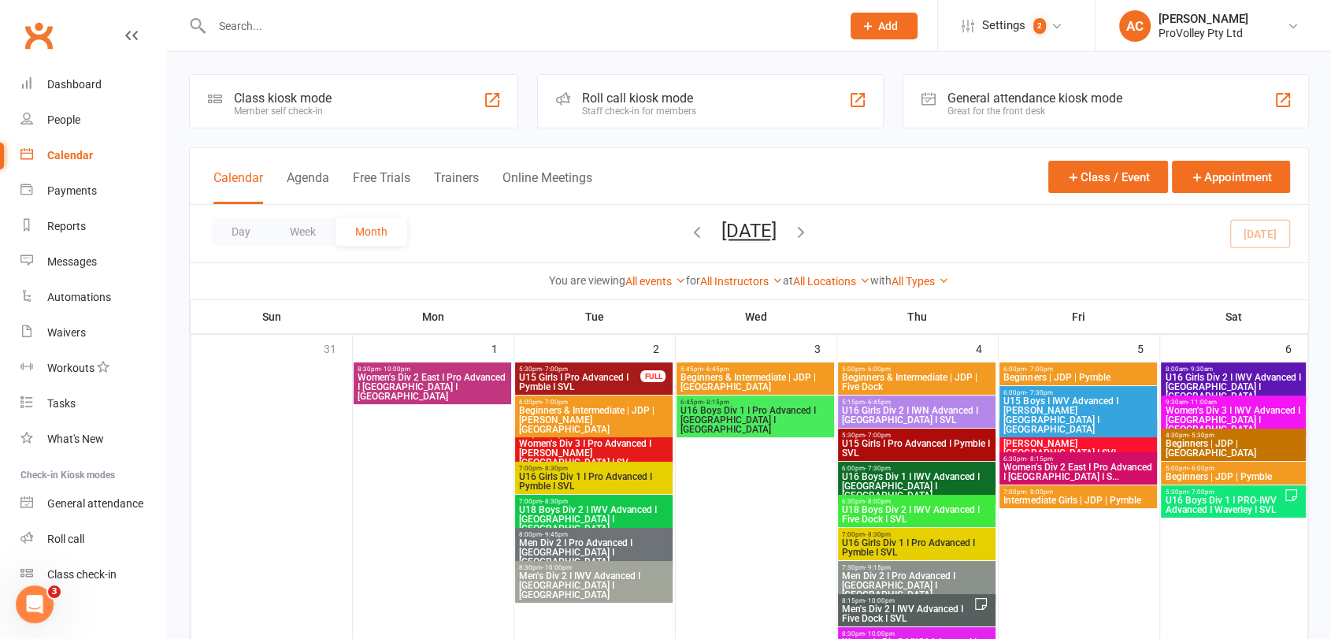
scroll to position [510, 0]
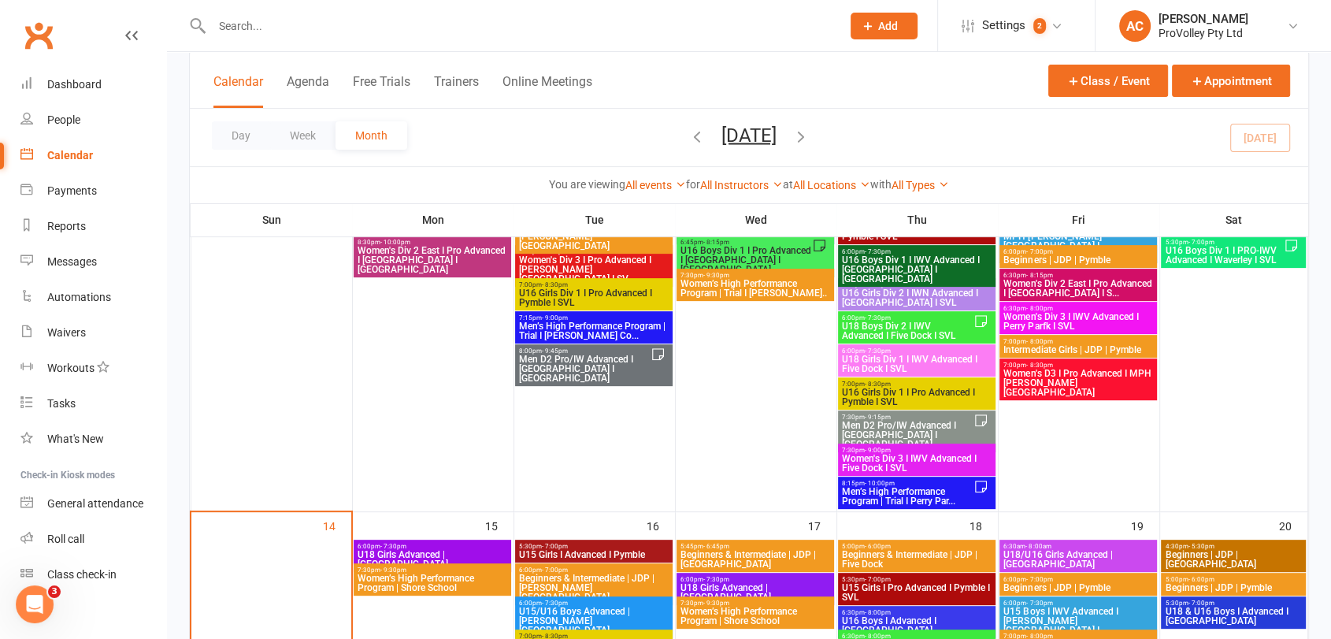
click at [397, 579] on span "Women’s High Performance Program | Shore School" at bounding box center [432, 582] width 151 height 19
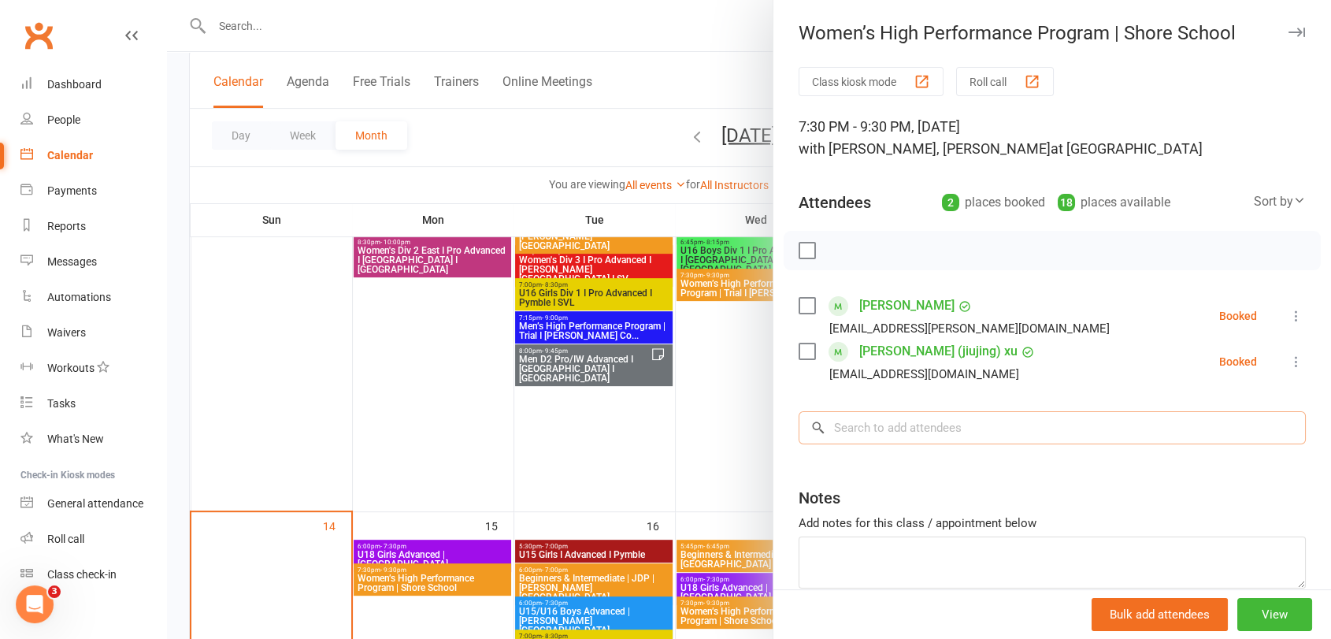
click at [900, 431] on input "search" at bounding box center [1051, 427] width 507 height 33
paste input "[PERSON_NAME]"
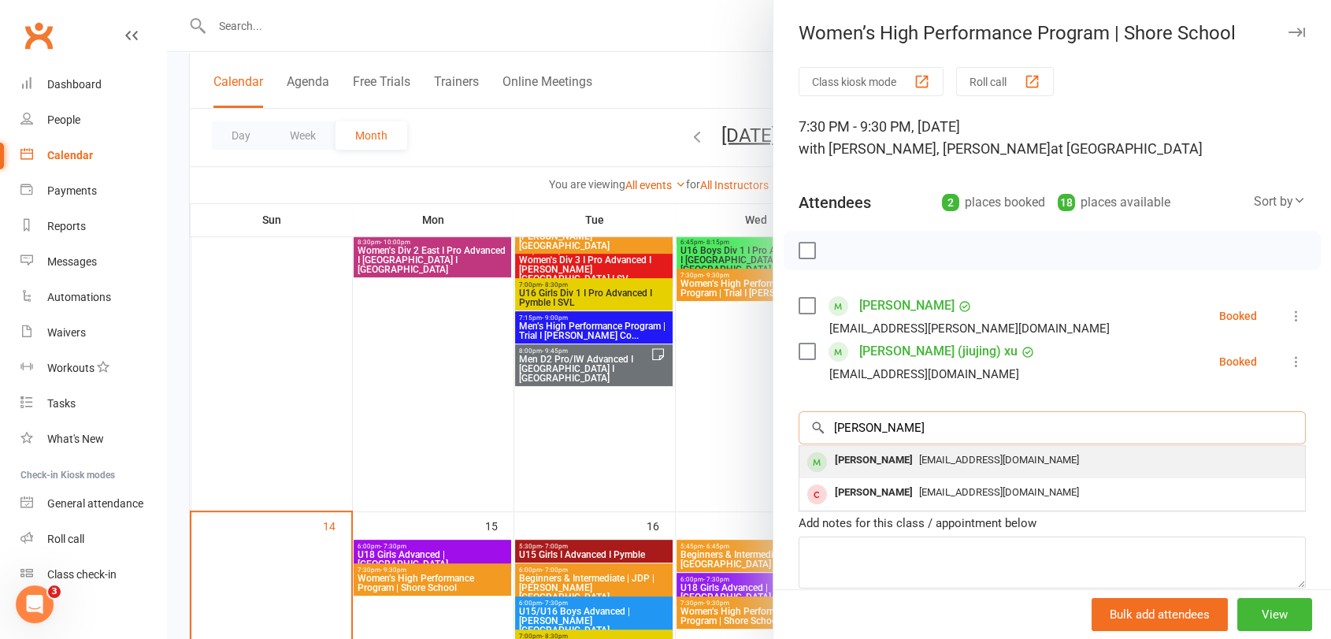
type input "[PERSON_NAME]"
click at [854, 465] on div "[PERSON_NAME]" at bounding box center [873, 460] width 91 height 23
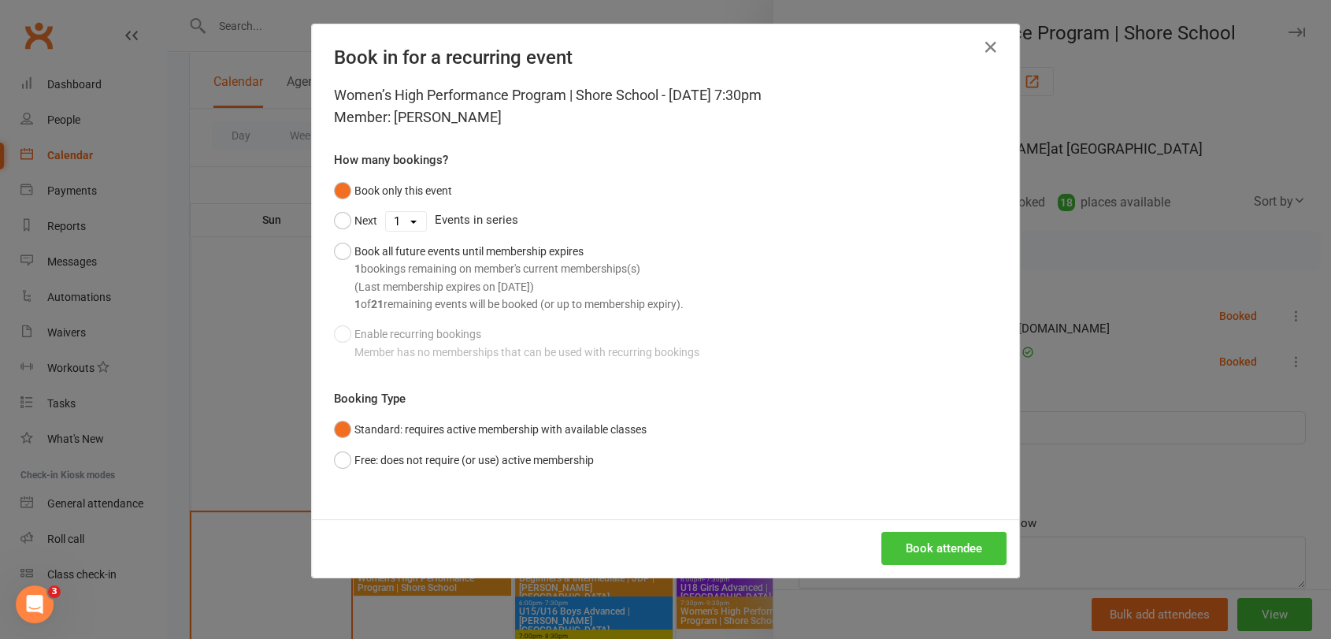
click at [898, 551] on button "Book attendee" at bounding box center [943, 547] width 125 height 33
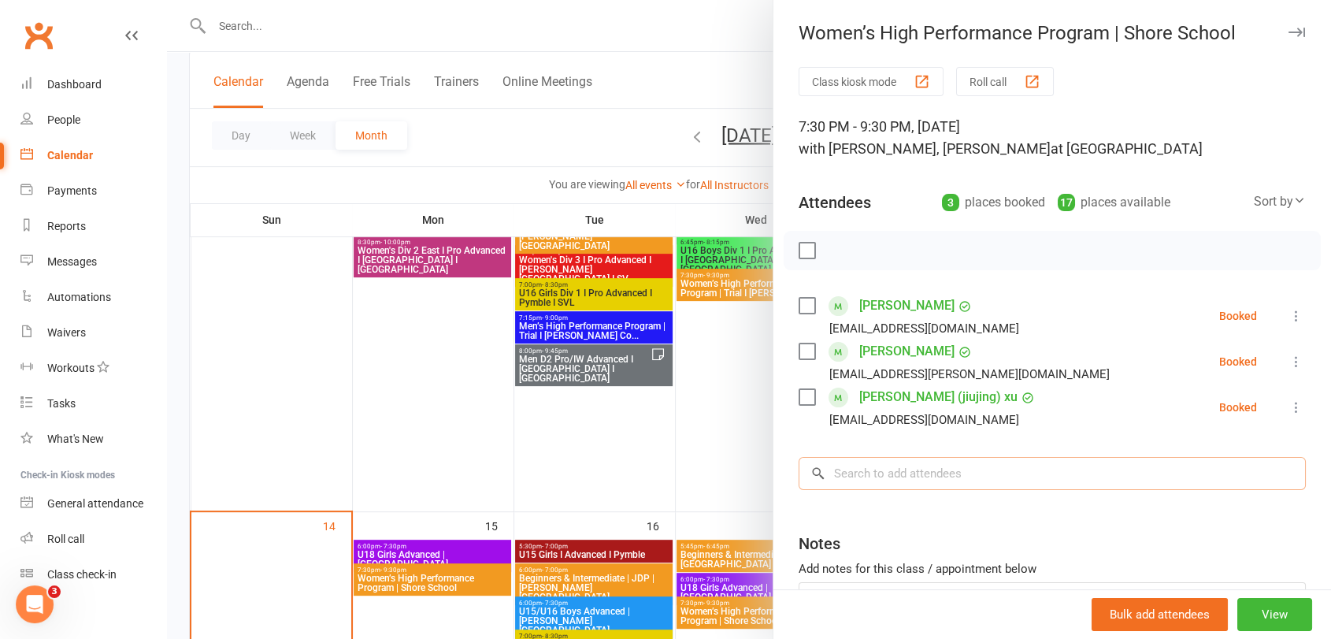
click at [885, 472] on input "search" at bounding box center [1051, 473] width 507 height 33
